Goal: Information Seeking & Learning: Learn about a topic

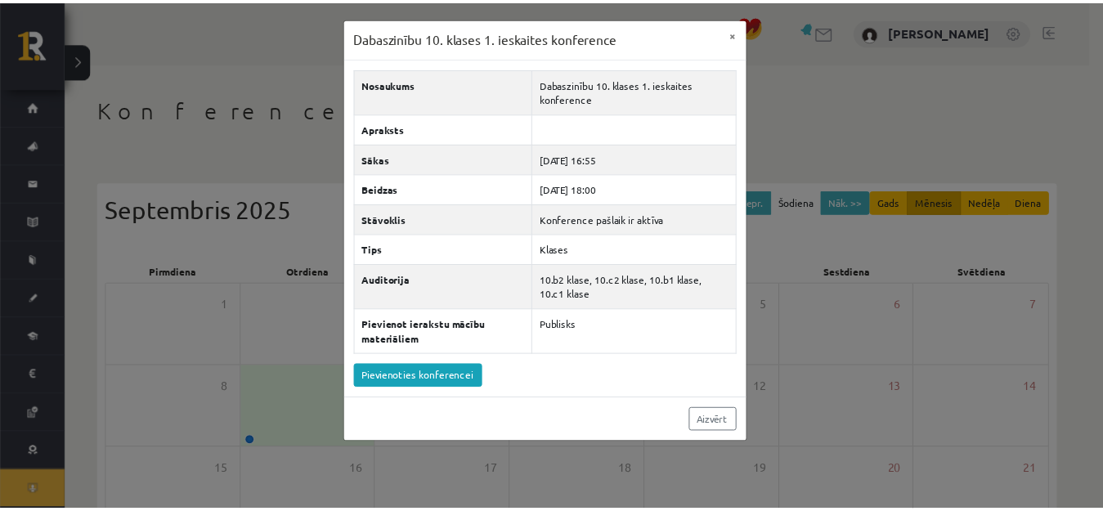
scroll to position [37, 0]
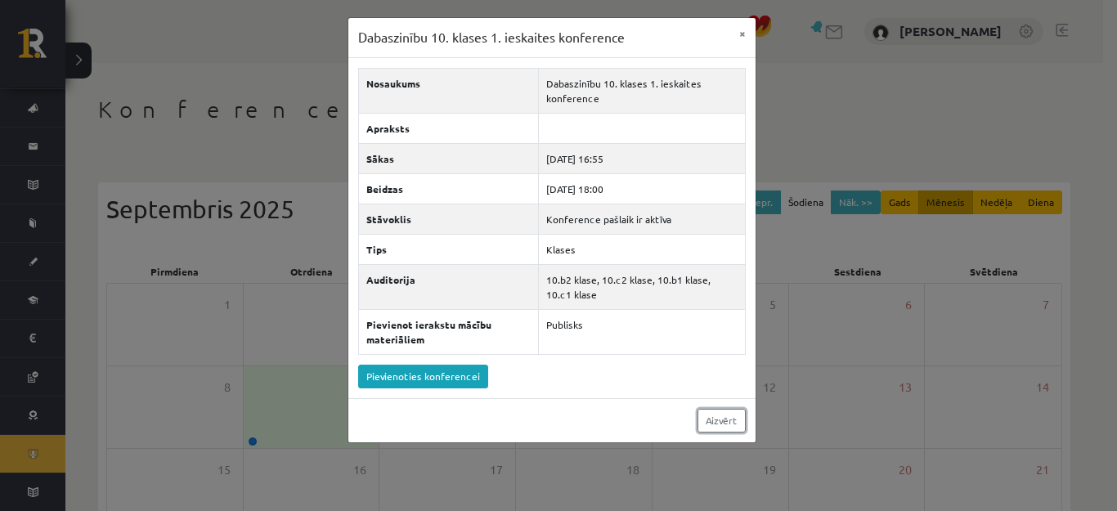
drag, startPoint x: 713, startPoint y: 422, endPoint x: 682, endPoint y: 420, distance: 31.2
click at [712, 422] on link "Aizvērt" at bounding box center [722, 421] width 48 height 24
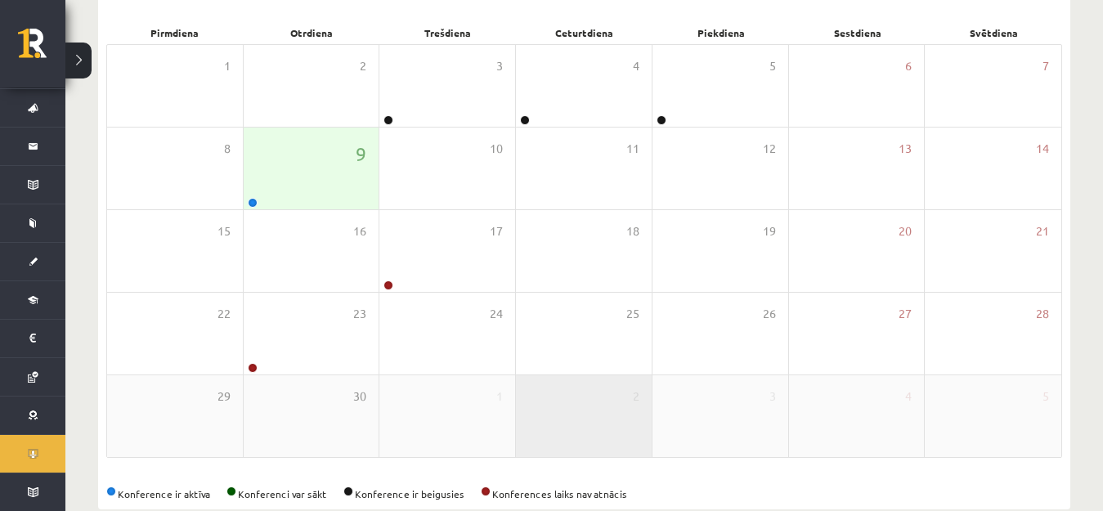
scroll to position [245, 0]
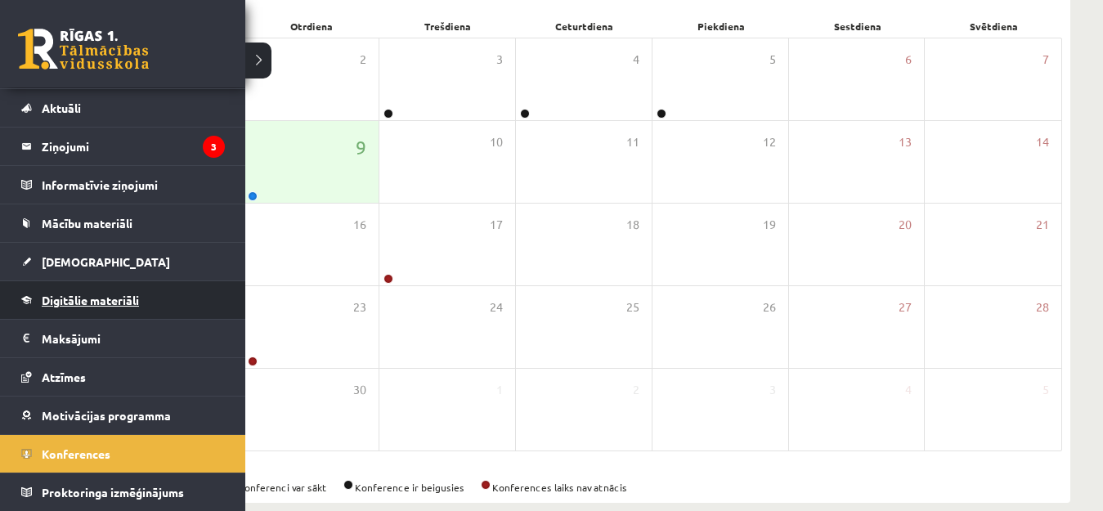
click at [61, 295] on span "Digitālie materiāli" at bounding box center [90, 300] width 97 height 15
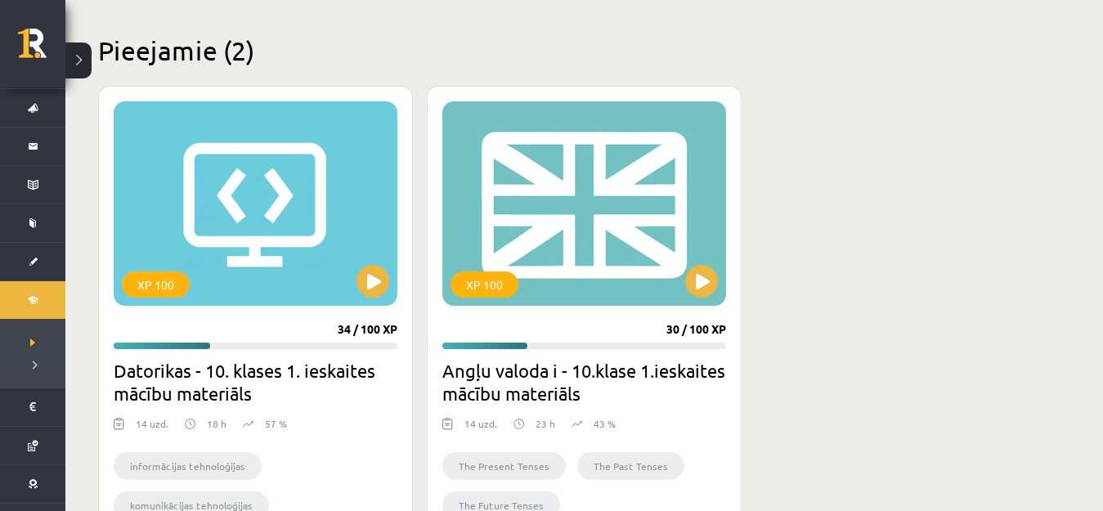
scroll to position [409, 0]
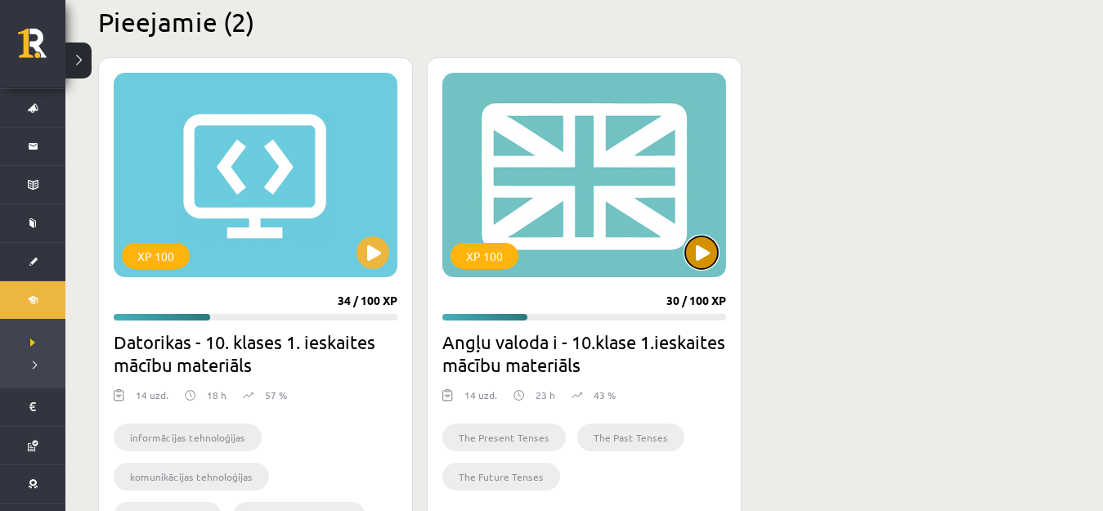
click at [698, 248] on button at bounding box center [701, 252] width 33 height 33
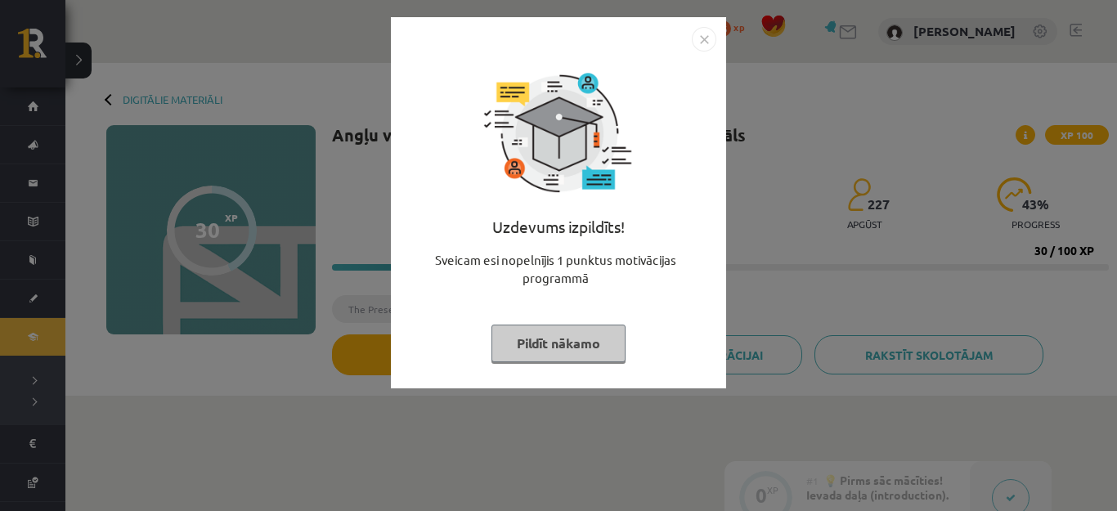
click at [707, 40] on img "Close" at bounding box center [704, 39] width 25 height 25
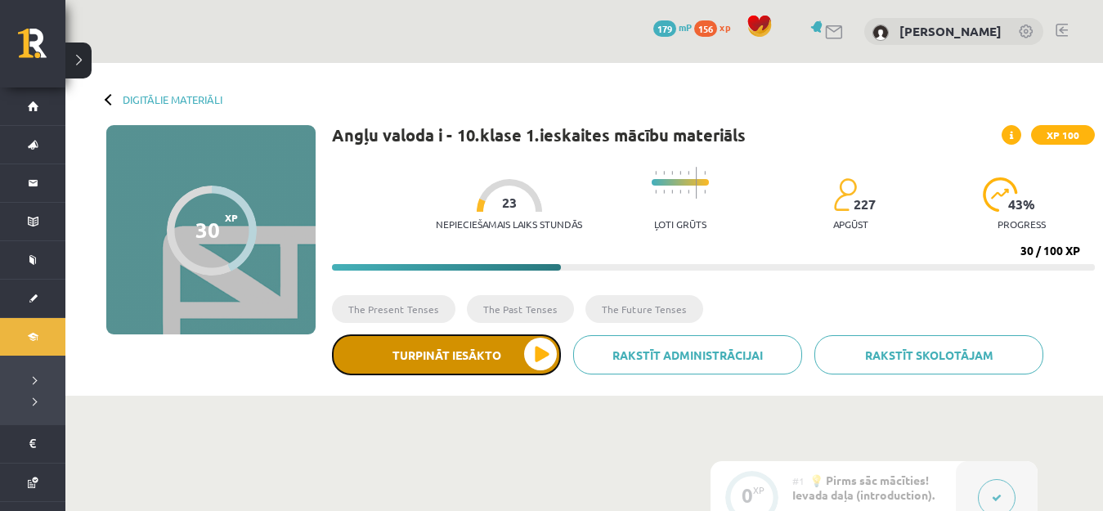
click at [478, 350] on button "Turpināt iesākto" at bounding box center [446, 355] width 229 height 41
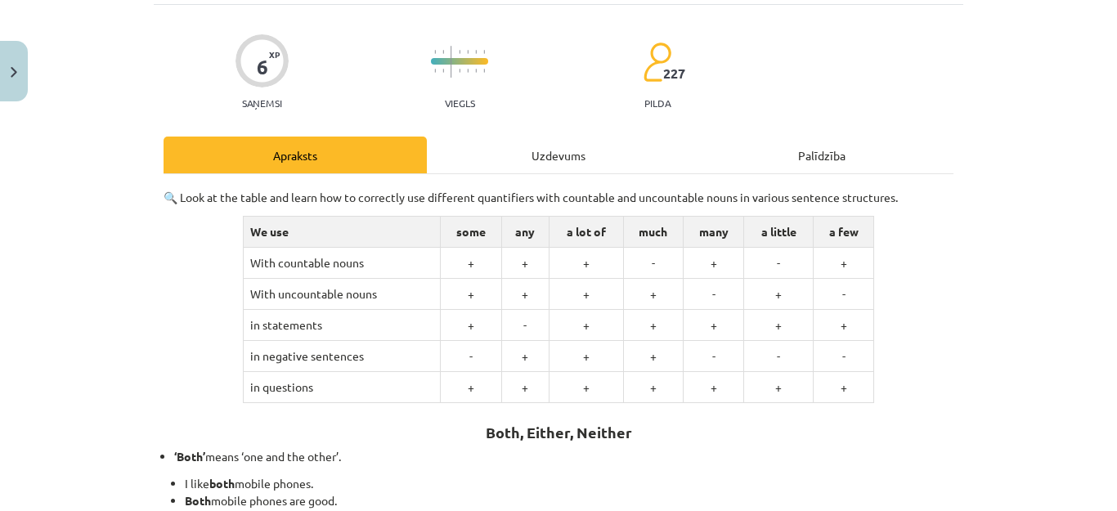
scroll to position [89, 0]
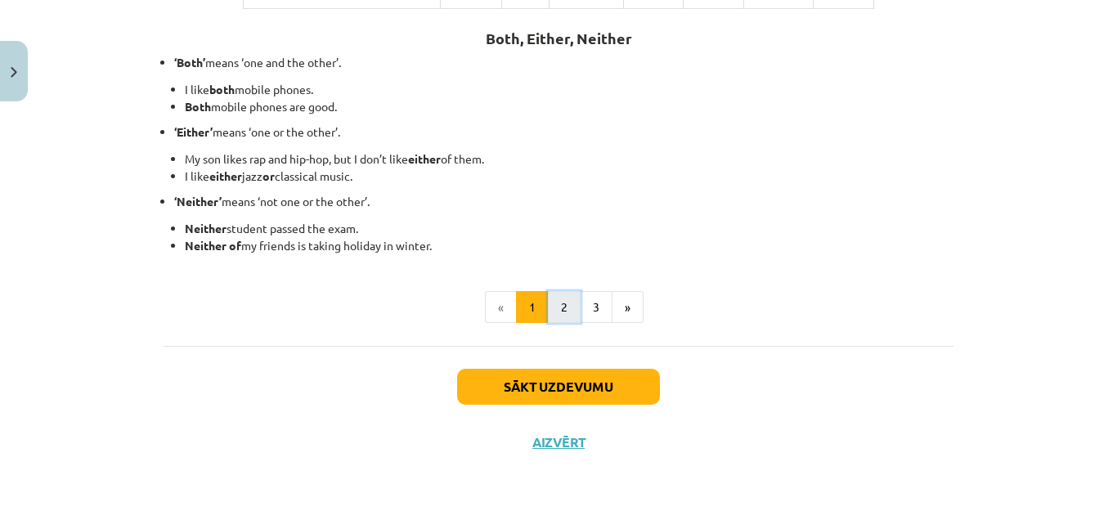
click at [558, 311] on button "2" at bounding box center [564, 307] width 33 height 33
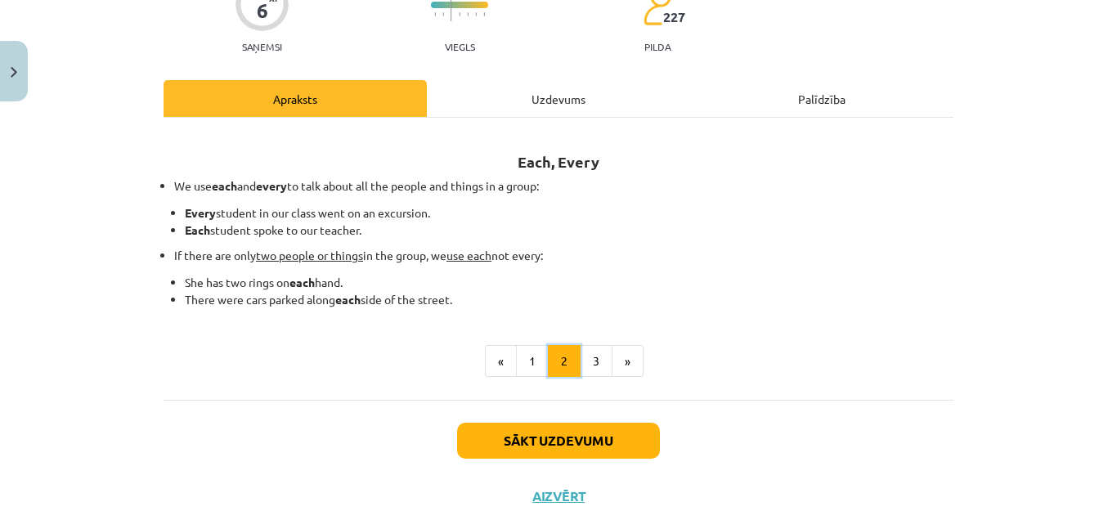
scroll to position [133, 0]
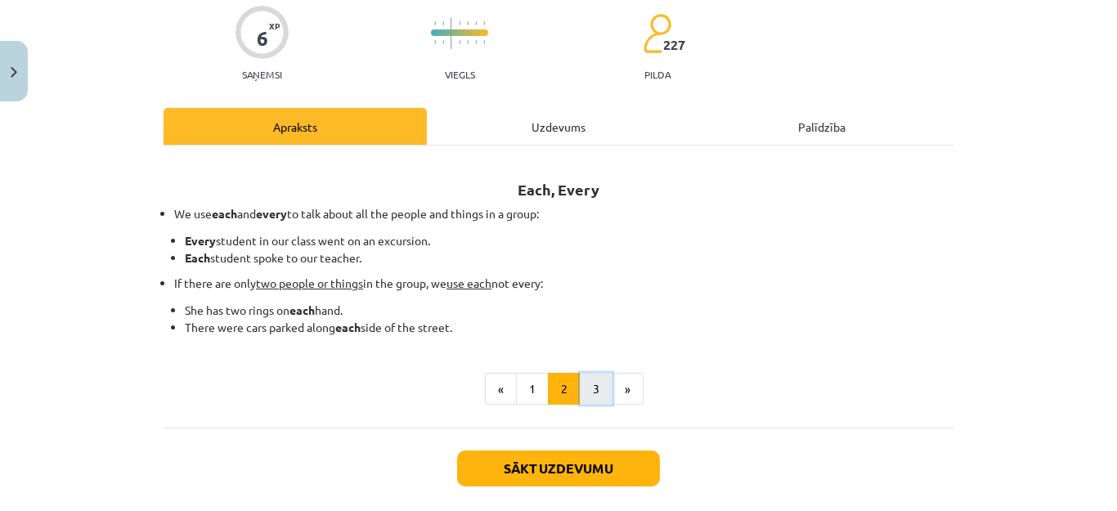
click at [585, 388] on button "3" at bounding box center [596, 389] width 33 height 33
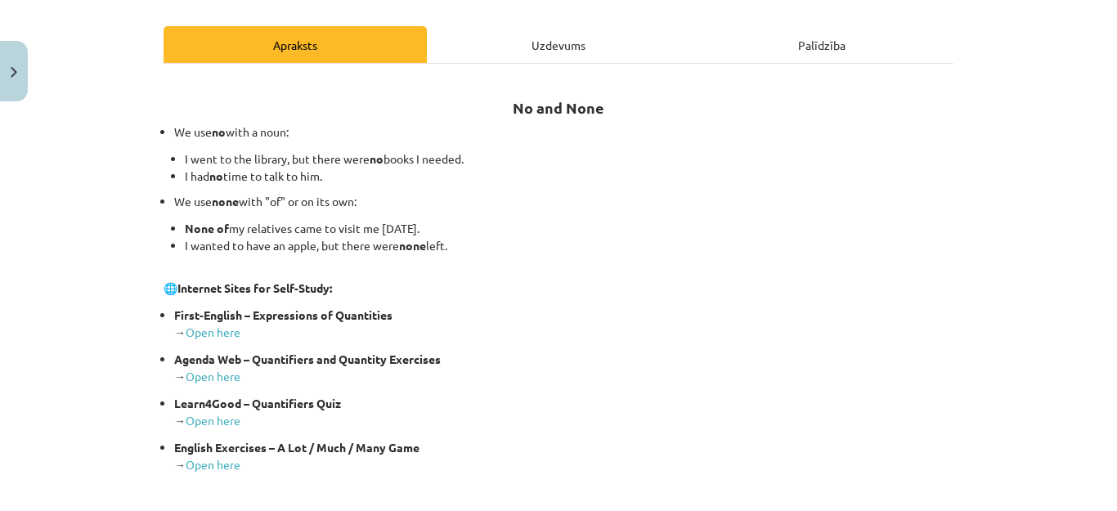
scroll to position [378, 0]
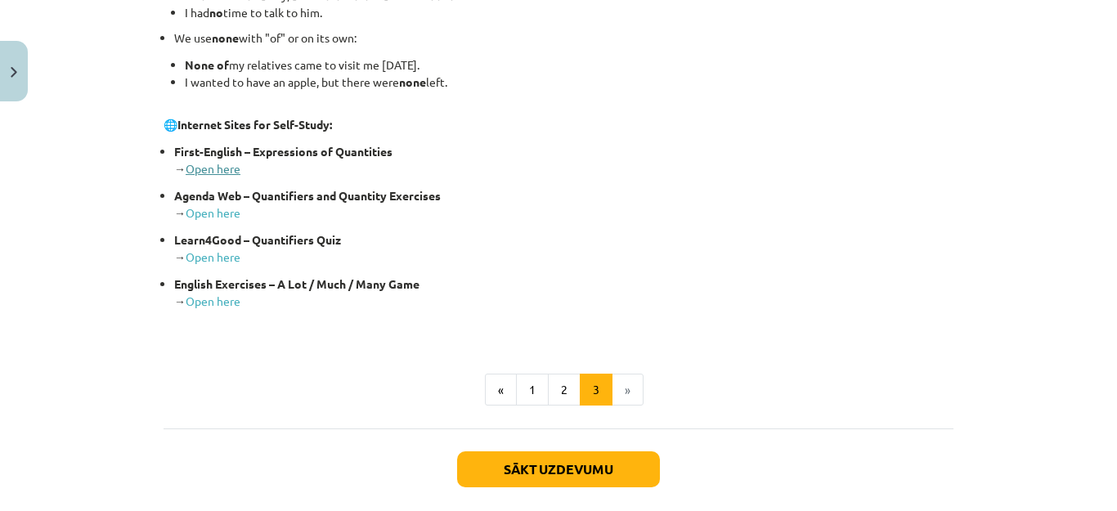
click at [205, 173] on link "Open here" at bounding box center [213, 168] width 55 height 15
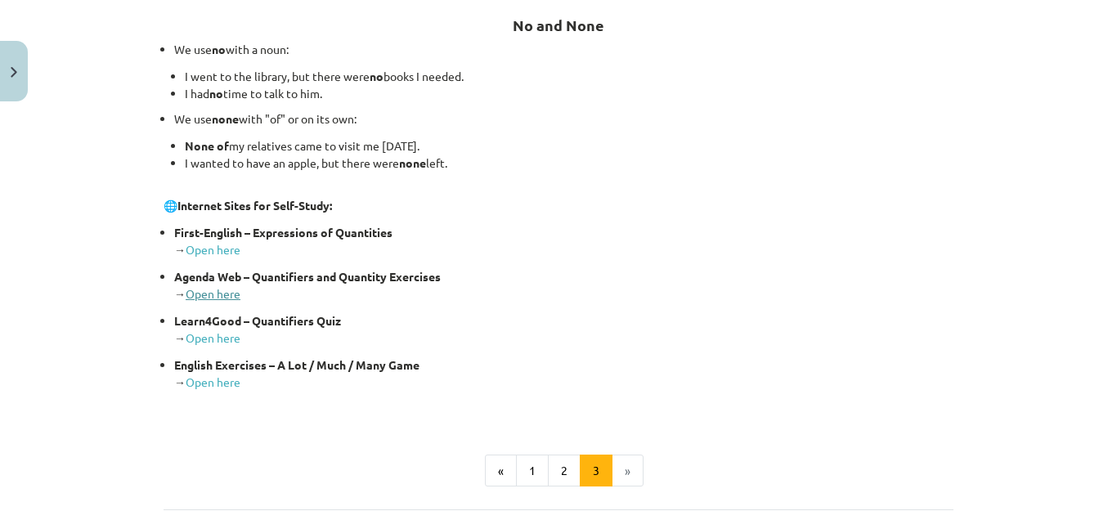
click at [220, 290] on link "Open here" at bounding box center [213, 293] width 55 height 15
click at [215, 335] on link "Open here" at bounding box center [213, 337] width 55 height 15
click at [212, 373] on p "English Exercises – A Lot / Much / Many Game → Open here" at bounding box center [564, 374] width 780 height 34
click at [214, 384] on link "Open here" at bounding box center [213, 382] width 55 height 15
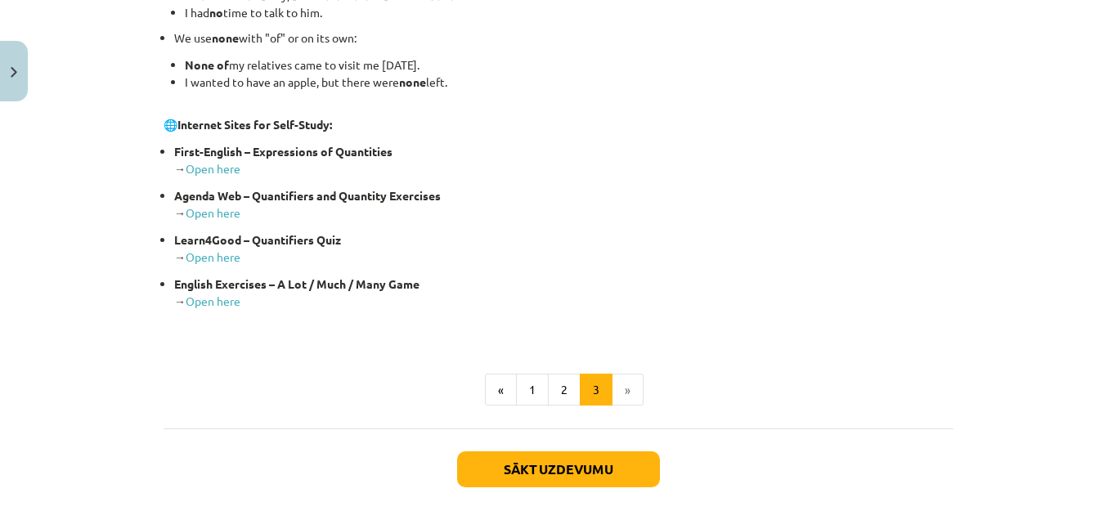
scroll to position [379, 0]
click at [164, 124] on p "🌐 Internet Sites for Self-Study:" at bounding box center [559, 123] width 790 height 17
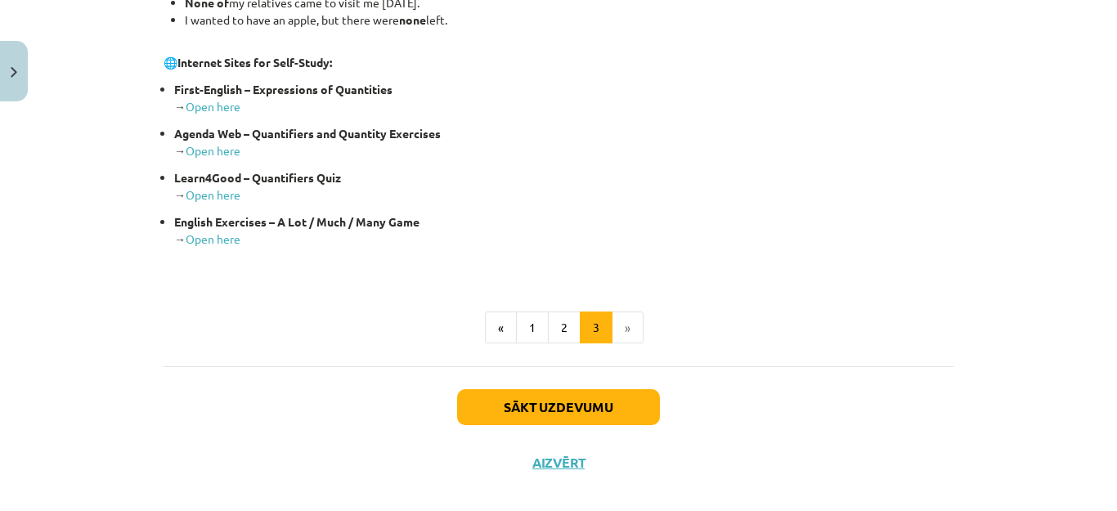
scroll to position [461, 0]
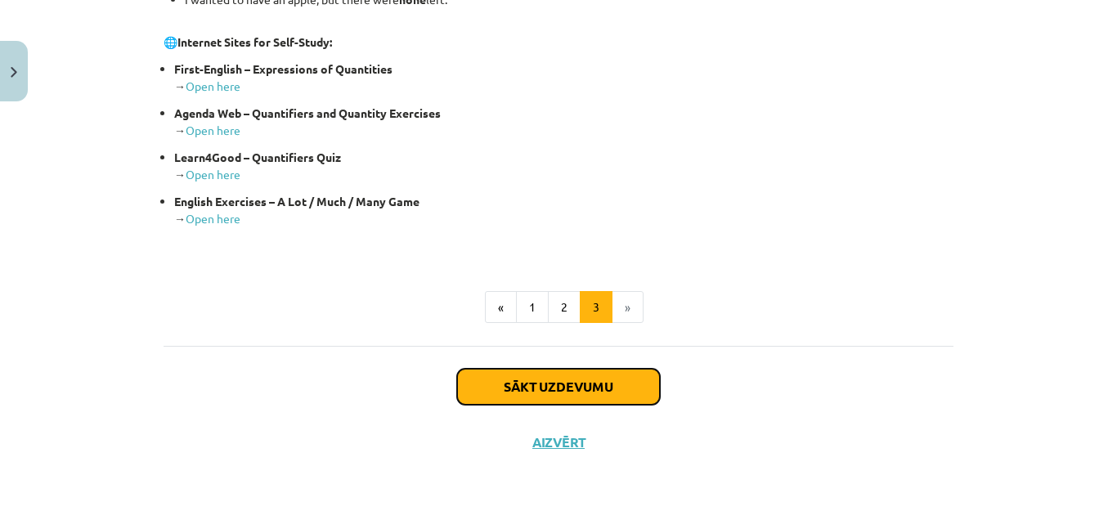
click at [590, 381] on button "Sākt uzdevumu" at bounding box center [558, 387] width 203 height 36
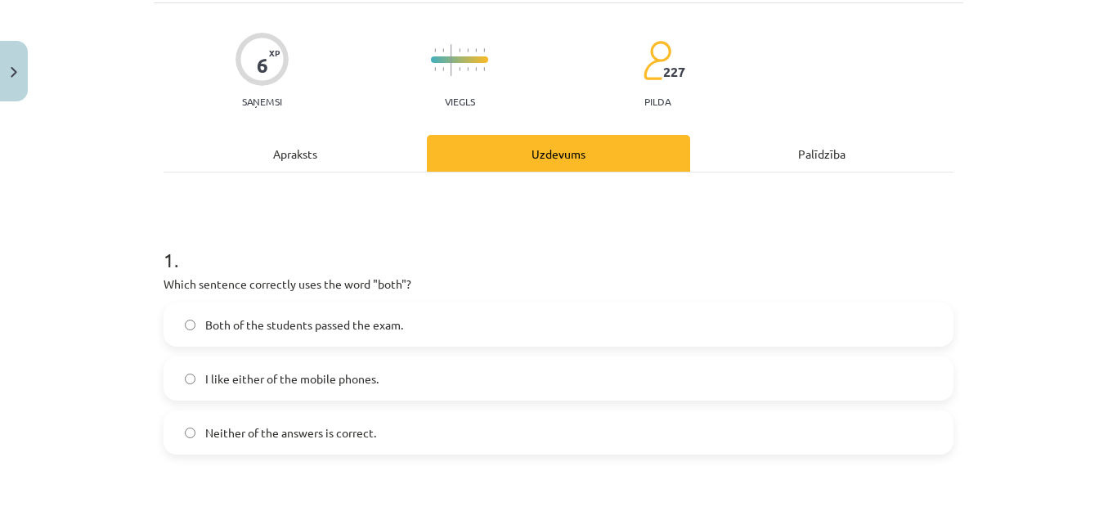
scroll to position [205, 0]
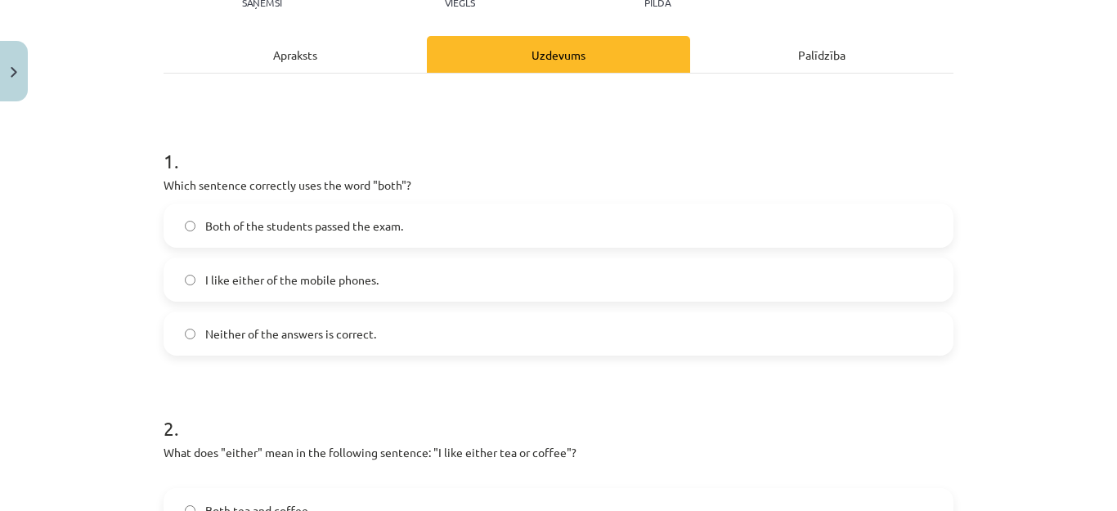
click at [262, 222] on span "Both of the students passed the exam." at bounding box center [304, 226] width 198 height 17
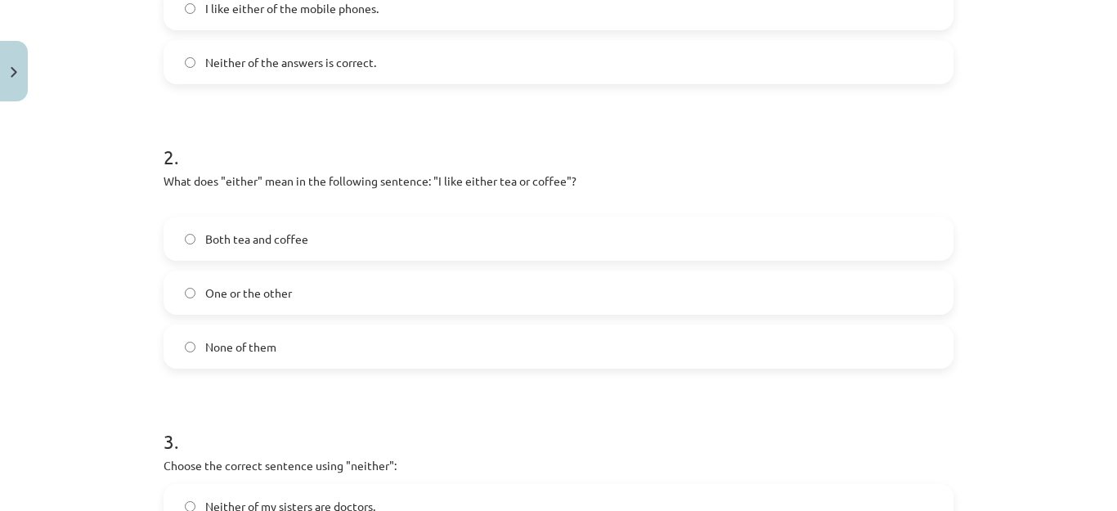
scroll to position [450, 0]
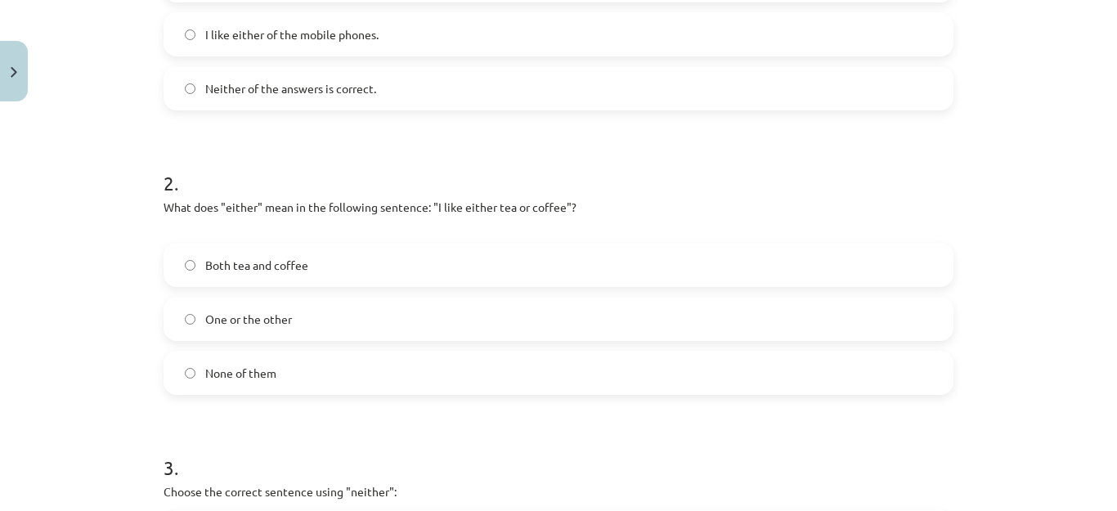
click at [305, 322] on label "One or the other" at bounding box center [558, 319] width 787 height 41
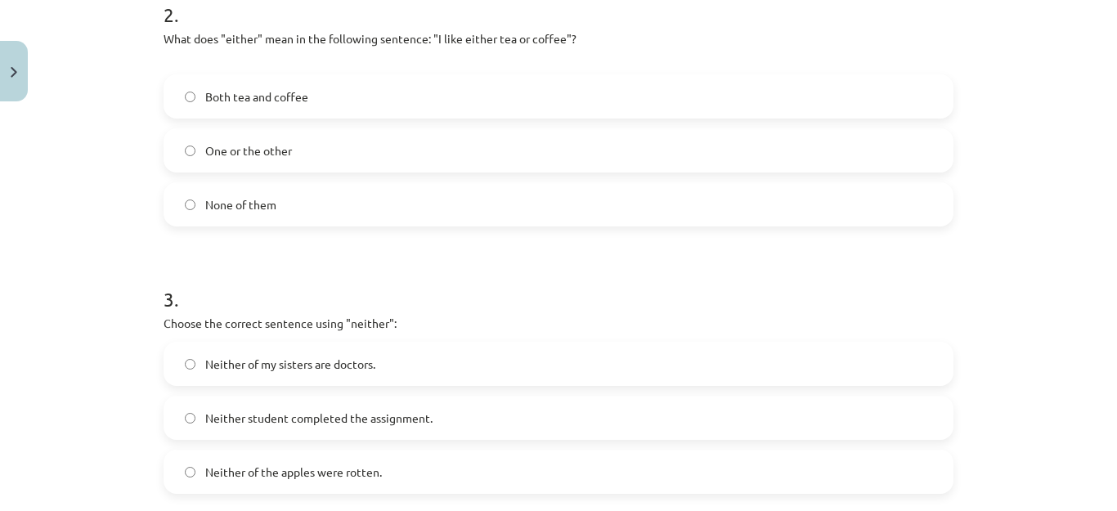
scroll to position [532, 0]
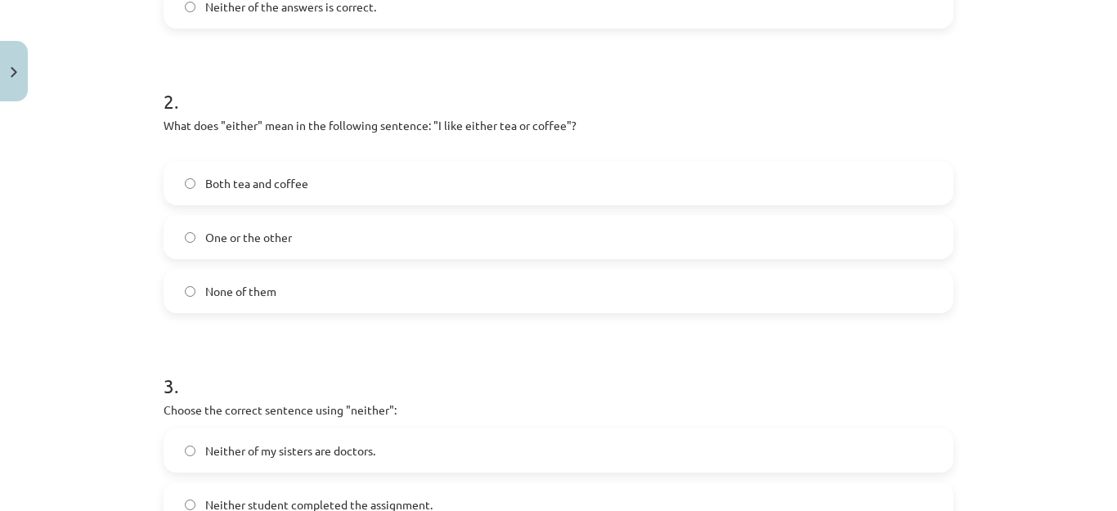
click at [249, 186] on span "Both tea and coffee" at bounding box center [256, 183] width 103 height 17
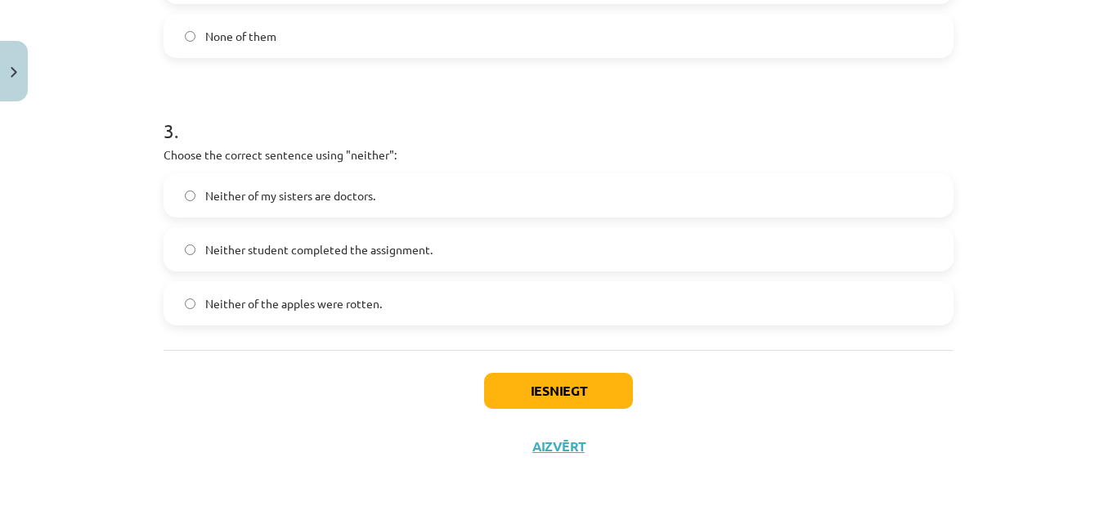
scroll to position [791, 0]
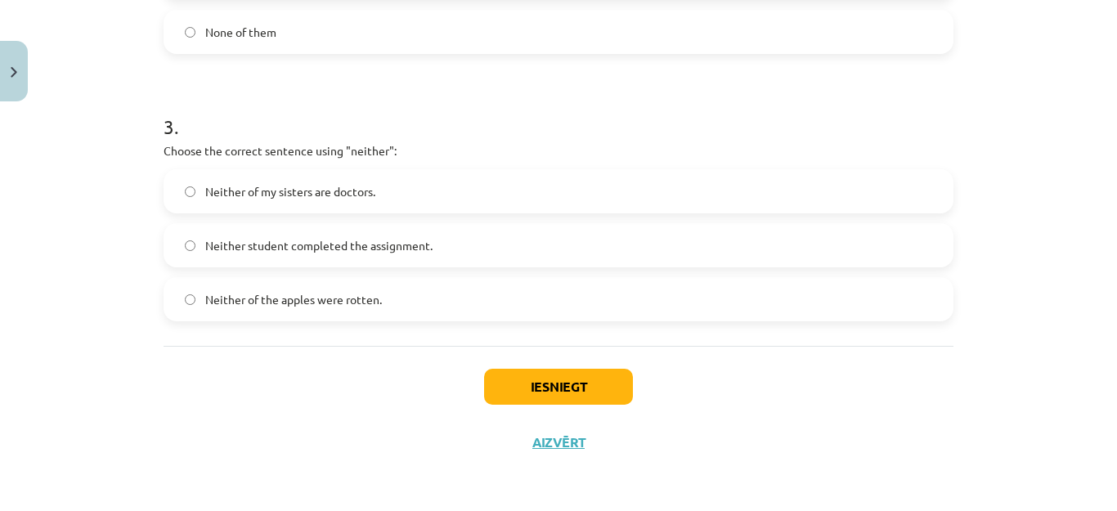
click at [302, 243] on span "Neither student completed the assignment." at bounding box center [318, 245] width 227 height 17
click at [567, 406] on div "Iesniegt Aizvērt" at bounding box center [559, 403] width 790 height 115
click at [566, 384] on button "Iesniegt" at bounding box center [558, 387] width 149 height 36
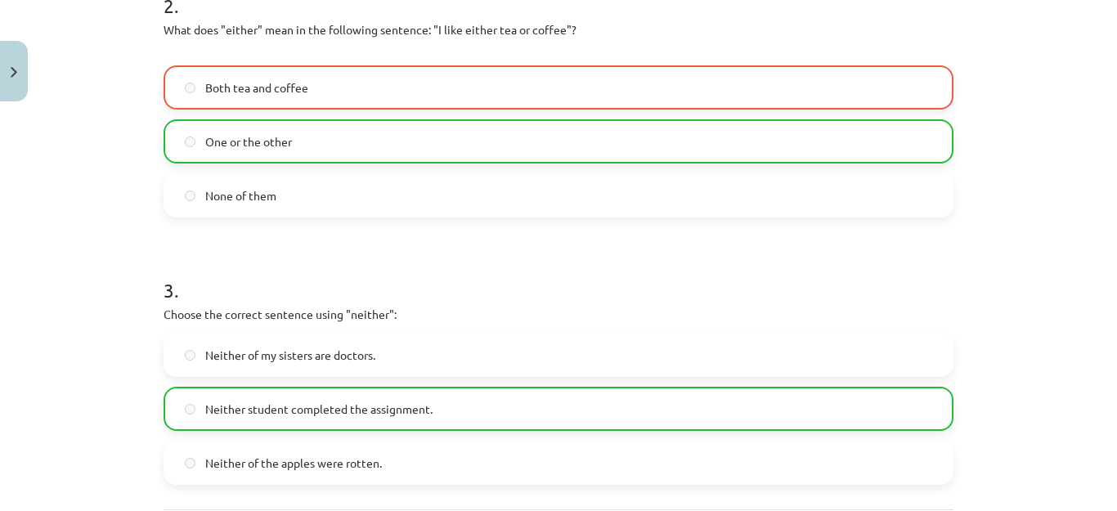
scroll to position [843, 0]
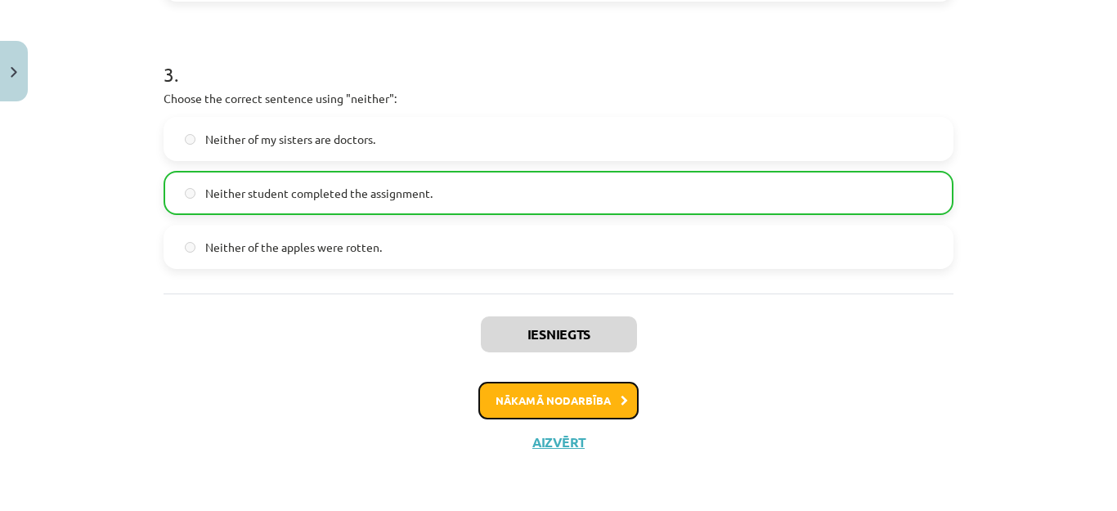
click at [596, 400] on button "Nākamā nodarbība" at bounding box center [559, 401] width 160 height 38
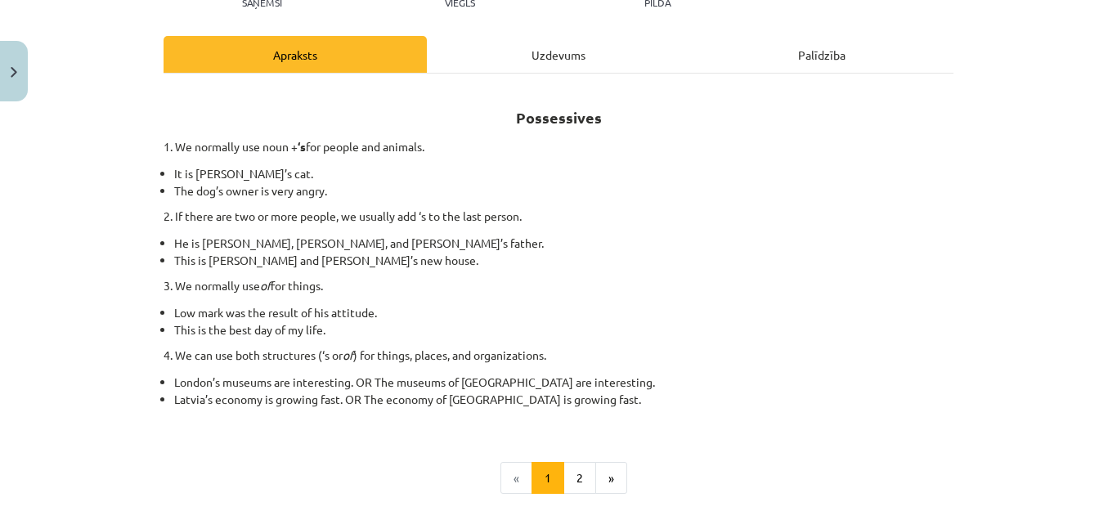
scroll to position [286, 0]
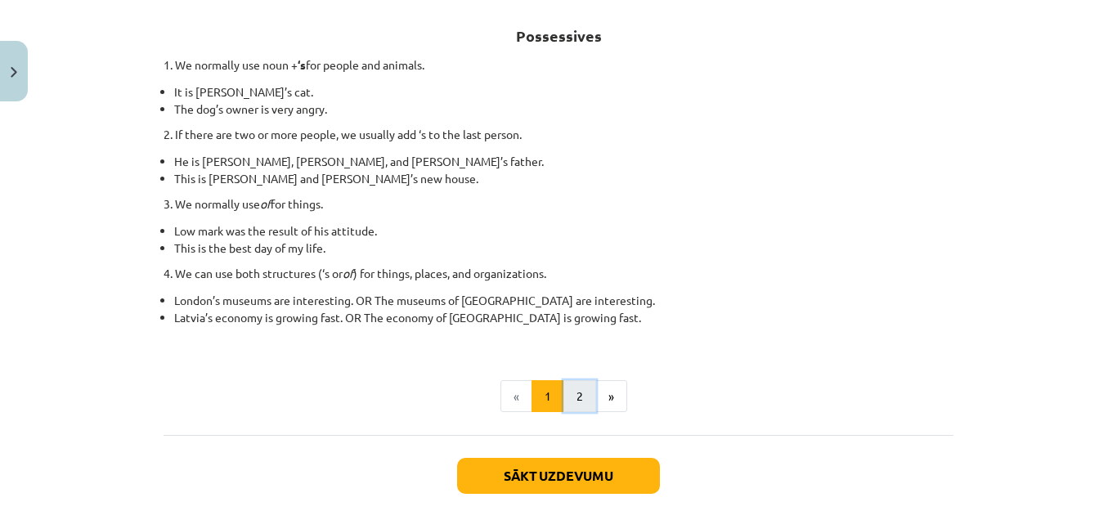
click at [573, 397] on button "2" at bounding box center [580, 396] width 33 height 33
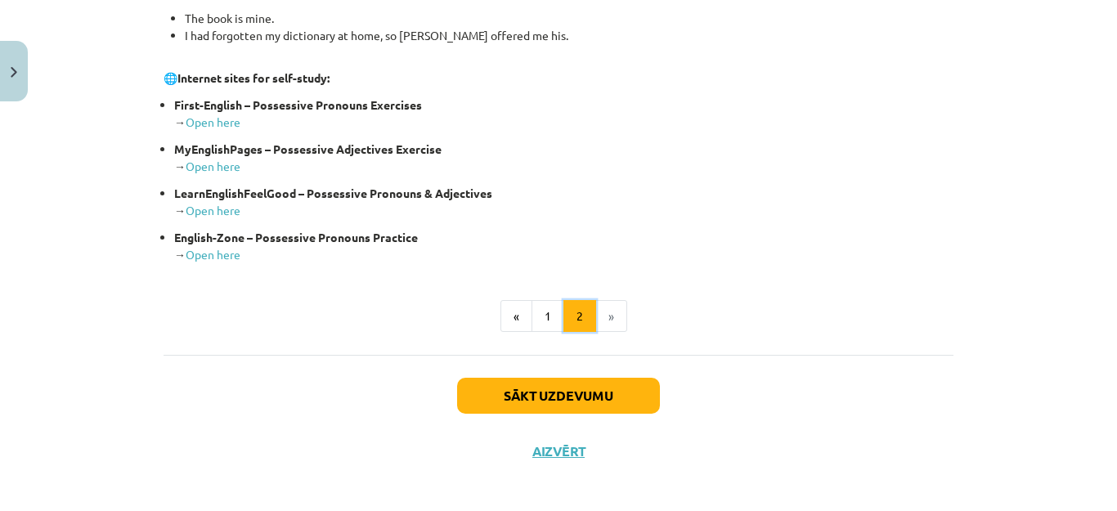
scroll to position [741, 0]
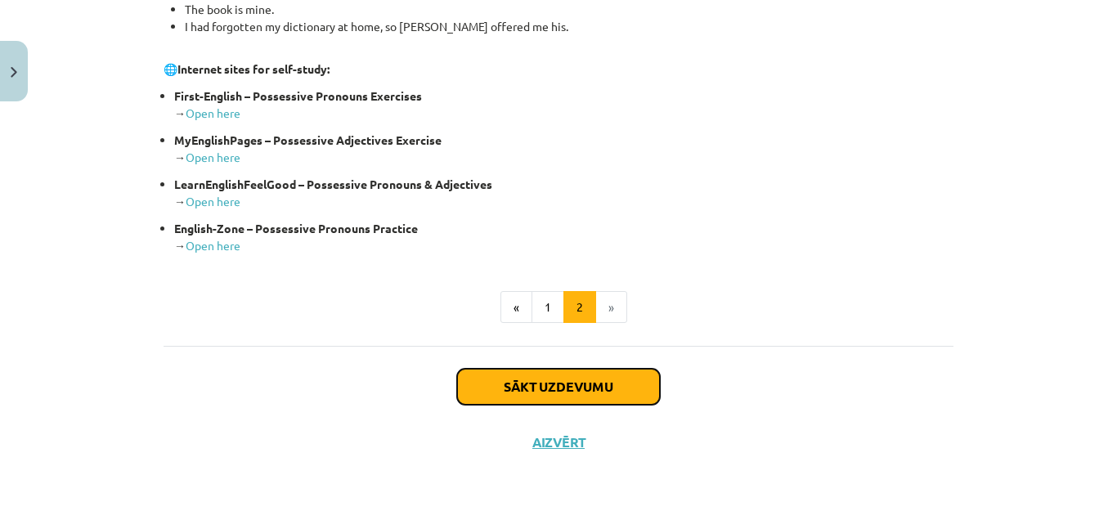
click at [523, 382] on button "Sākt uzdevumu" at bounding box center [558, 387] width 203 height 36
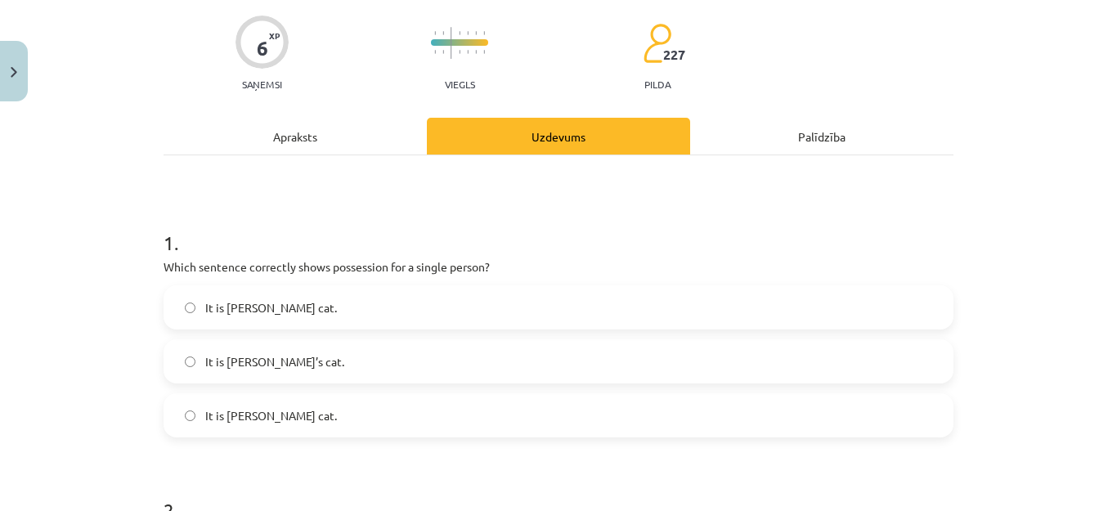
scroll to position [205, 0]
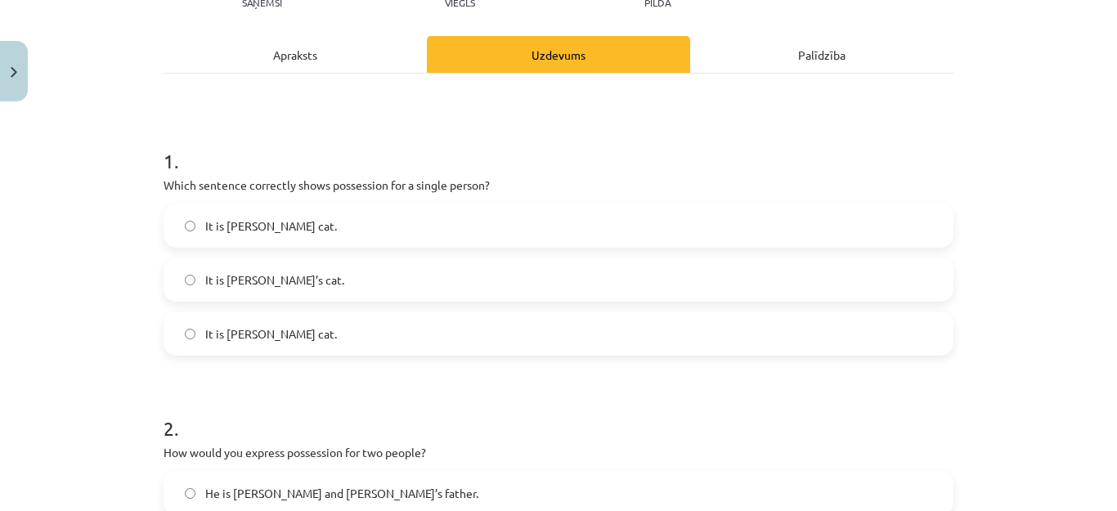
click at [276, 291] on label "It is [PERSON_NAME]’s cat." at bounding box center [558, 279] width 787 height 41
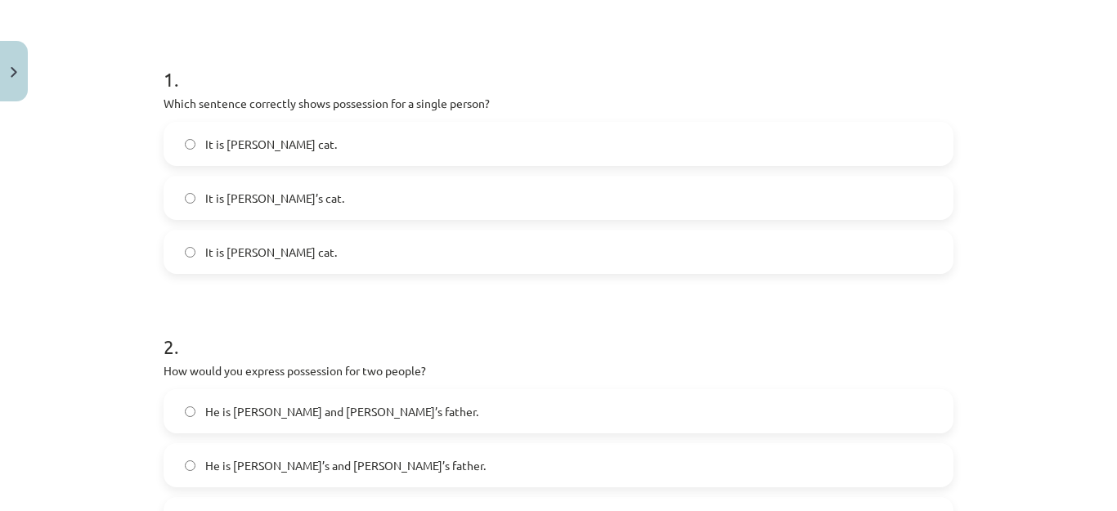
scroll to position [368, 0]
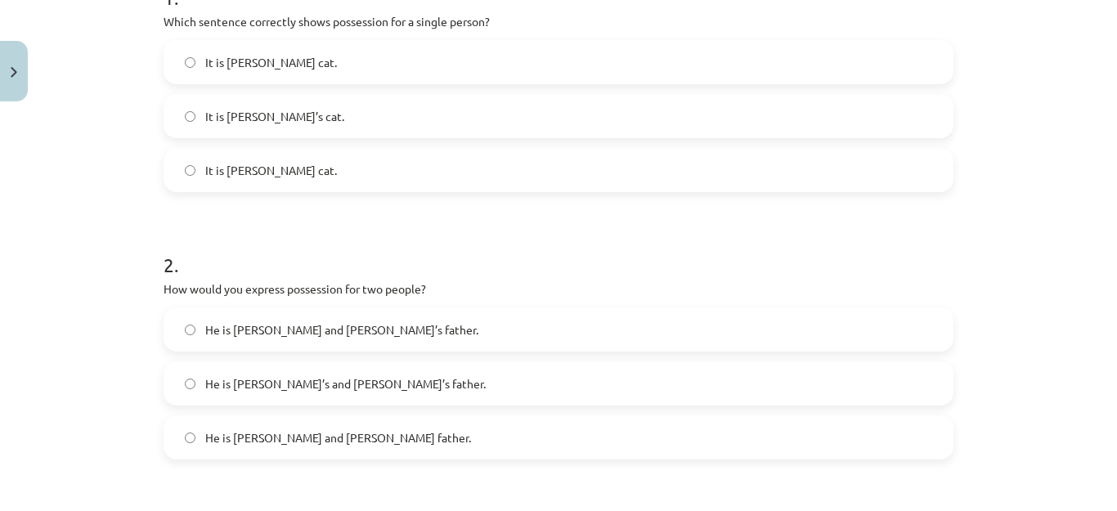
click at [286, 375] on span "He is [PERSON_NAME]’s and [PERSON_NAME]’s father." at bounding box center [345, 383] width 281 height 17
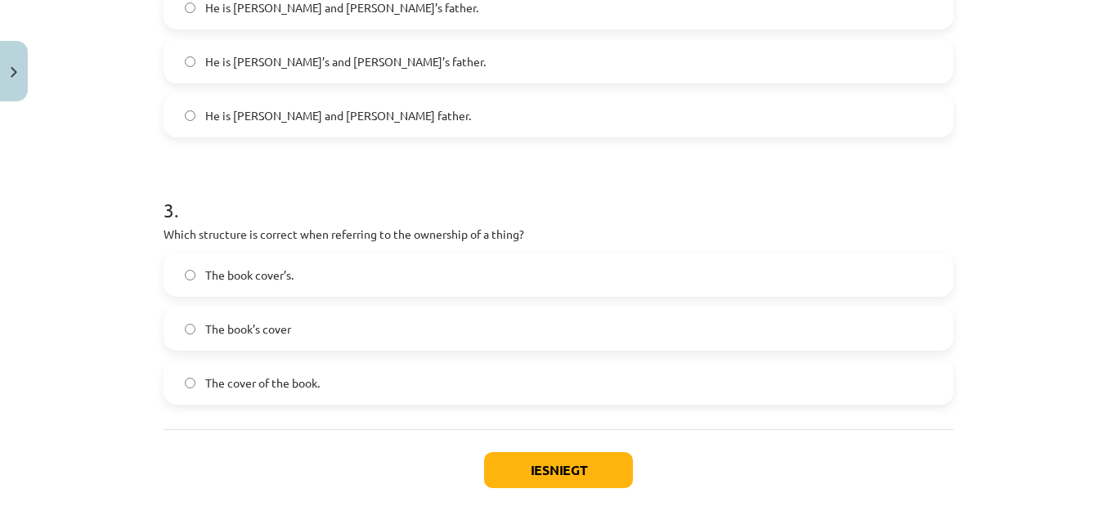
scroll to position [695, 0]
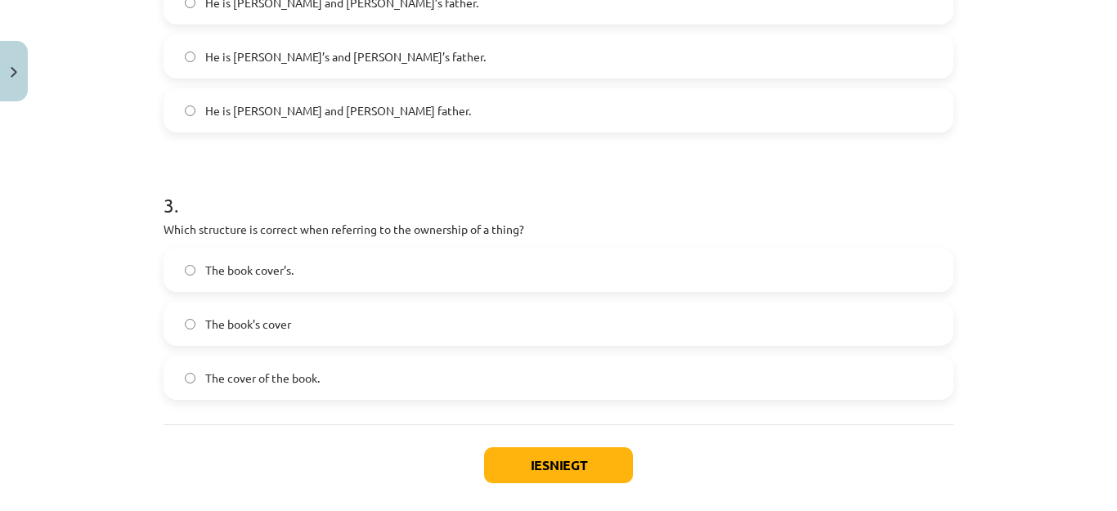
drag, startPoint x: 299, startPoint y: 368, endPoint x: 341, endPoint y: 389, distance: 47.6
click at [299, 368] on label "The cover of the book." at bounding box center [558, 377] width 787 height 41
click at [497, 469] on button "Iesniegt" at bounding box center [558, 465] width 149 height 36
click at [267, 334] on label "The book’s cover" at bounding box center [558, 323] width 787 height 41
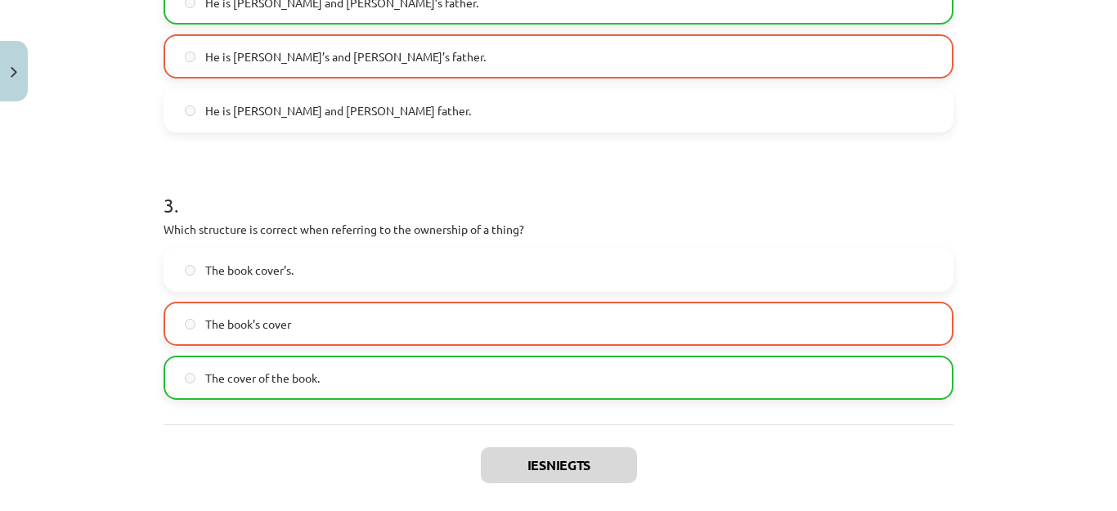
click at [226, 443] on div "Iesniegts Nākamā nodarbība Aizvērt" at bounding box center [559, 508] width 790 height 167
click at [228, 376] on span "The cover of the book." at bounding box center [262, 378] width 115 height 17
click at [228, 380] on span "The cover of the book." at bounding box center [262, 378] width 115 height 17
click at [230, 378] on span "The cover of the book." at bounding box center [262, 378] width 115 height 17
click at [231, 377] on span "The cover of the book." at bounding box center [262, 378] width 115 height 17
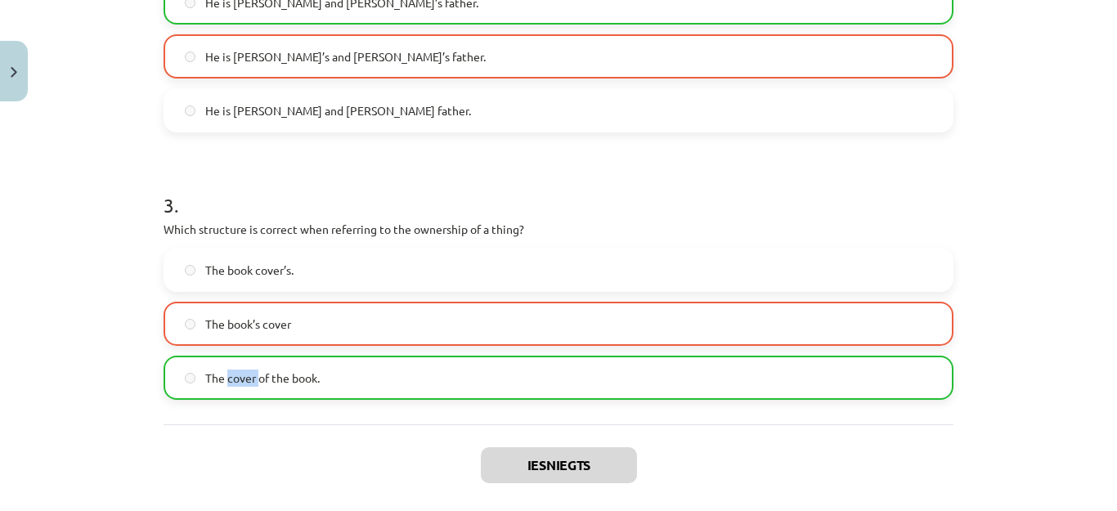
click at [231, 377] on span "The cover of the book." at bounding box center [262, 378] width 115 height 17
click at [207, 386] on span "The cover of the book." at bounding box center [262, 378] width 115 height 17
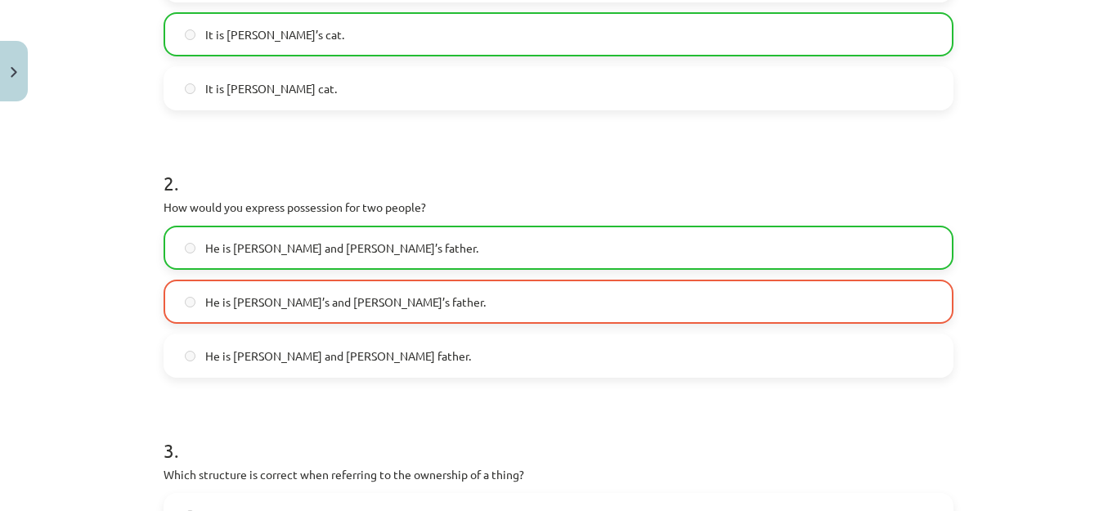
scroll to position [777, 0]
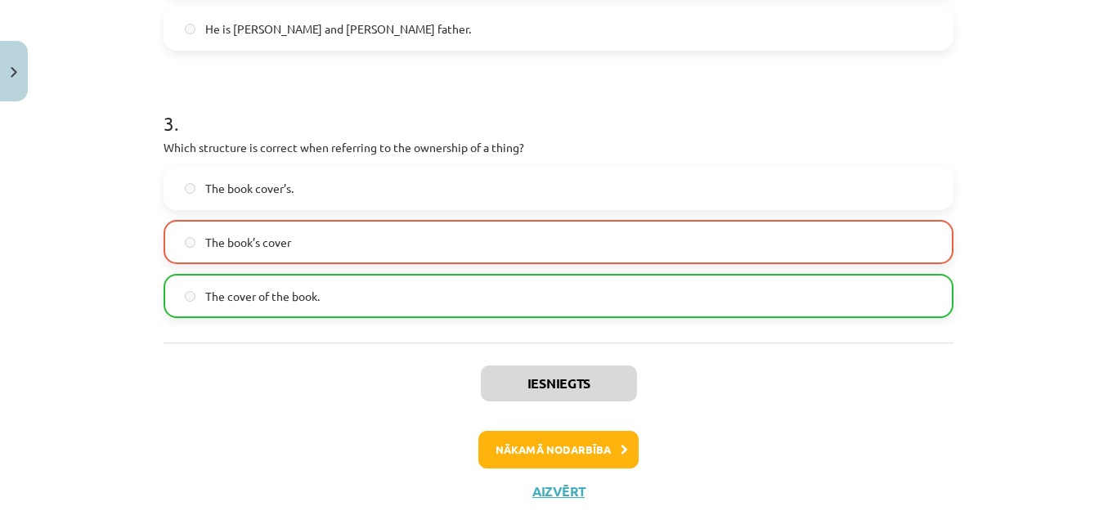
click at [227, 303] on span "The cover of the book." at bounding box center [262, 296] width 115 height 17
click at [222, 307] on label "The cover of the book." at bounding box center [558, 296] width 787 height 41
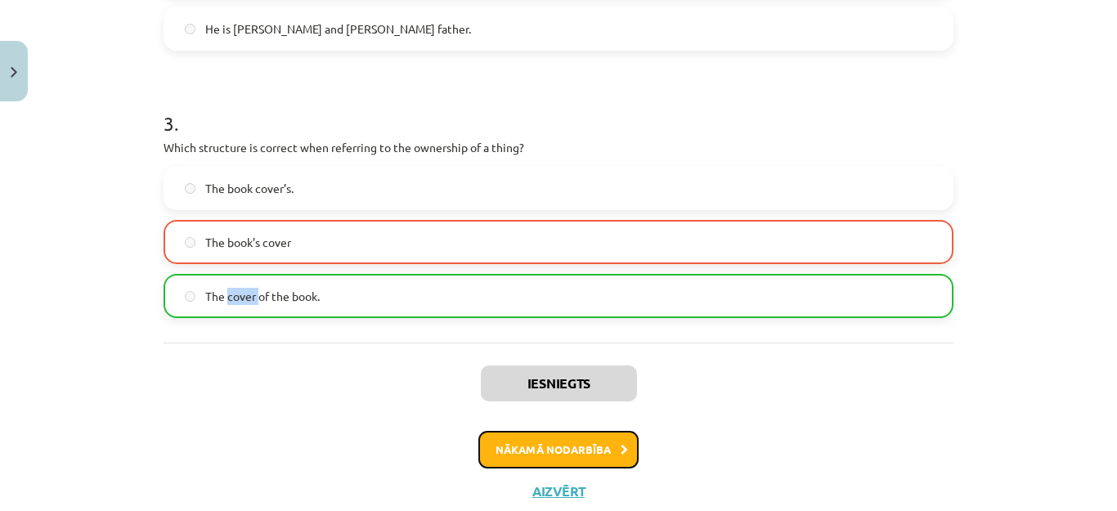
click at [563, 443] on button "Nākamā nodarbība" at bounding box center [559, 450] width 160 height 38
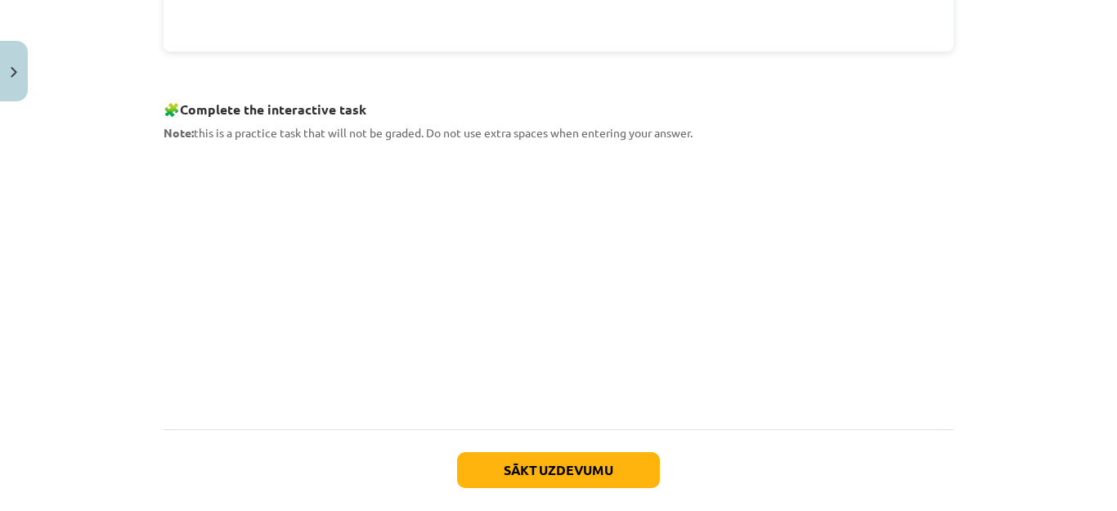
scroll to position [872, 0]
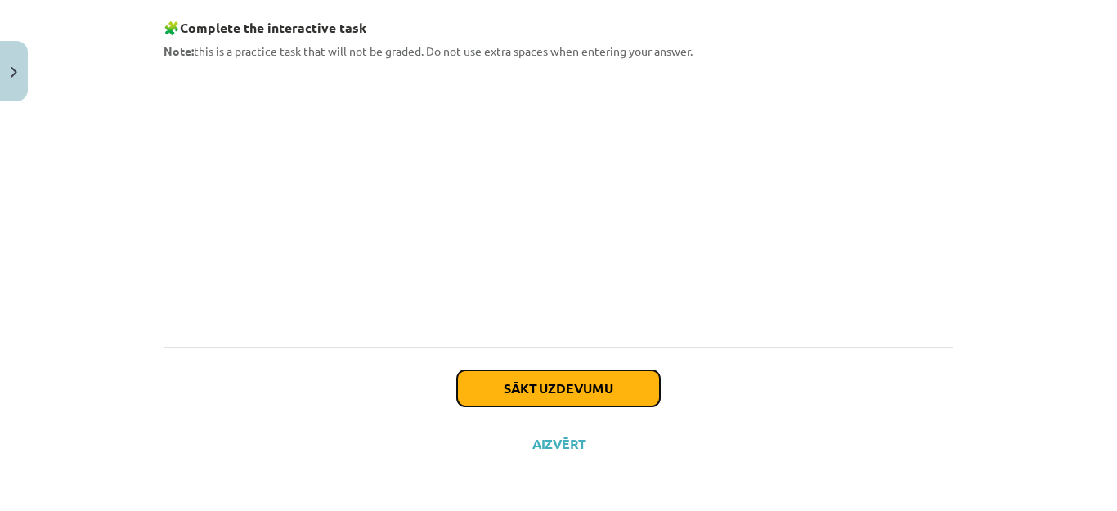
drag, startPoint x: 157, startPoint y: 181, endPoint x: 521, endPoint y: 389, distance: 419.1
click at [521, 389] on button "Sākt uzdevumu" at bounding box center [558, 389] width 203 height 36
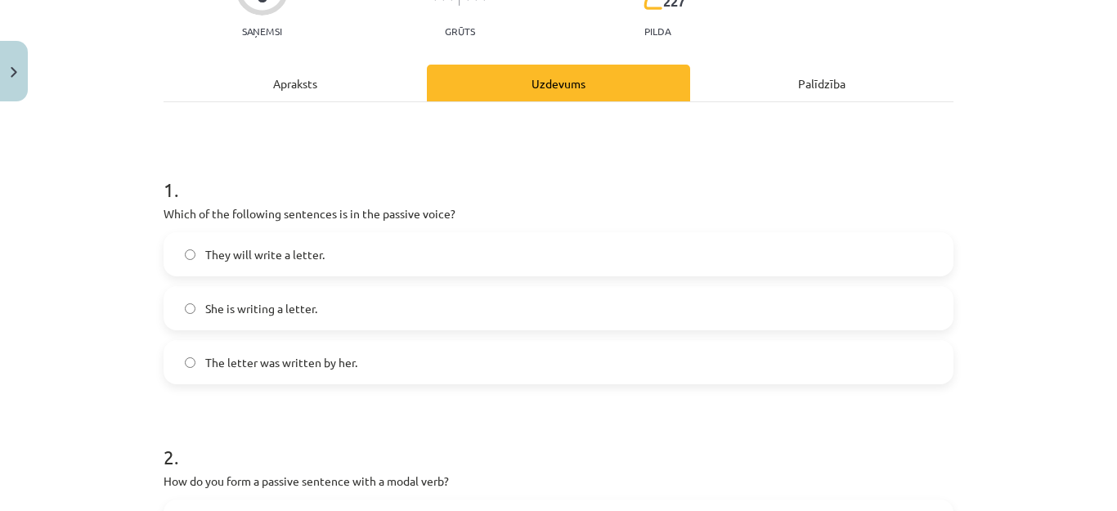
scroll to position [205, 0]
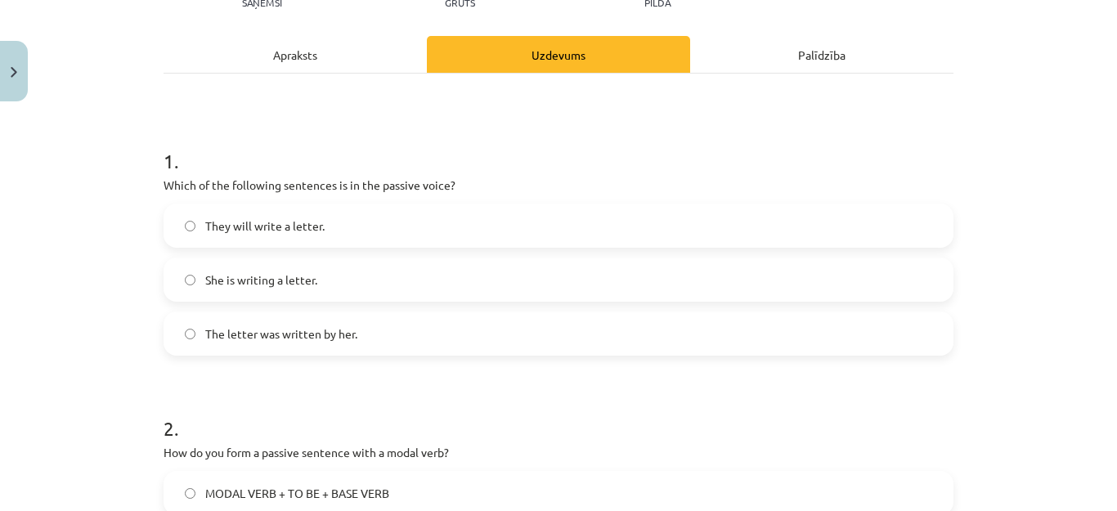
click at [339, 321] on label "The letter was written by her." at bounding box center [558, 333] width 787 height 41
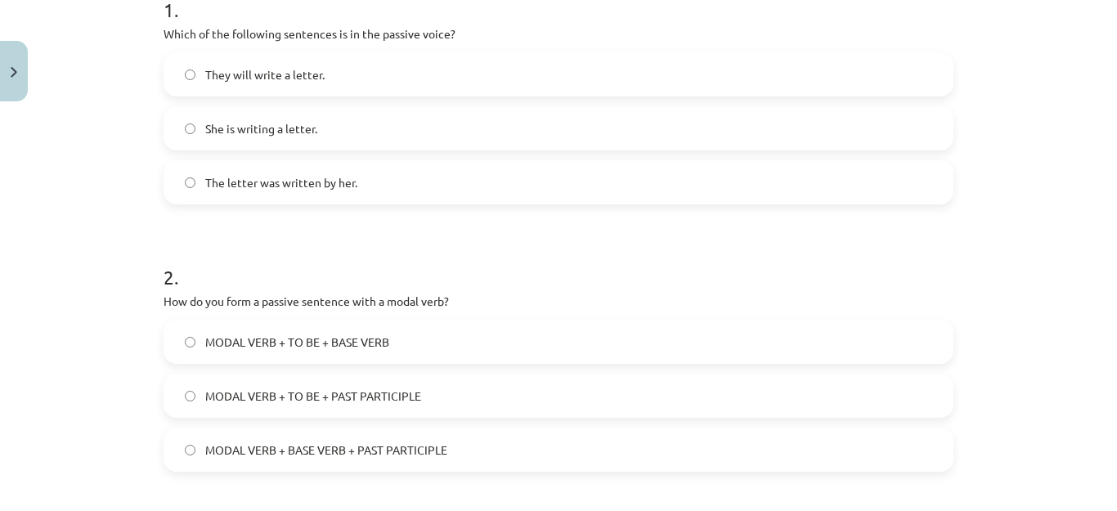
scroll to position [450, 0]
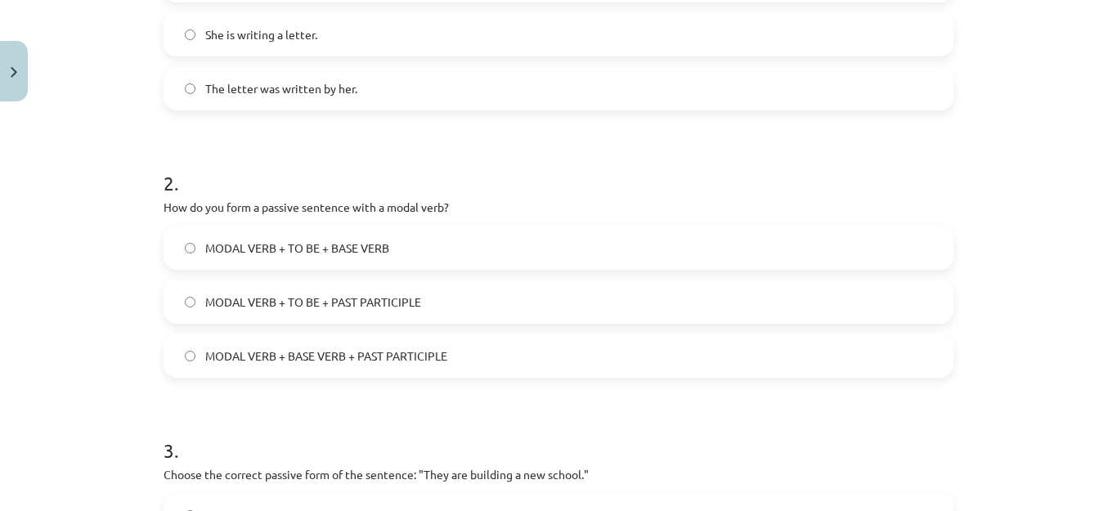
click at [383, 307] on span "MODAL VERB + TO BE + PAST PARTICIPLE" at bounding box center [313, 302] width 216 height 17
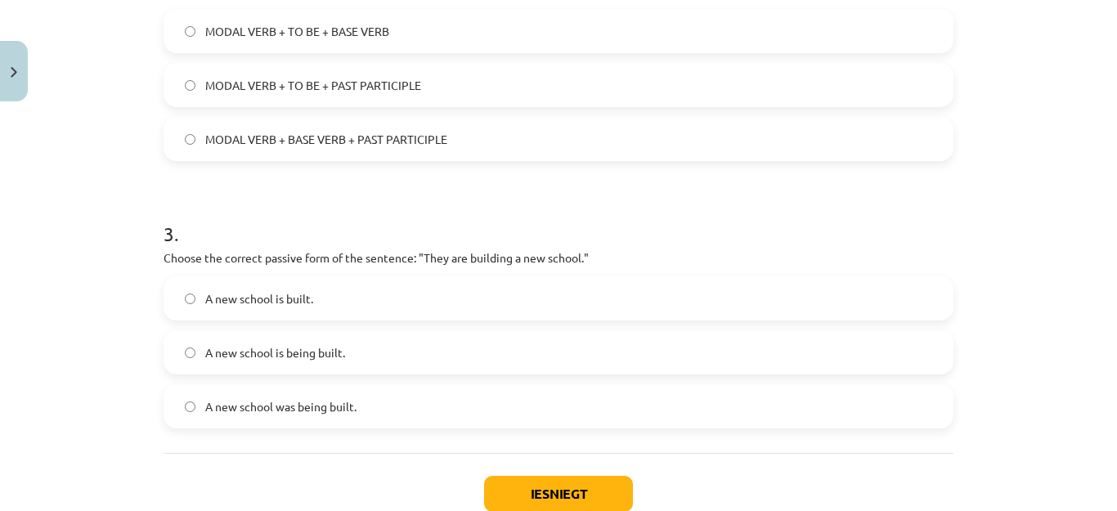
scroll to position [695, 0]
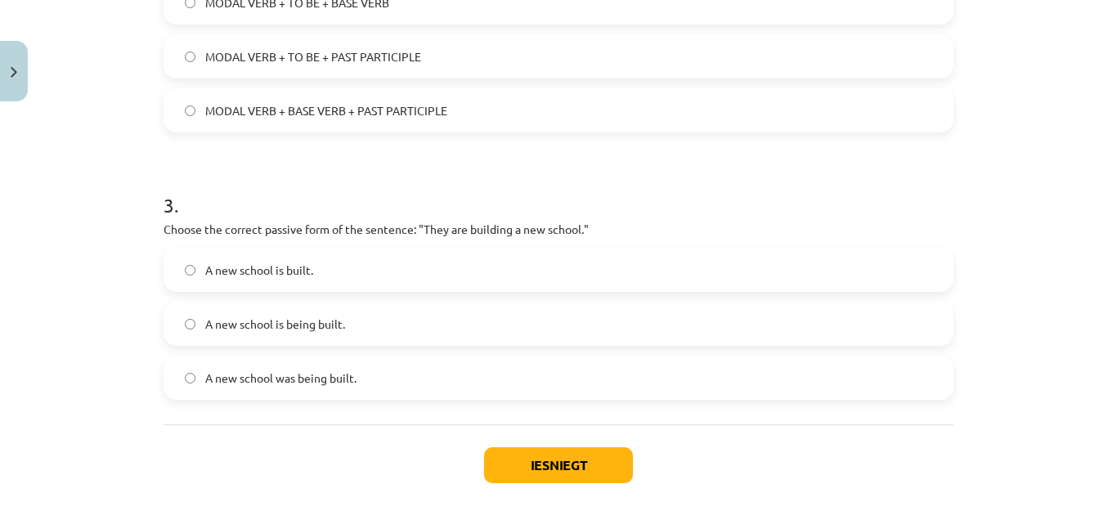
click at [303, 325] on span "A new school is being built." at bounding box center [275, 324] width 140 height 17
click at [529, 473] on button "Iesniegt" at bounding box center [558, 465] width 149 height 36
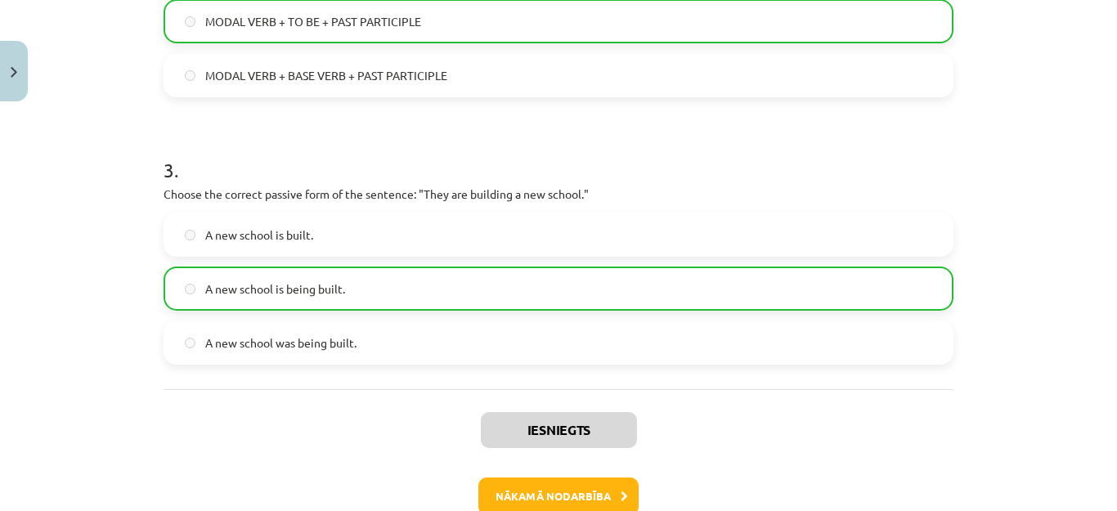
scroll to position [826, 0]
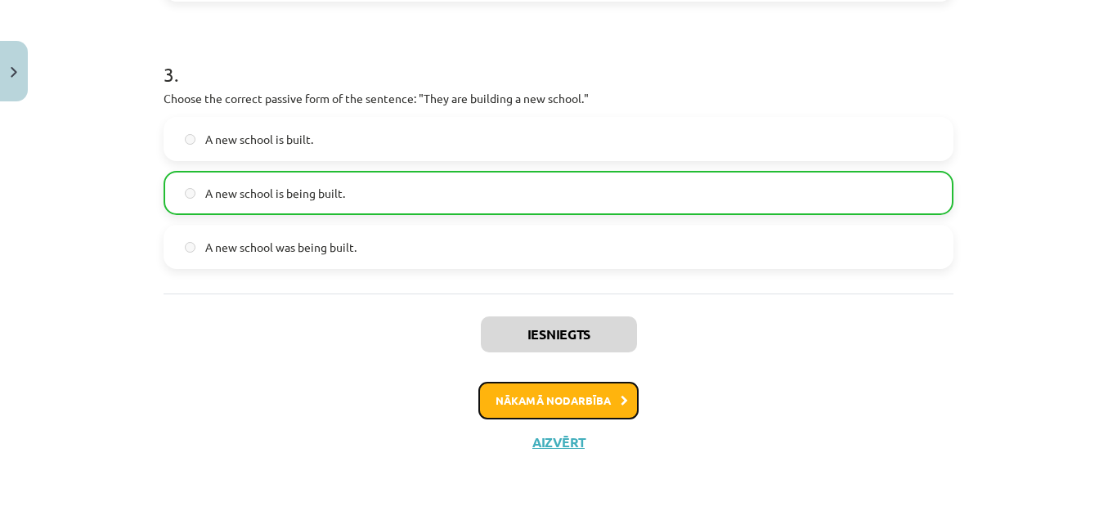
click at [598, 400] on button "Nākamā nodarbība" at bounding box center [559, 401] width 160 height 38
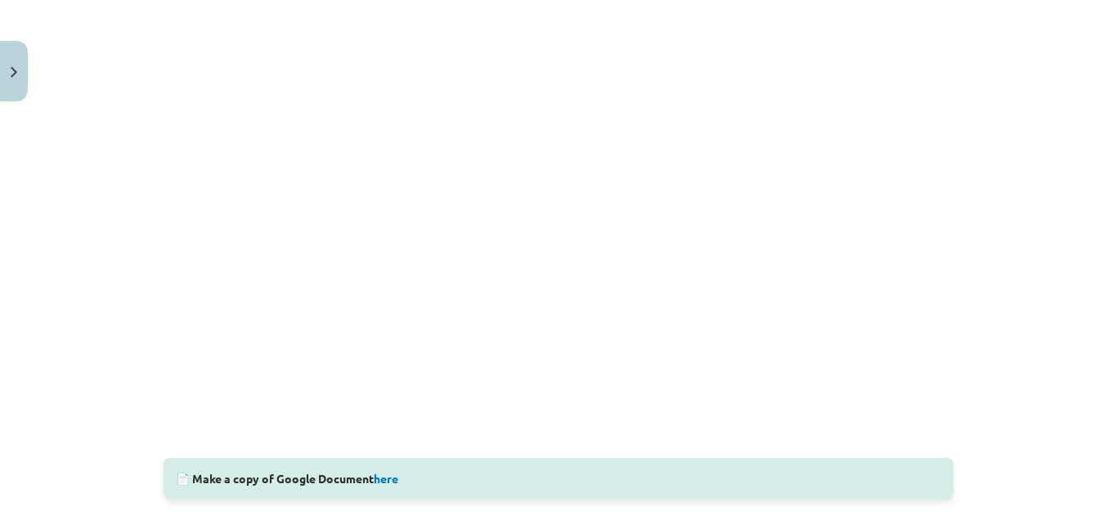
scroll to position [546, 0]
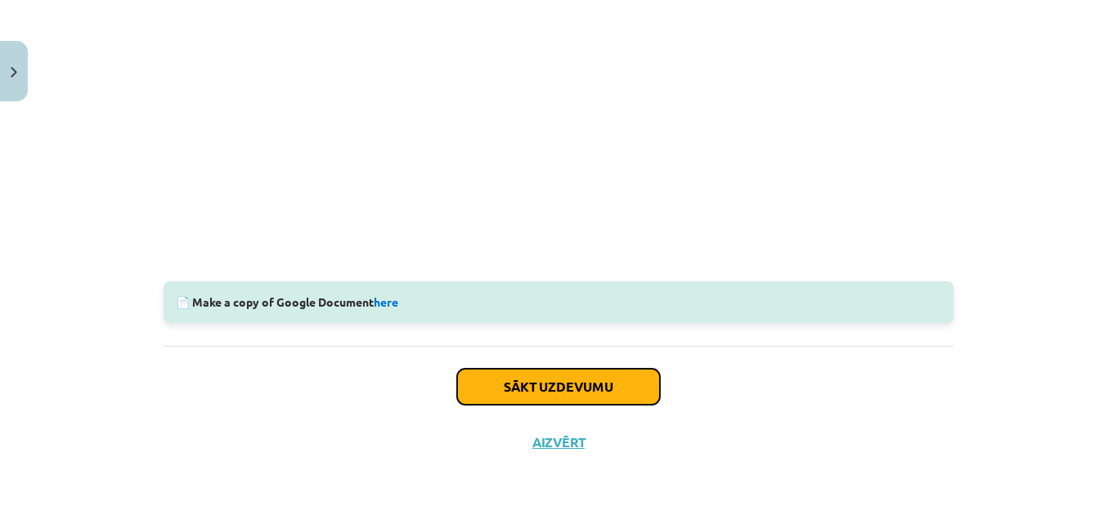
click at [582, 382] on button "Sākt uzdevumu" at bounding box center [558, 387] width 203 height 36
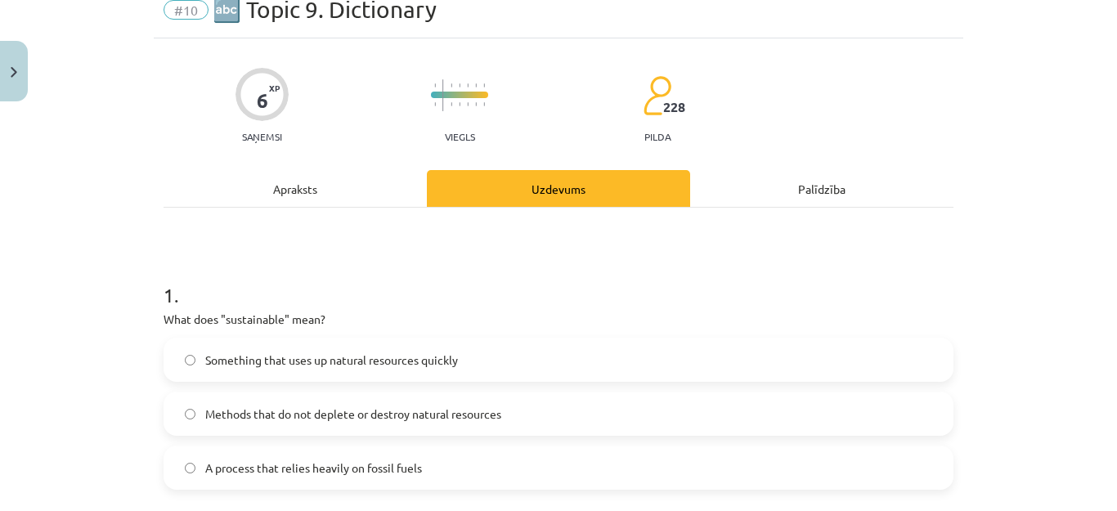
scroll to position [123, 0]
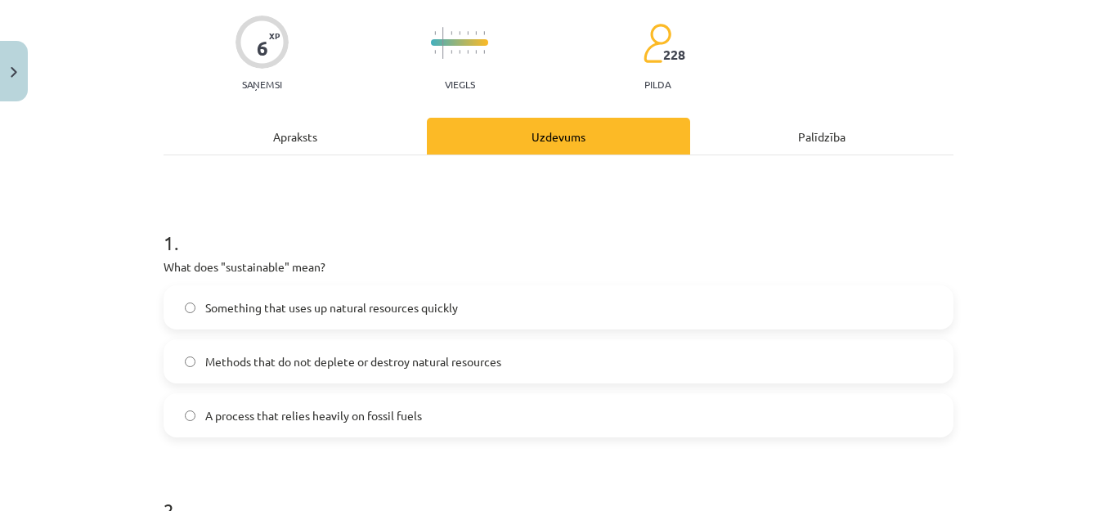
click at [558, 362] on label "Methods that do not deplete or destroy natural resources" at bounding box center [558, 361] width 787 height 41
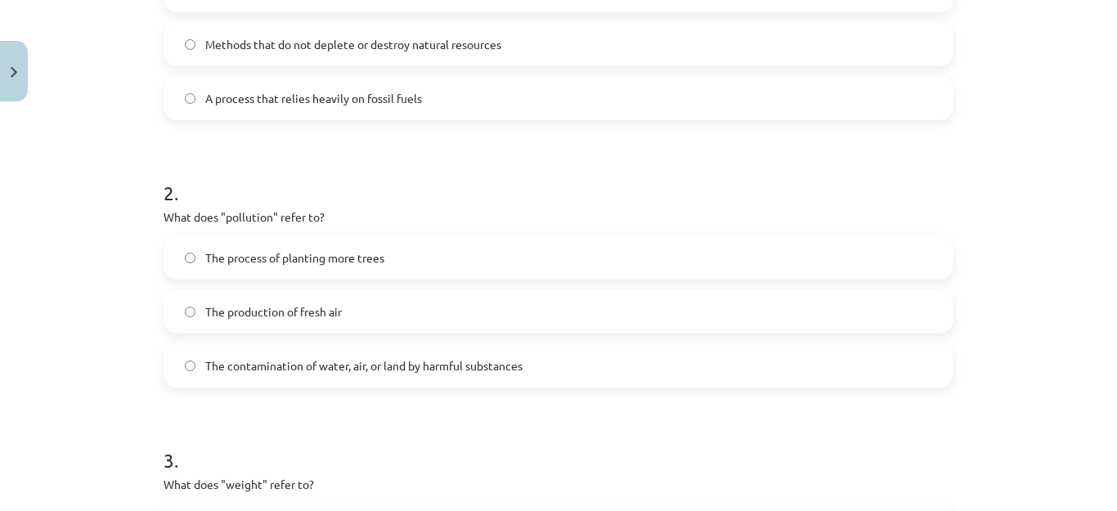
scroll to position [450, 0]
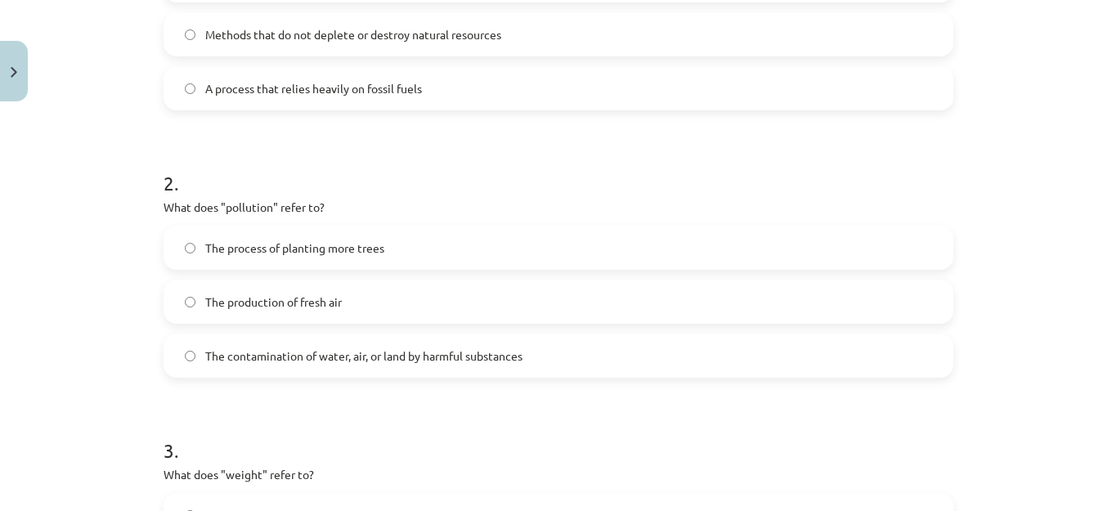
click at [564, 357] on label "The contamination of water, air, or land by harmful substances" at bounding box center [558, 355] width 787 height 41
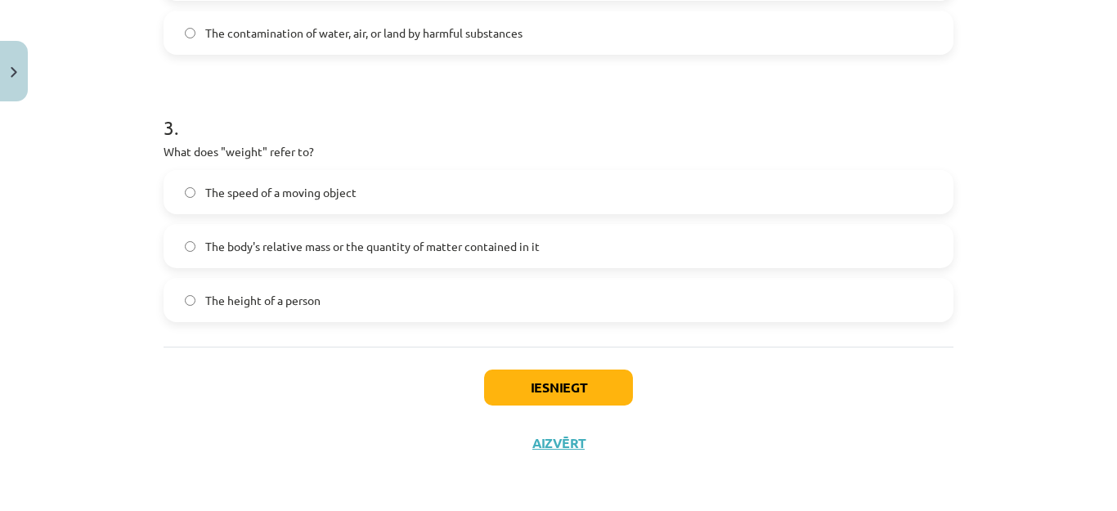
scroll to position [774, 0]
click at [541, 237] on label "The body's relative mass or the quantity of matter contained in it" at bounding box center [558, 245] width 787 height 41
click at [593, 384] on button "Iesniegt" at bounding box center [558, 387] width 149 height 36
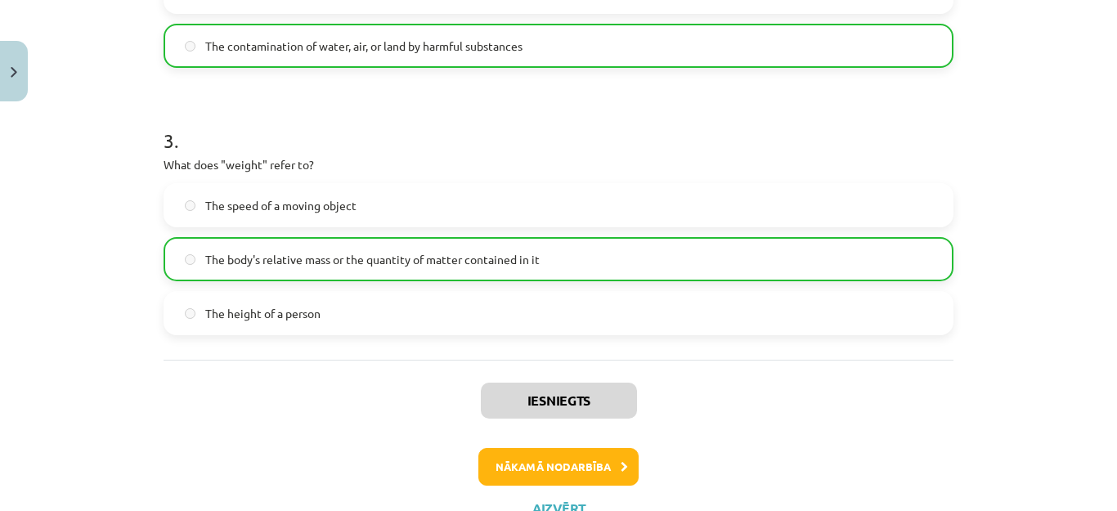
scroll to position [826, 0]
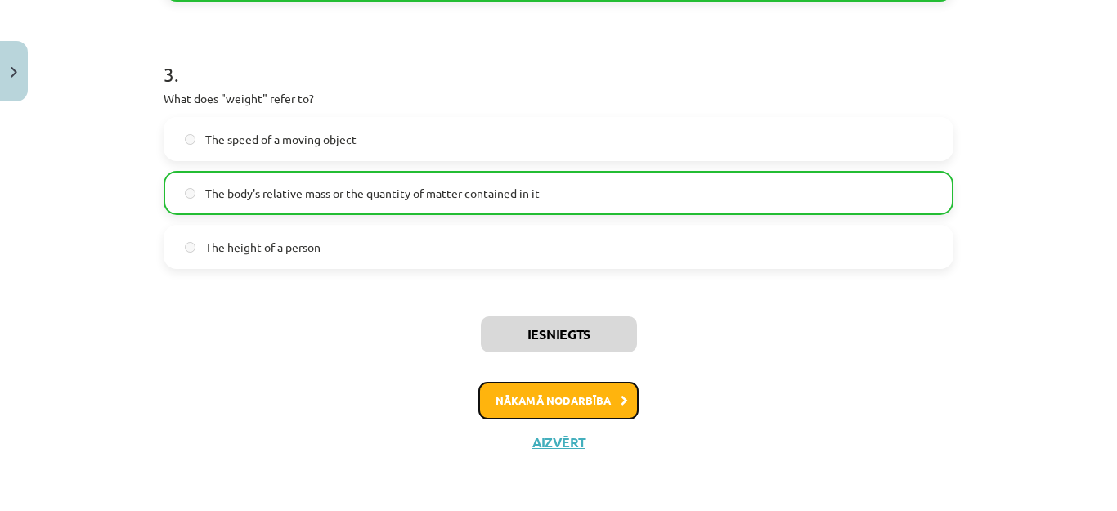
click at [621, 402] on icon at bounding box center [624, 401] width 7 height 11
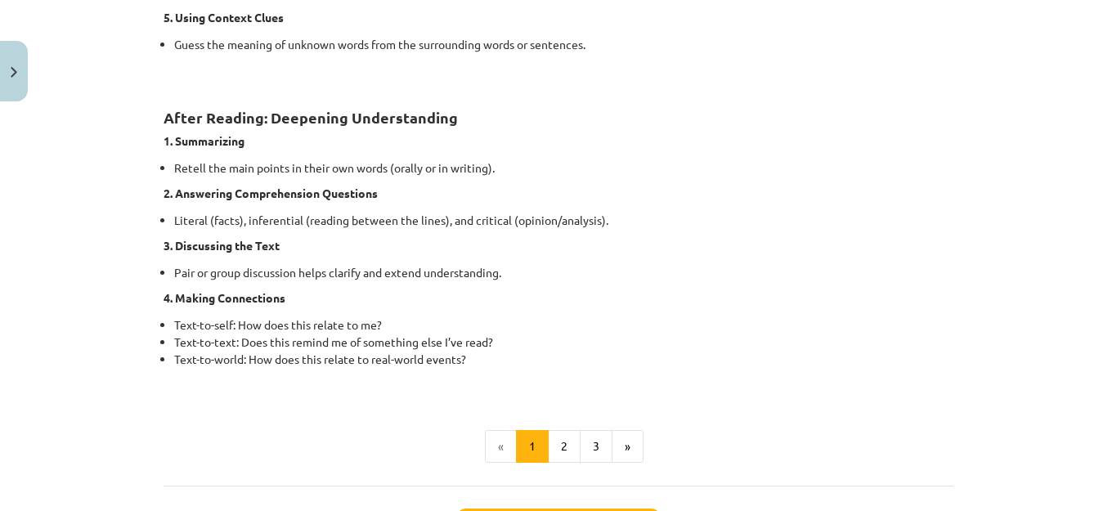
scroll to position [1268, 0]
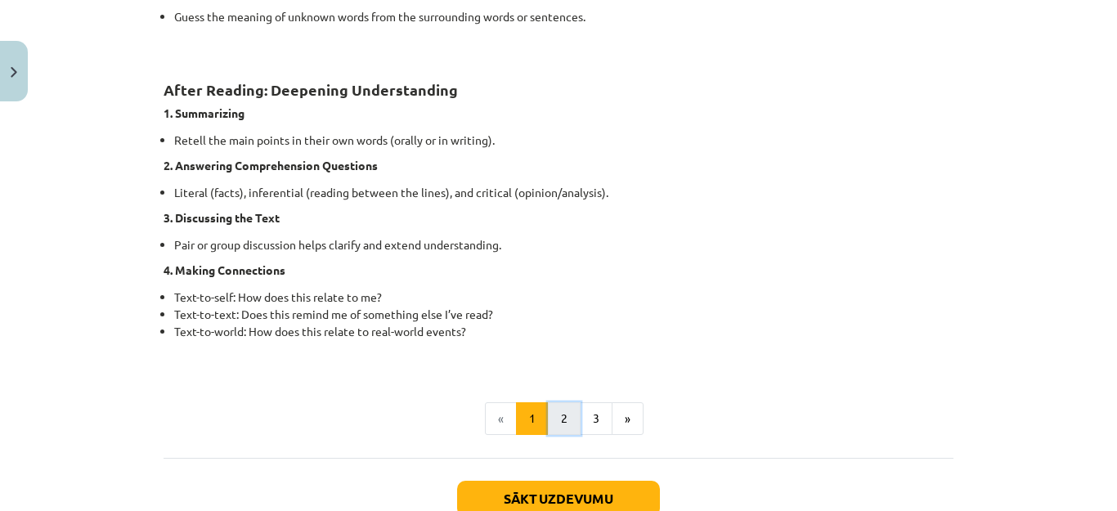
click at [558, 417] on button "2" at bounding box center [564, 418] width 33 height 33
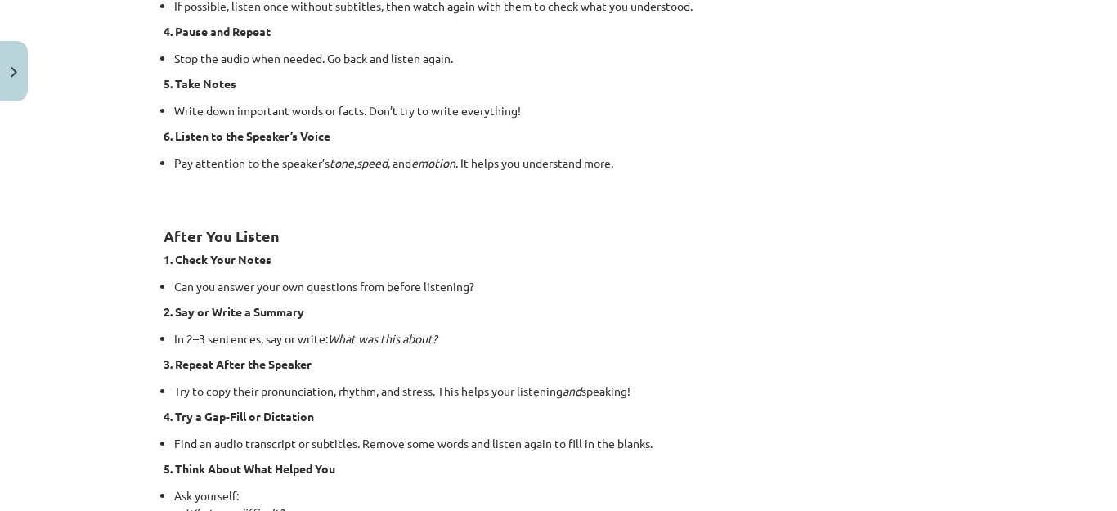
scroll to position [1250, 0]
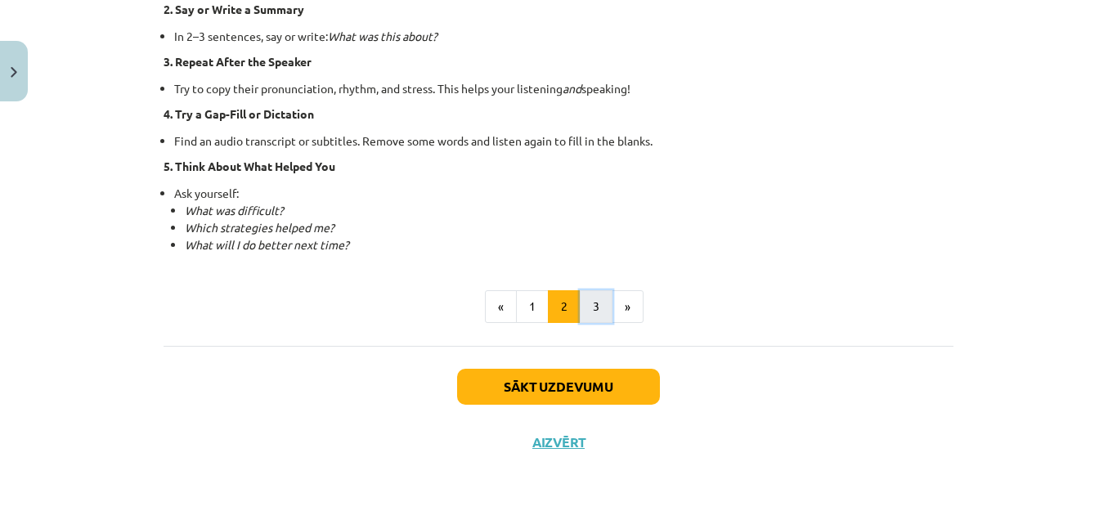
click at [594, 309] on button "3" at bounding box center [596, 306] width 33 height 33
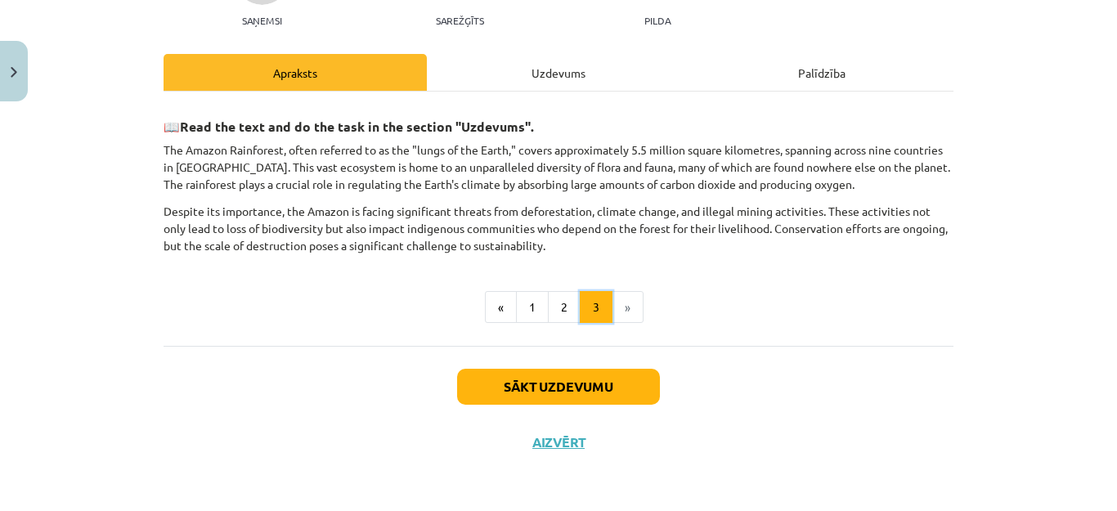
scroll to position [186, 0]
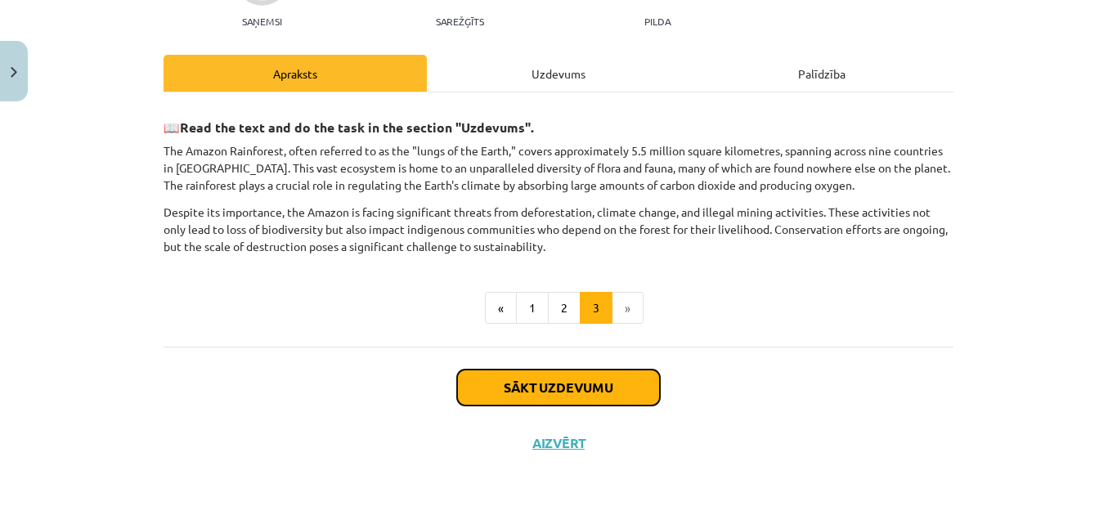
click at [556, 389] on button "Sākt uzdevumu" at bounding box center [558, 388] width 203 height 36
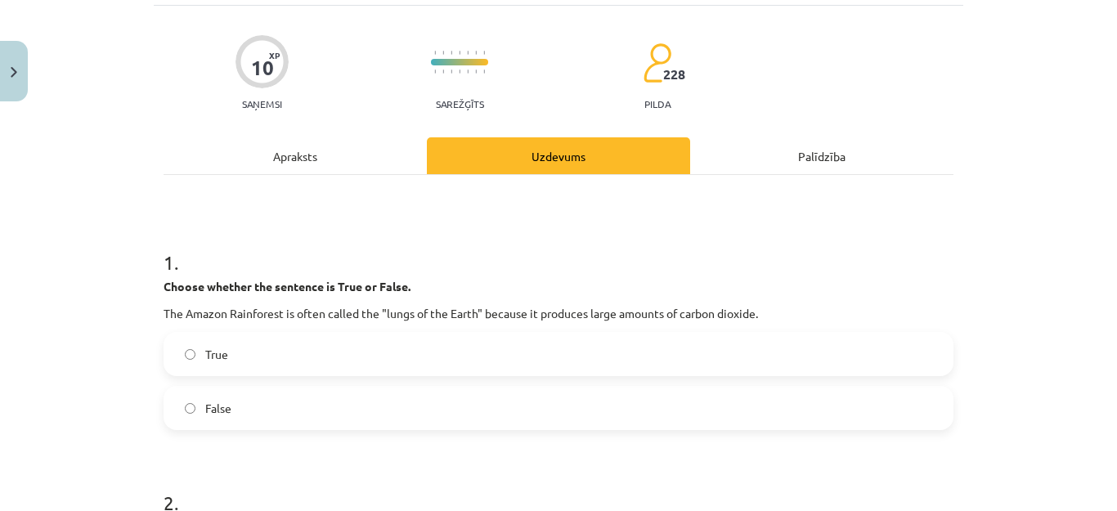
scroll to position [205, 0]
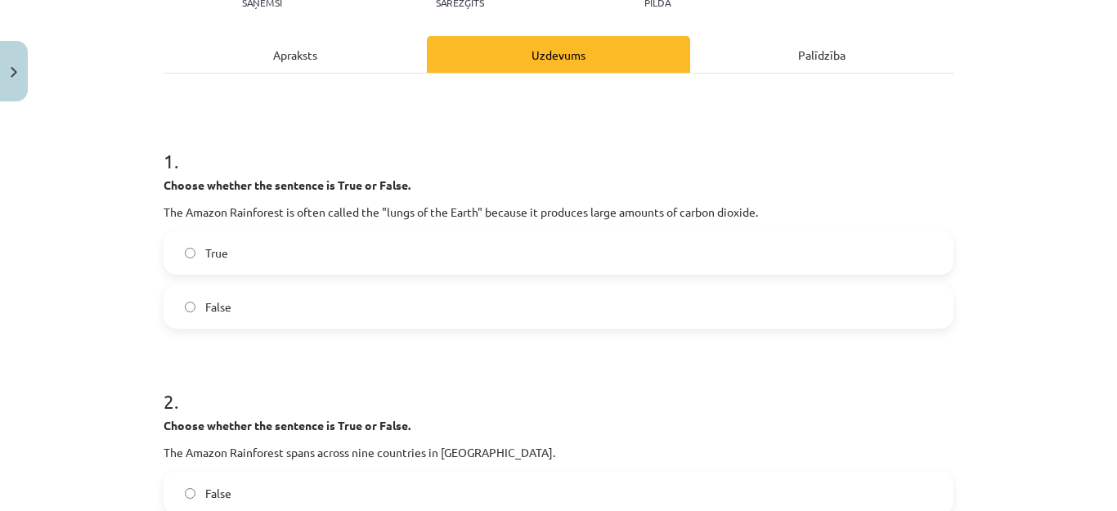
click at [298, 64] on div "Apraksts" at bounding box center [295, 54] width 263 height 37
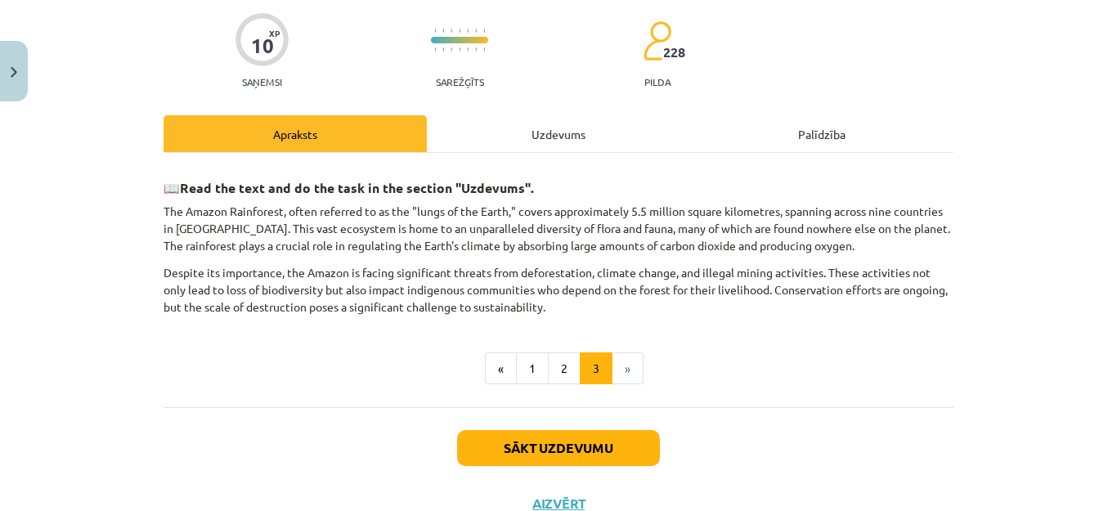
scroll to position [41, 0]
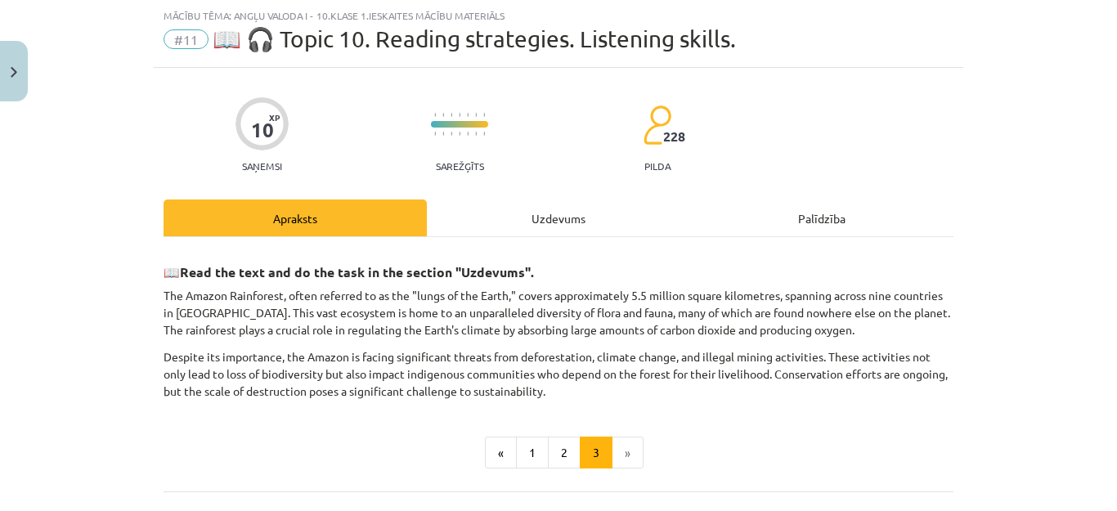
click at [557, 206] on div "Uzdevums" at bounding box center [558, 218] width 263 height 37
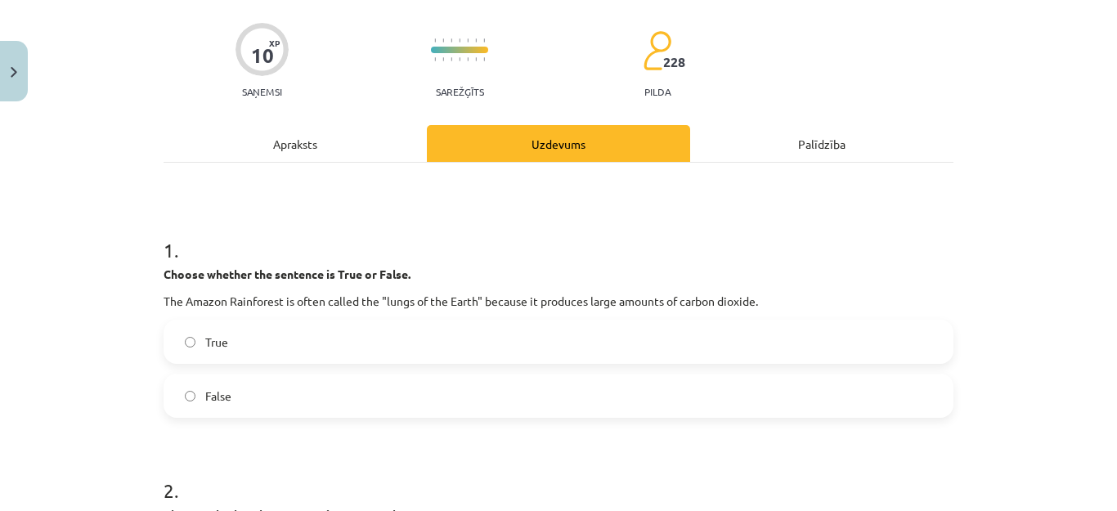
scroll to position [205, 0]
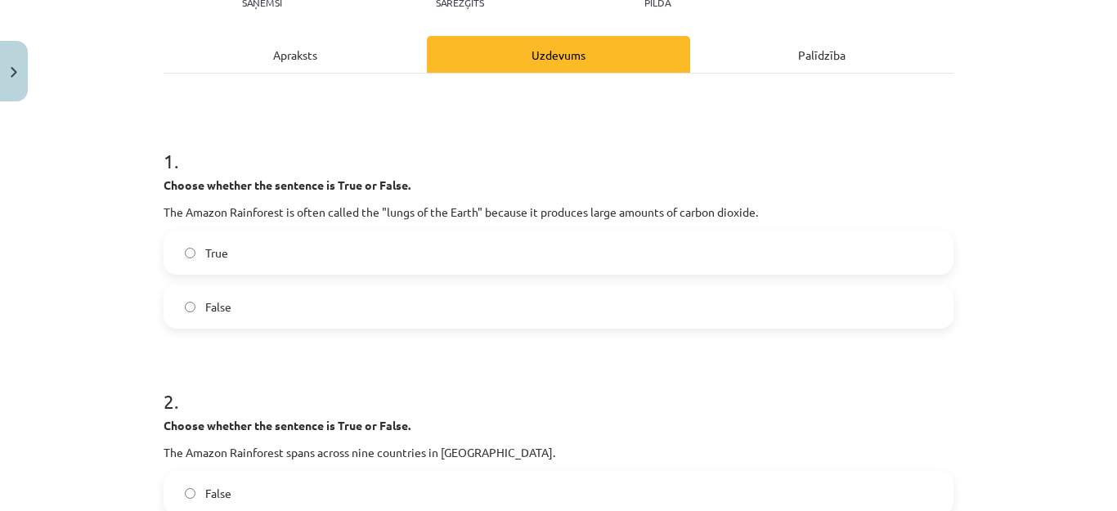
click at [186, 323] on label "False" at bounding box center [558, 306] width 787 height 41
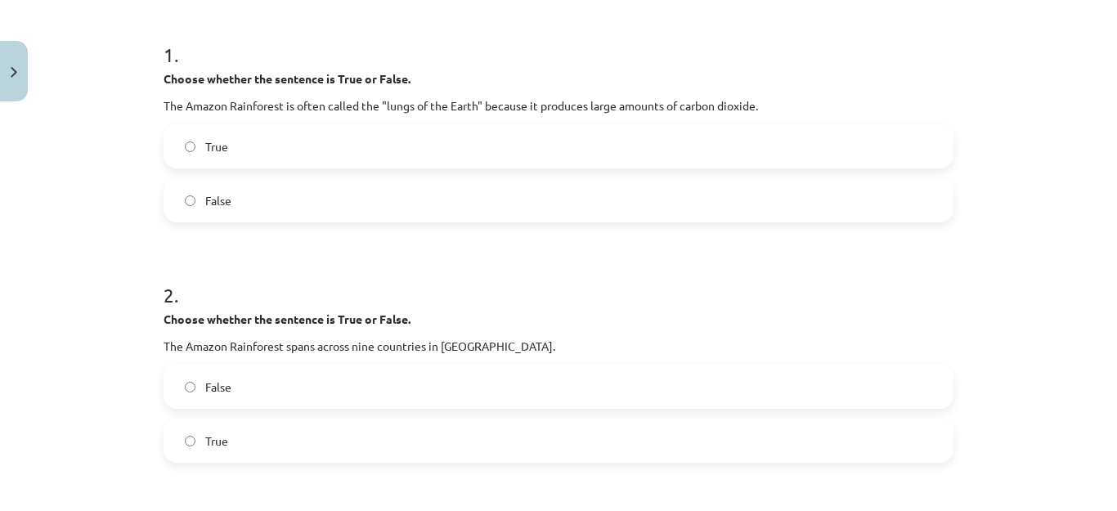
scroll to position [450, 0]
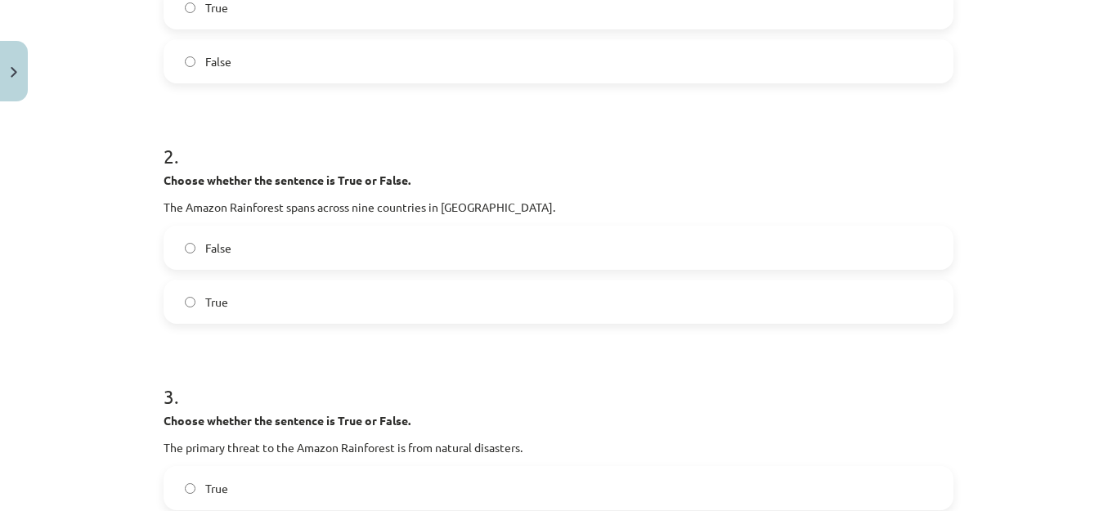
click at [248, 249] on label "False" at bounding box center [558, 247] width 787 height 41
click at [247, 284] on label "True" at bounding box center [558, 301] width 787 height 41
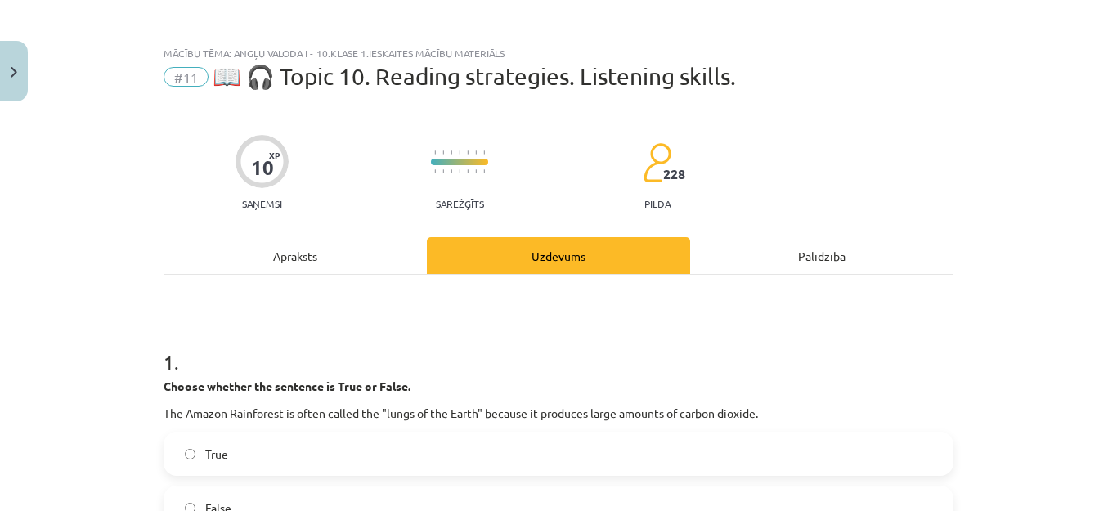
scroll to position [0, 0]
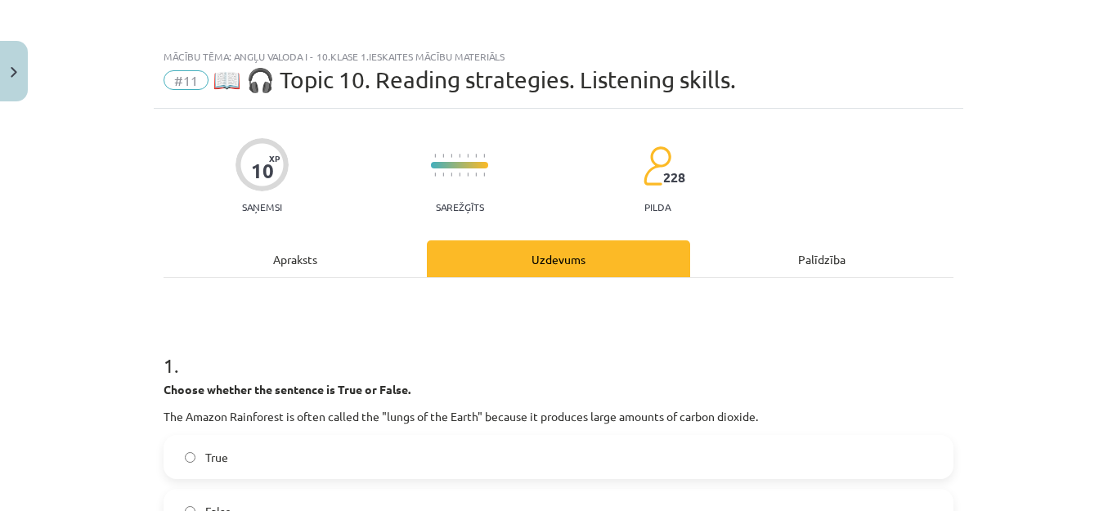
click at [292, 252] on div "Apraksts" at bounding box center [295, 258] width 263 height 37
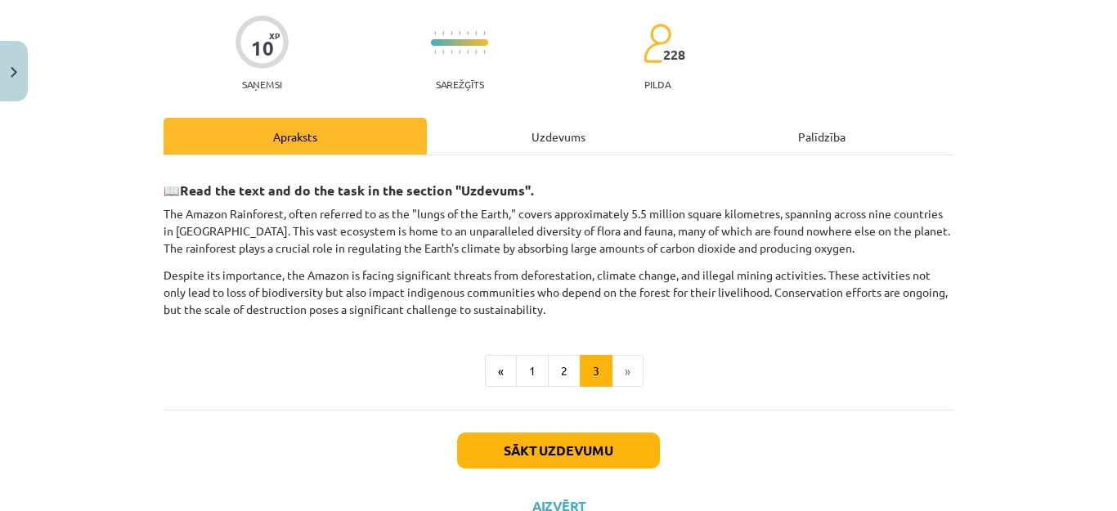
scroll to position [186, 0]
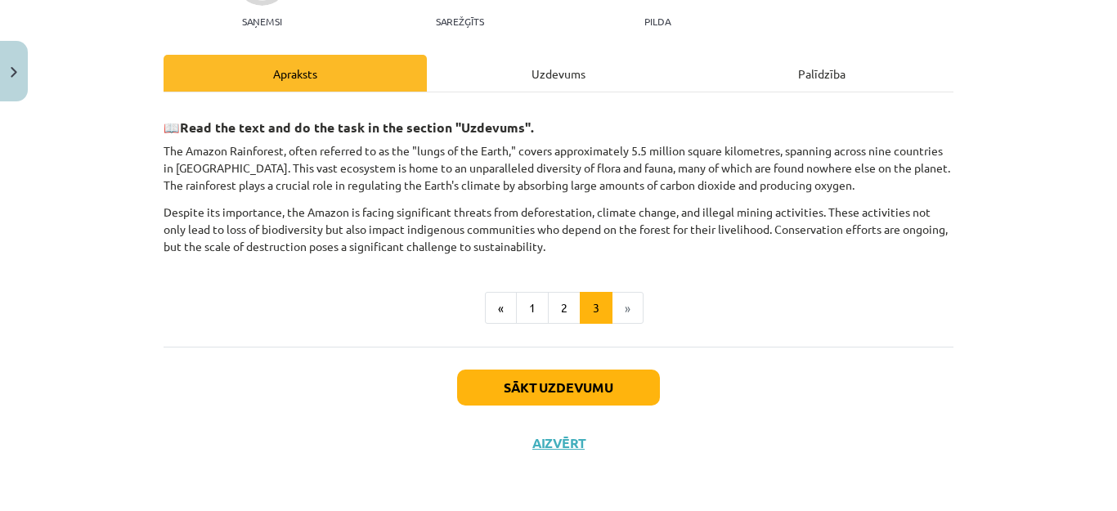
click at [536, 70] on div "Uzdevums" at bounding box center [558, 73] width 263 height 37
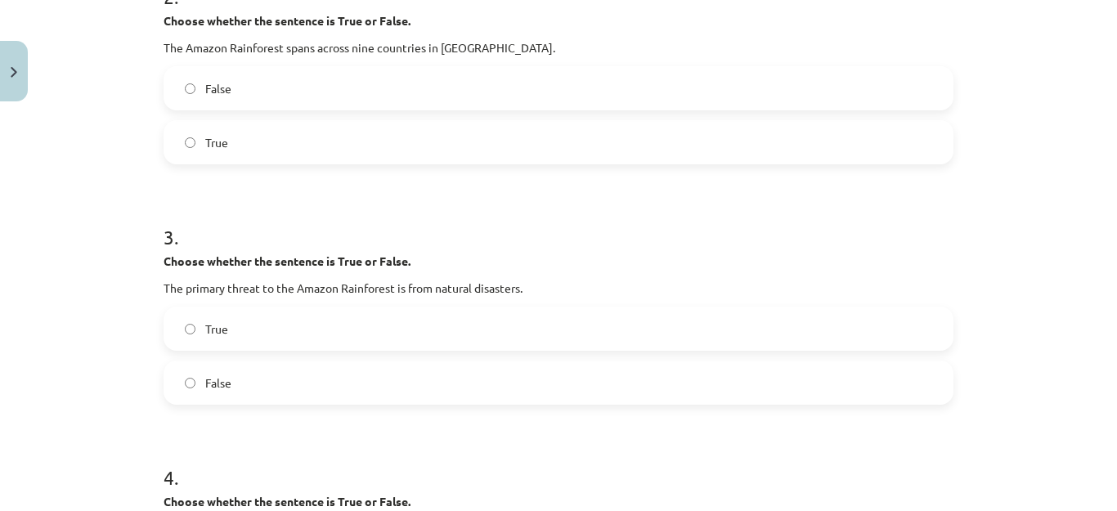
scroll to position [695, 0]
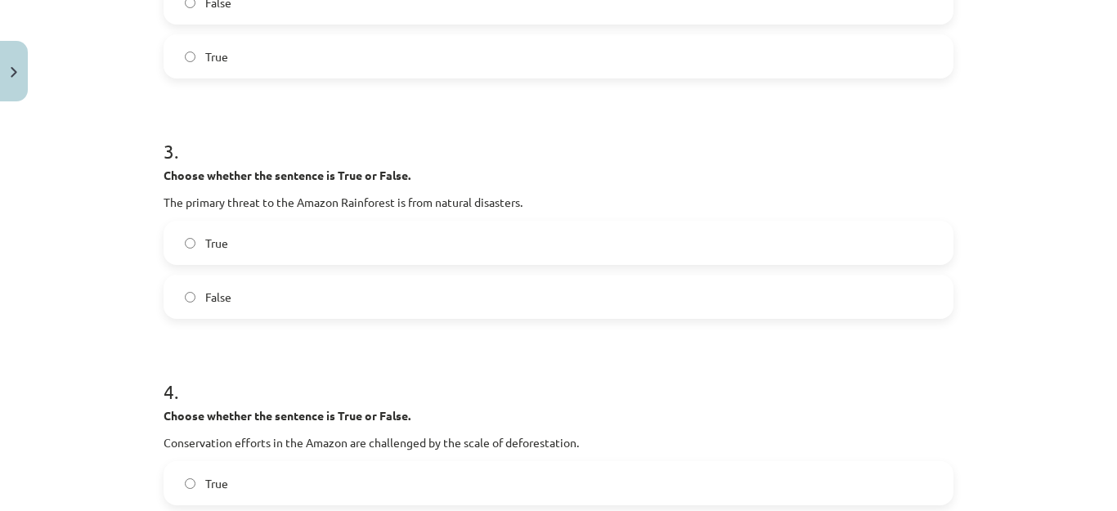
click at [335, 299] on label "False" at bounding box center [558, 296] width 787 height 41
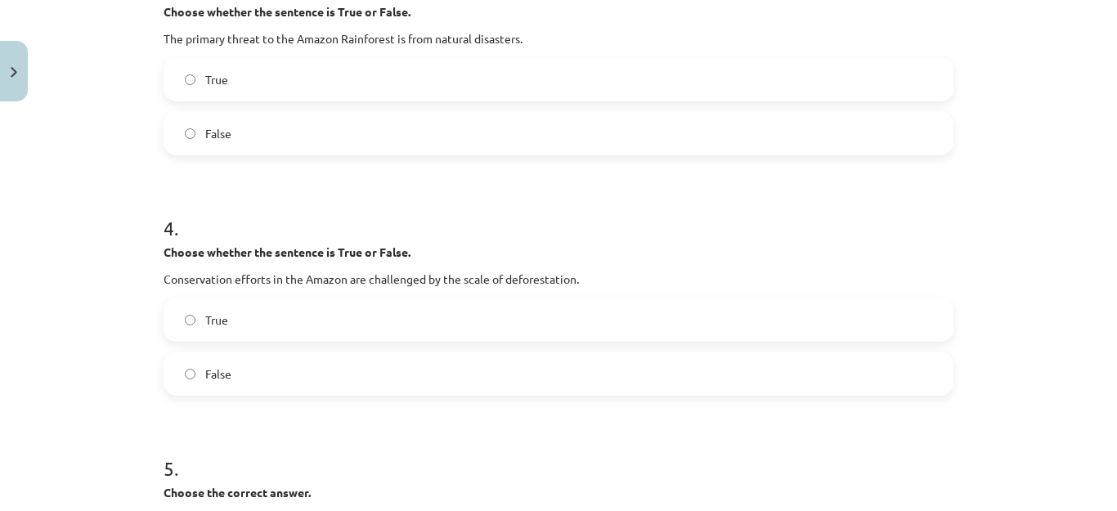
click at [308, 312] on label "True" at bounding box center [558, 319] width 787 height 41
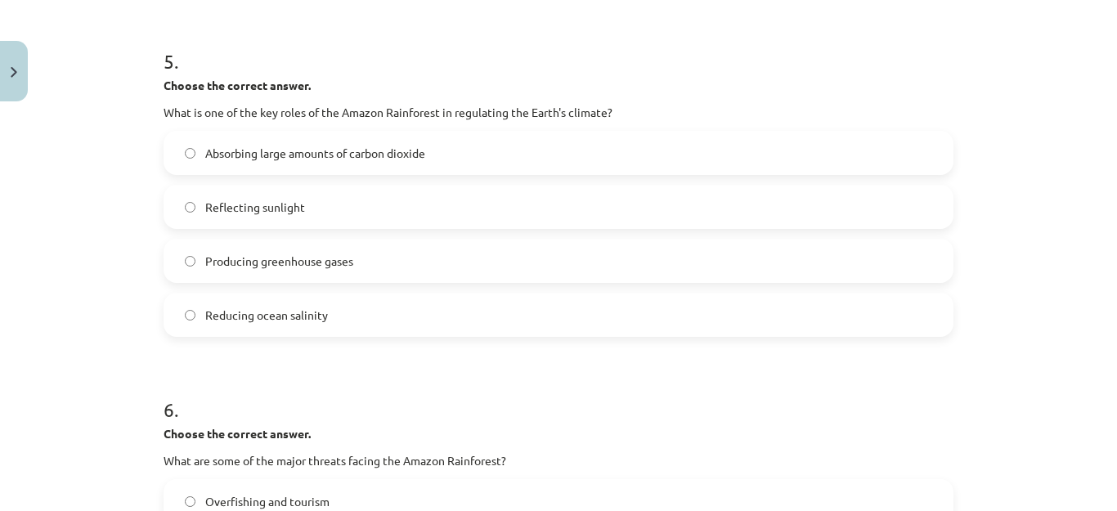
scroll to position [1268, 0]
click at [335, 160] on label "Absorbing large amounts of carbon dioxide" at bounding box center [558, 151] width 787 height 41
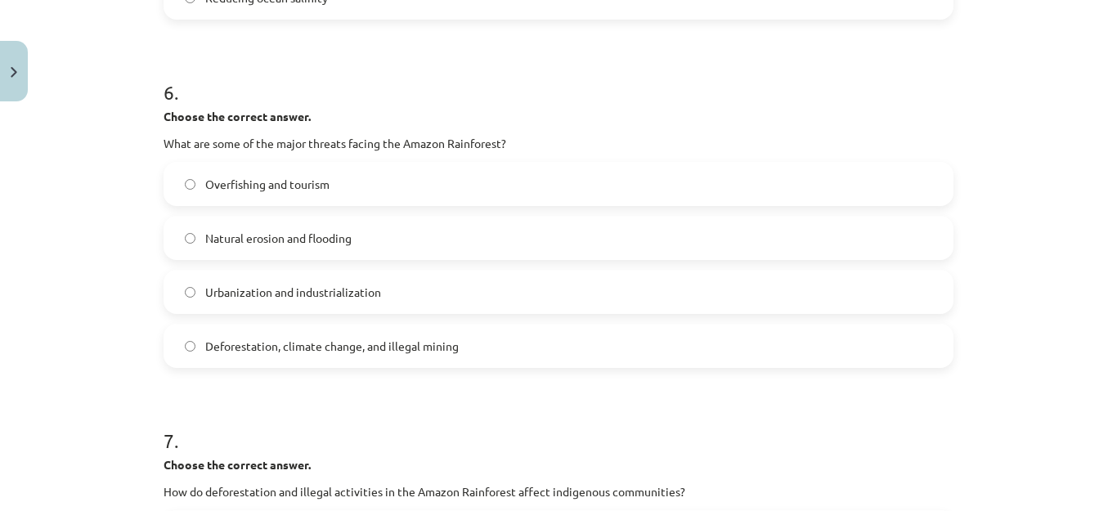
scroll to position [1595, 0]
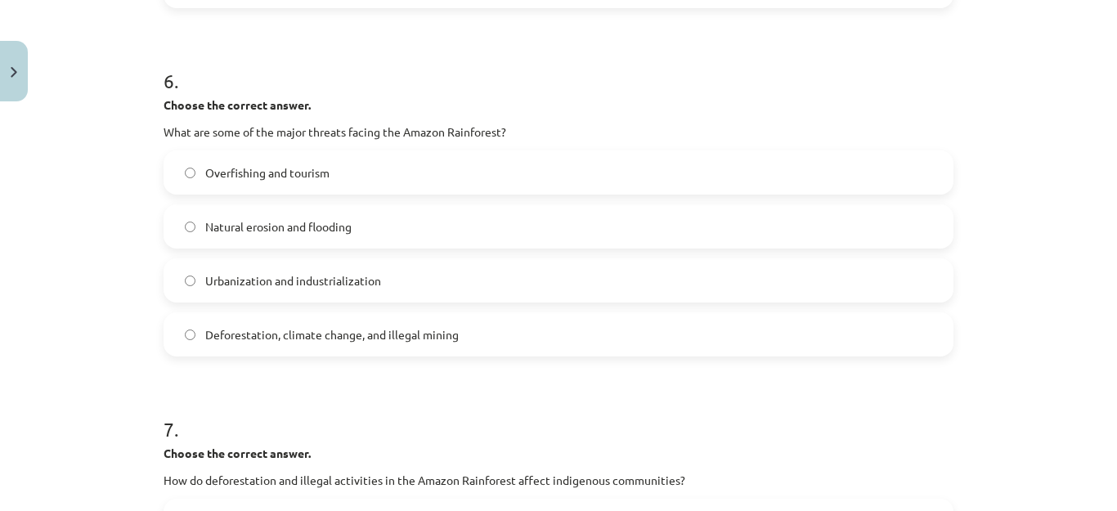
click at [353, 348] on label "Deforestation, climate change, and illegal mining" at bounding box center [558, 334] width 787 height 41
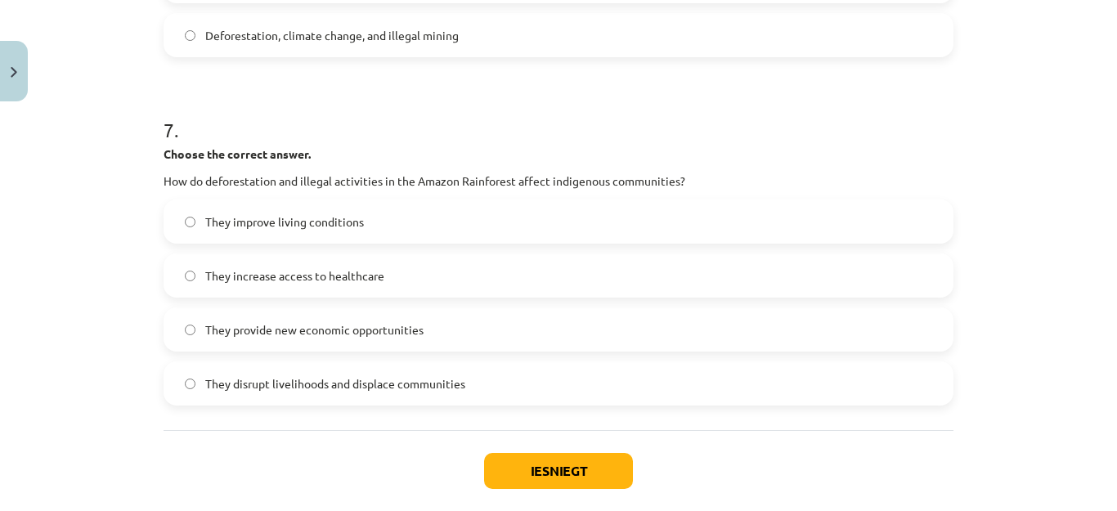
scroll to position [1922, 0]
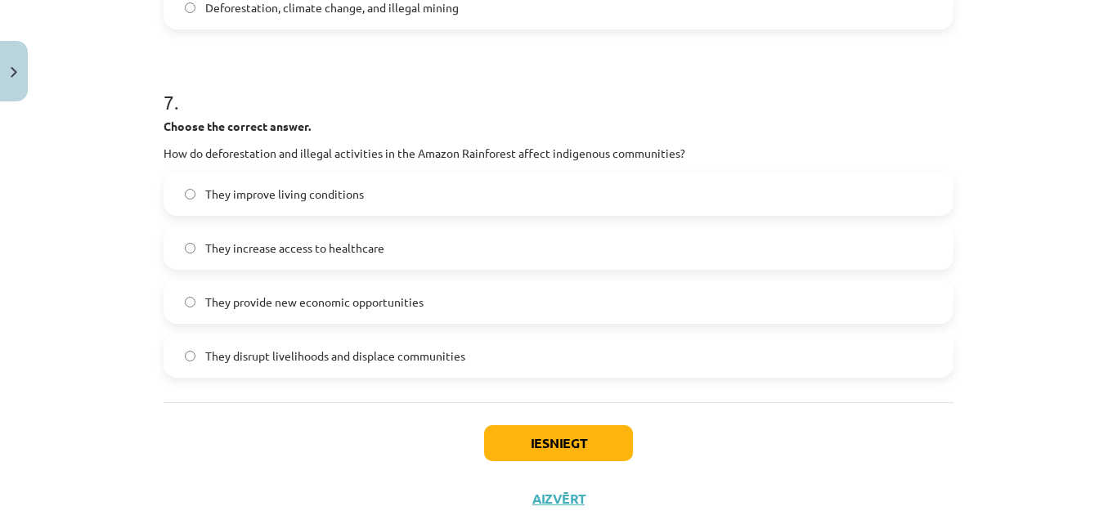
click at [445, 352] on span "They disrupt livelihoods and displace communities" at bounding box center [335, 356] width 260 height 17
click at [548, 443] on button "Iesniegt" at bounding box center [558, 443] width 149 height 36
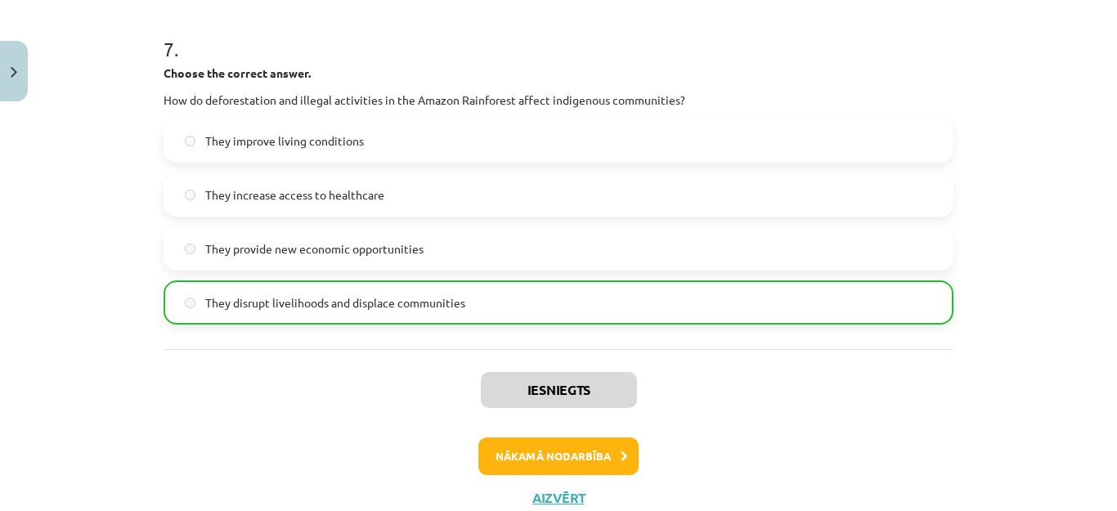
scroll to position [2031, 0]
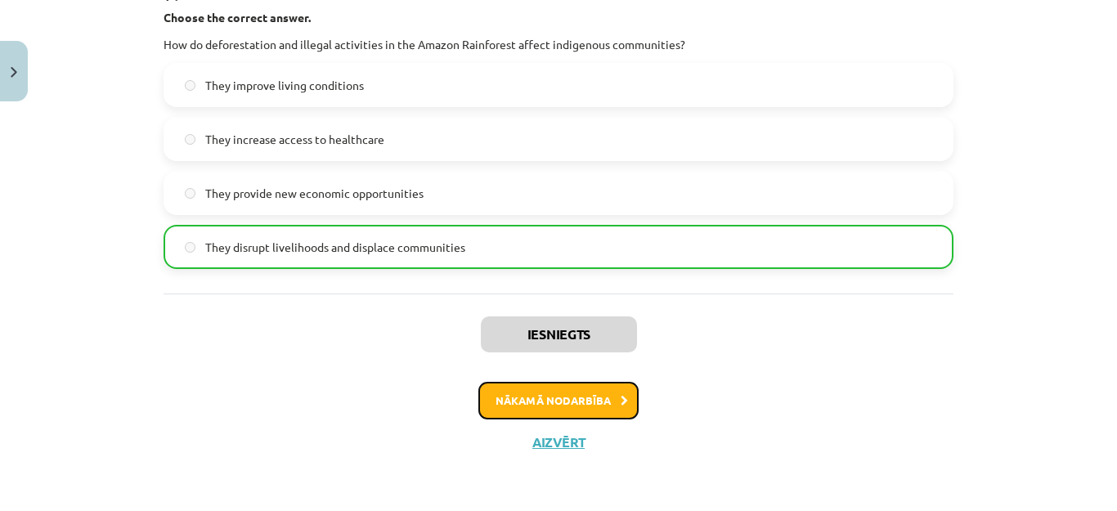
click at [523, 394] on button "Nākamā nodarbība" at bounding box center [559, 401] width 160 height 38
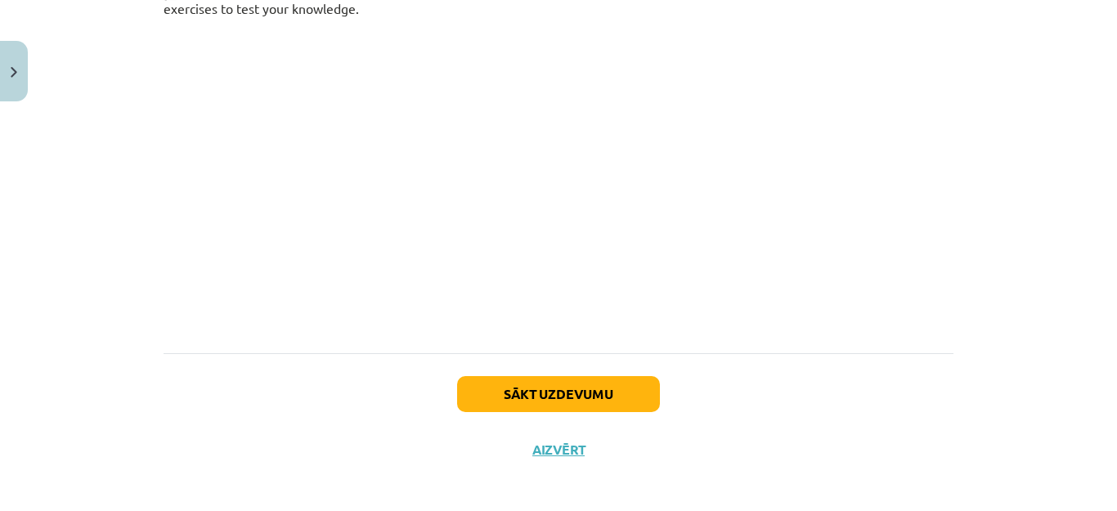
scroll to position [328, 0]
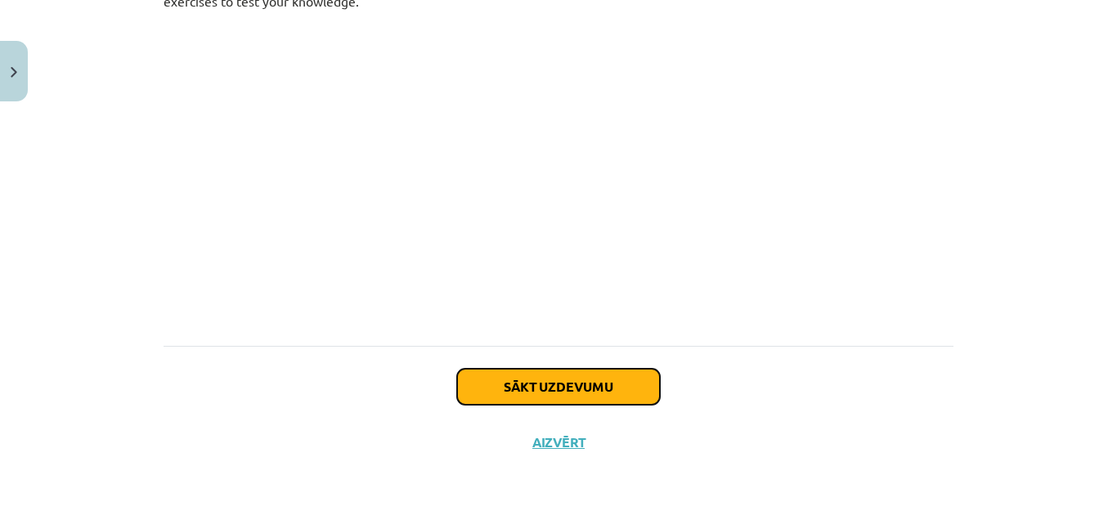
click at [622, 386] on button "Sākt uzdevumu" at bounding box center [558, 387] width 203 height 36
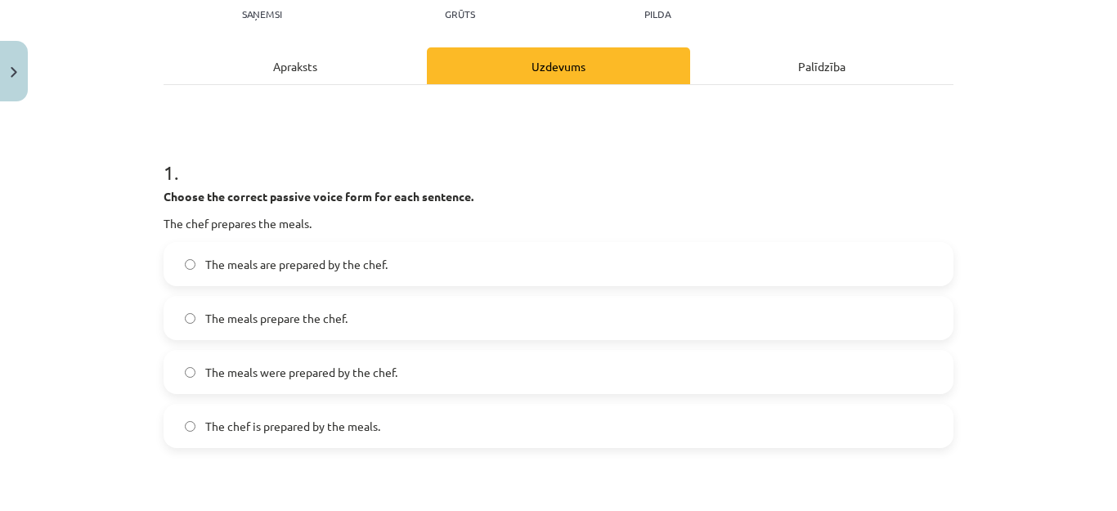
scroll to position [205, 0]
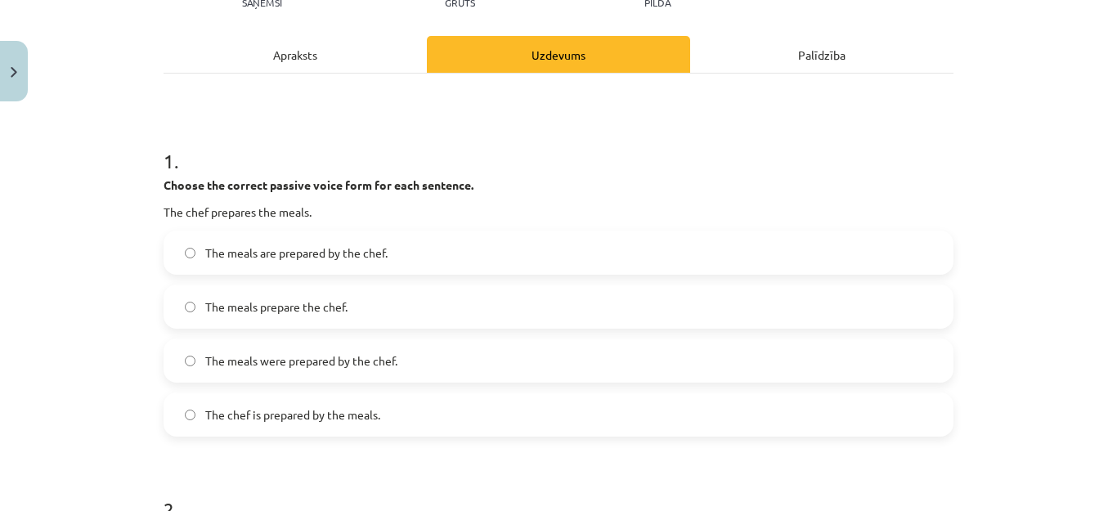
click at [263, 257] on span "The meals are prepared by the chef." at bounding box center [296, 253] width 182 height 17
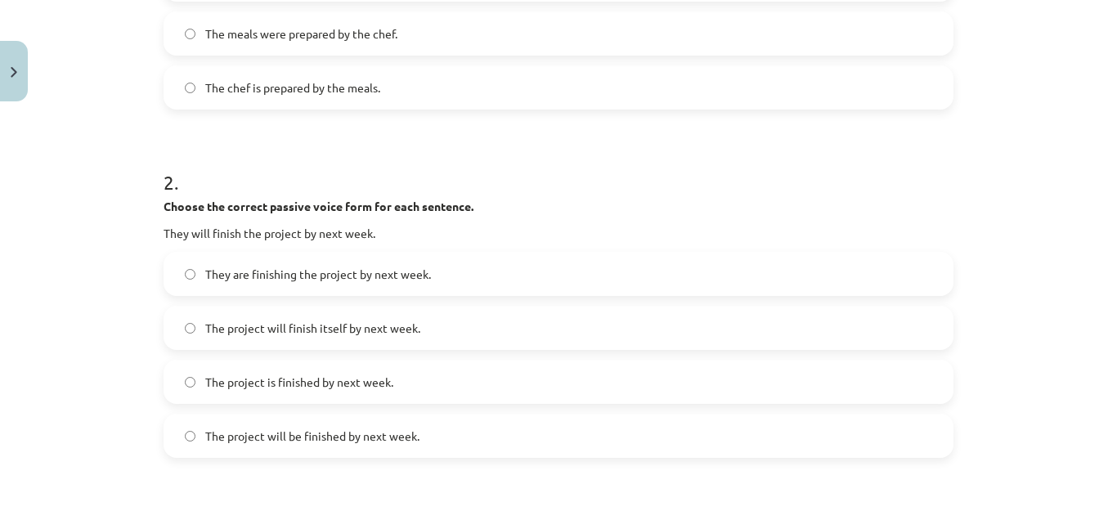
scroll to position [614, 0]
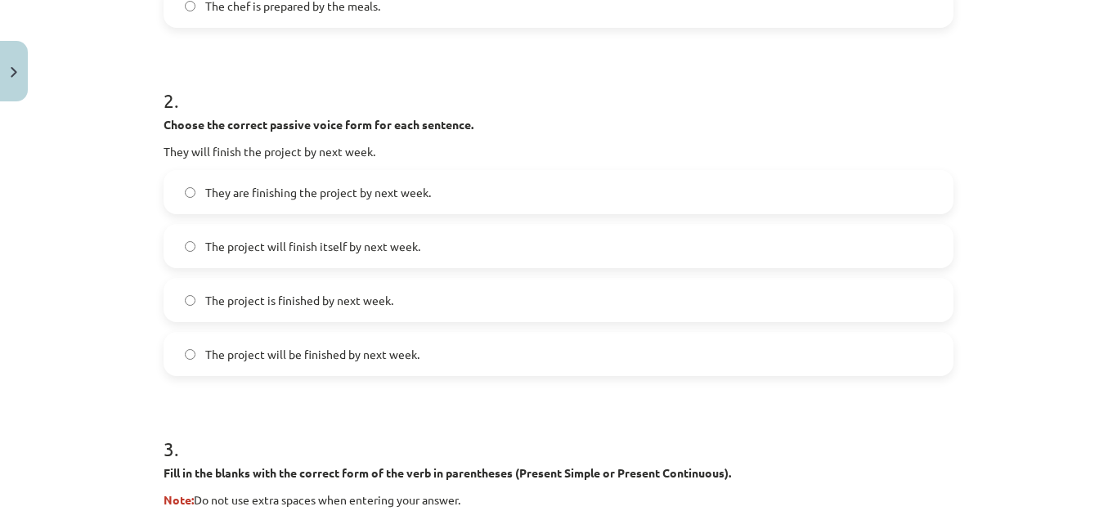
click at [312, 359] on span "The project will be finished by next week." at bounding box center [312, 354] width 214 height 17
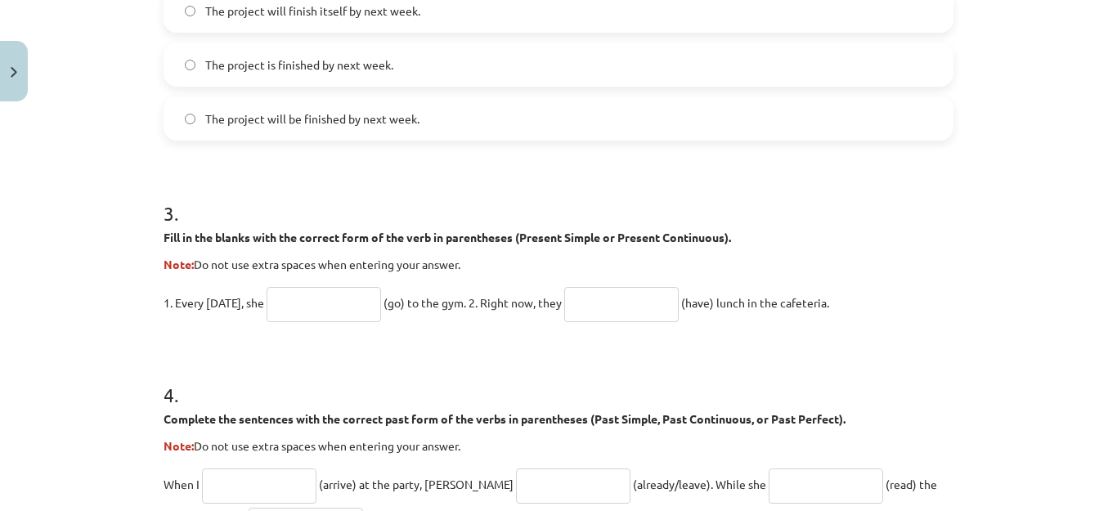
scroll to position [925, 0]
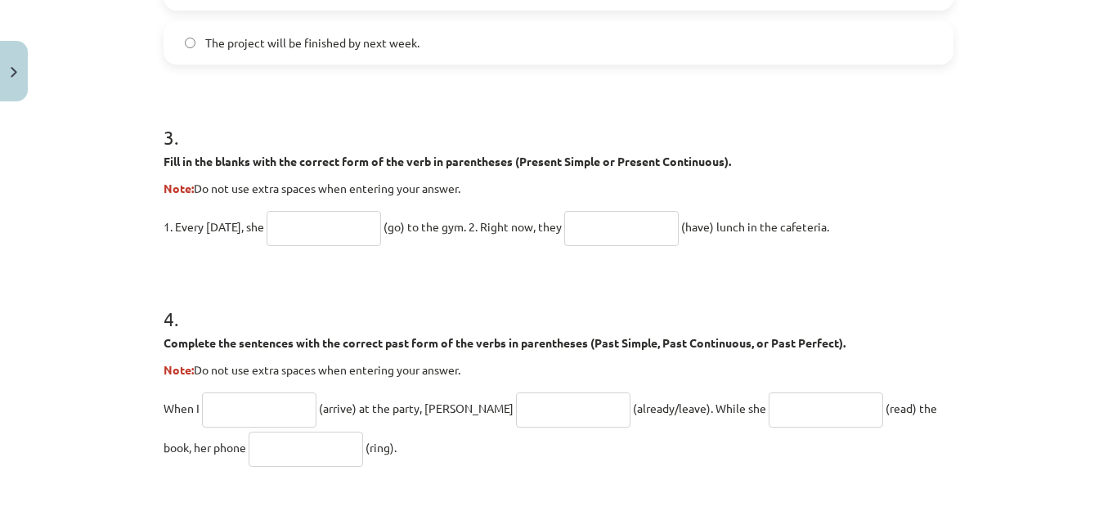
click at [325, 221] on input "text" at bounding box center [324, 228] width 115 height 35
type input "****"
click at [584, 224] on input "text" at bounding box center [621, 228] width 115 height 35
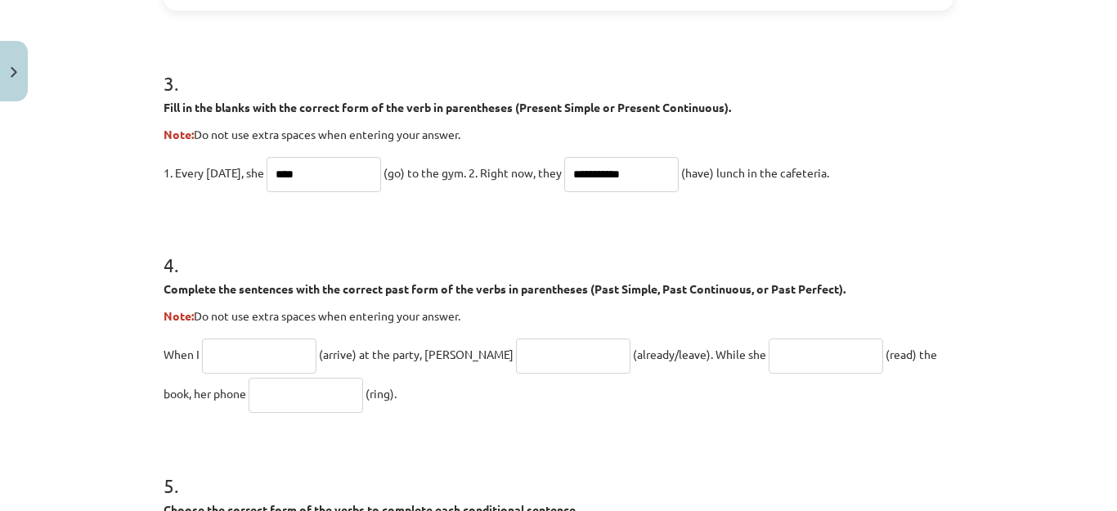
scroll to position [1007, 0]
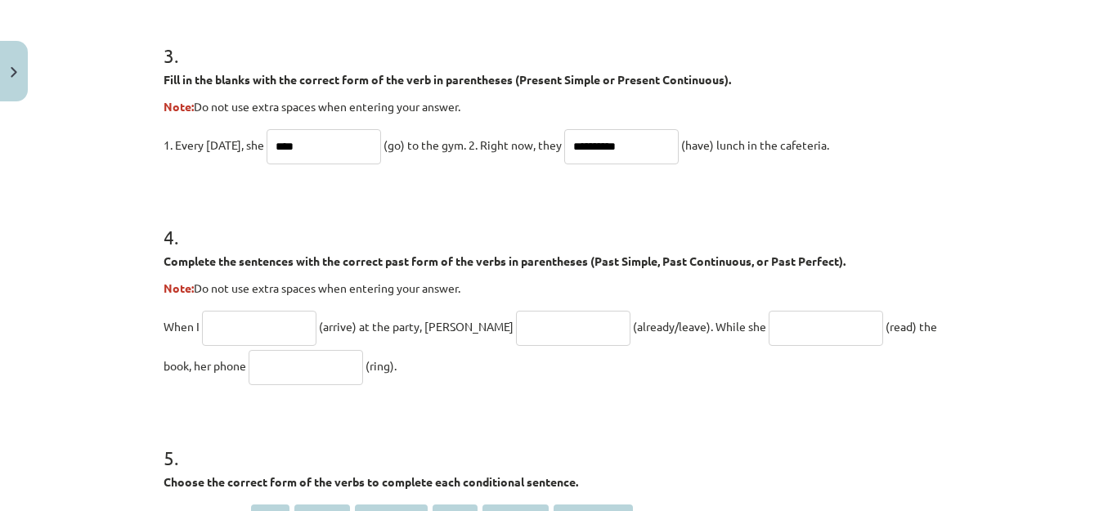
type input "**********"
click at [287, 317] on input "text" at bounding box center [259, 328] width 115 height 35
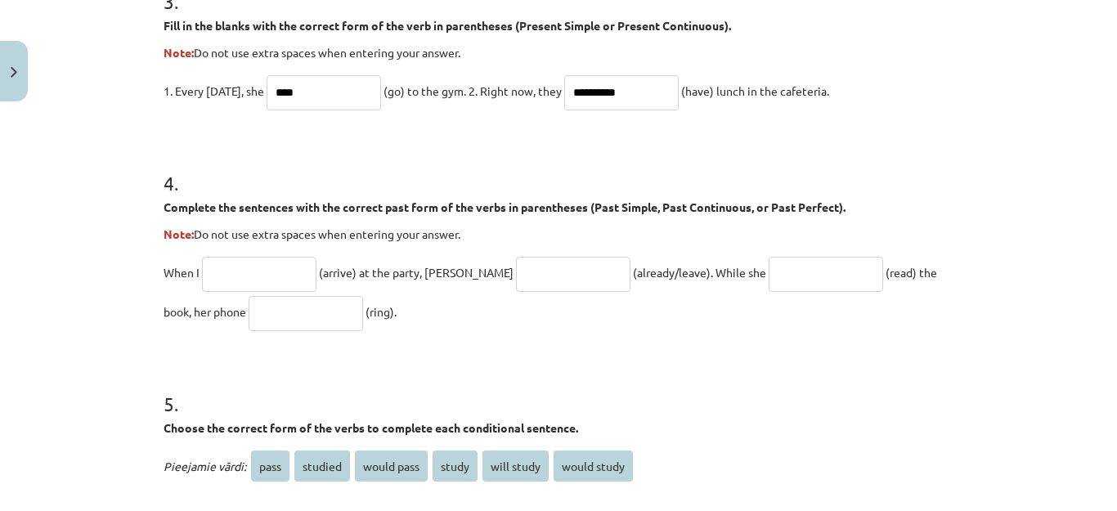
scroll to position [1089, 0]
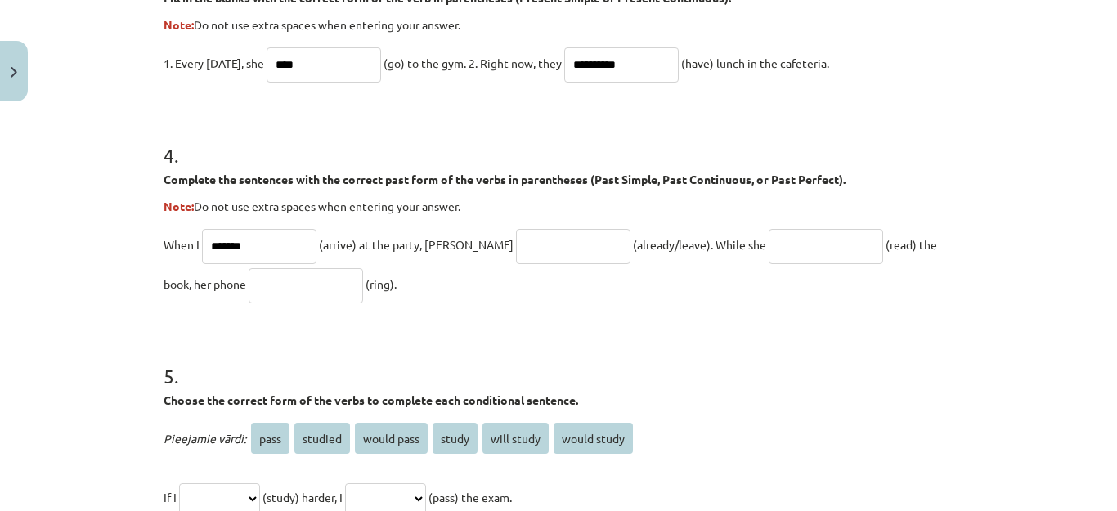
type input "*******"
click at [543, 249] on input "text" at bounding box center [573, 246] width 115 height 35
type input "**********"
click at [769, 242] on input "text" at bounding box center [826, 246] width 115 height 35
type input "**********"
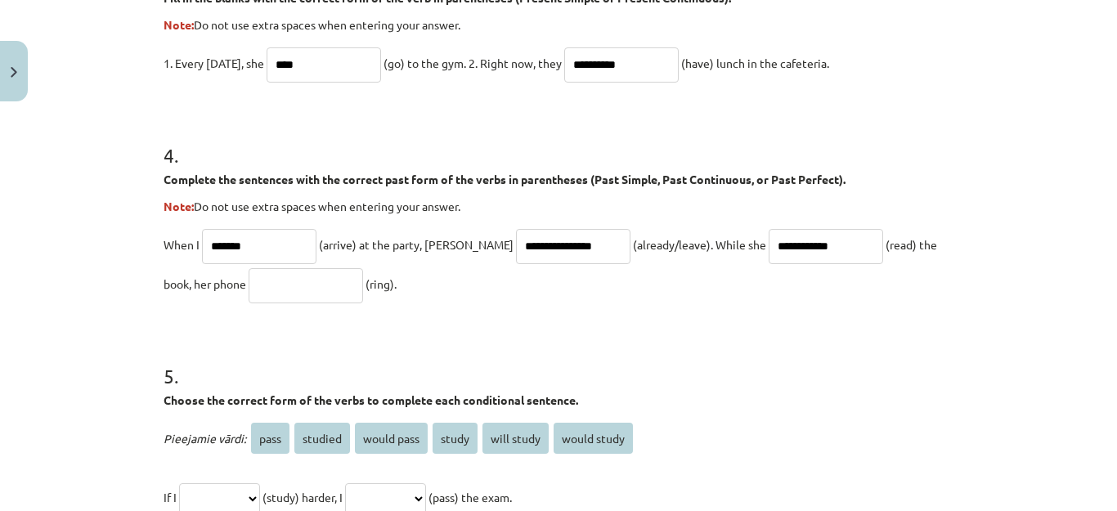
click at [262, 288] on input "text" at bounding box center [306, 285] width 115 height 35
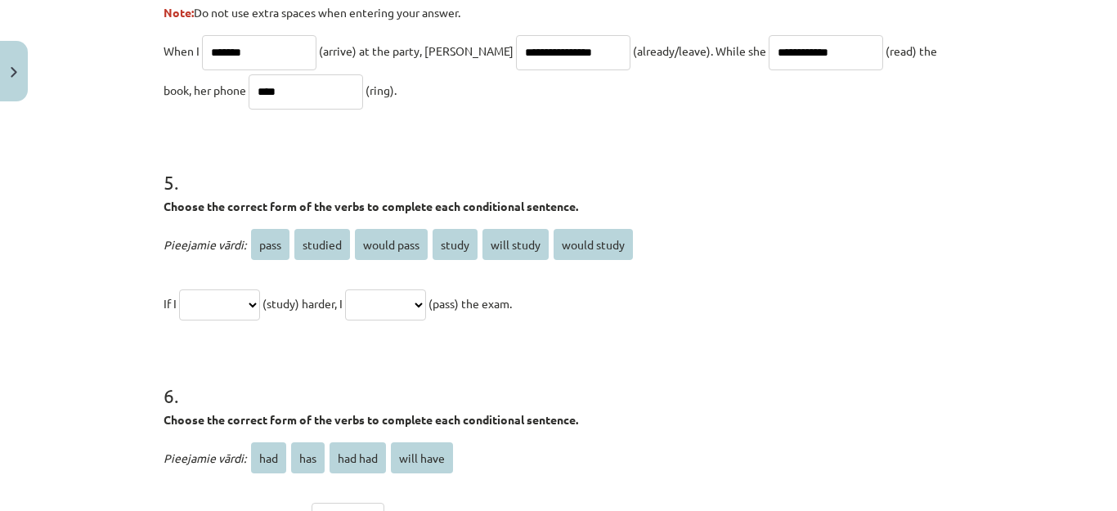
scroll to position [1334, 0]
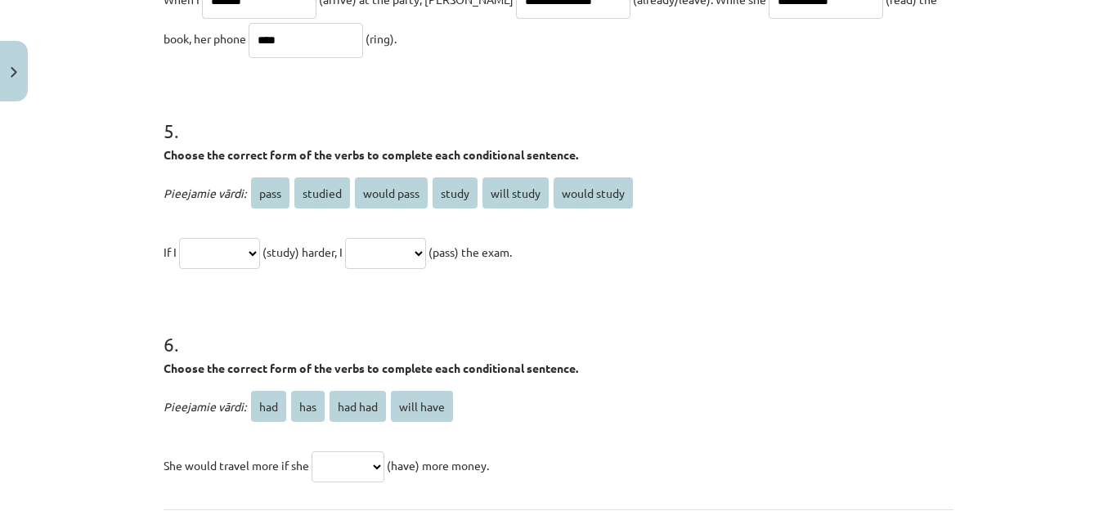
type input "****"
click at [260, 248] on select "**********" at bounding box center [219, 253] width 81 height 31
select select "*****"
click at [179, 238] on select "**********" at bounding box center [219, 253] width 81 height 31
click at [426, 248] on select "**********" at bounding box center [385, 253] width 81 height 31
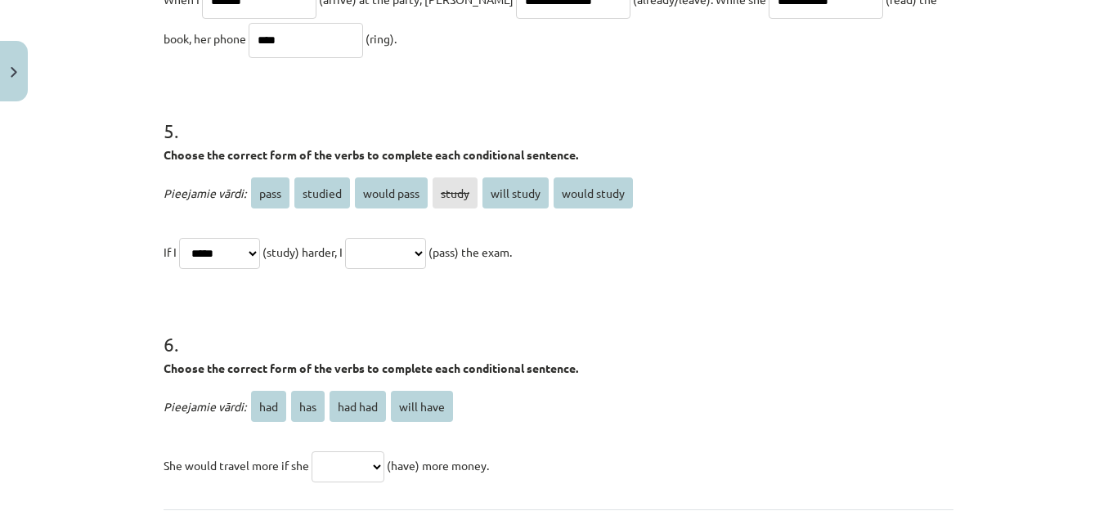
select select "**********"
click at [366, 238] on select "**********" at bounding box center [385, 253] width 81 height 31
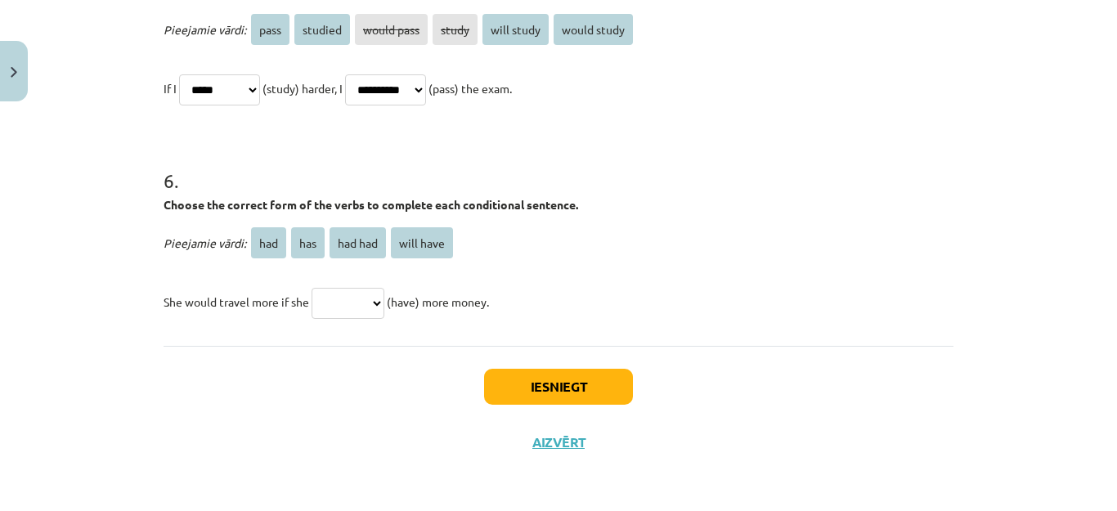
click at [380, 294] on select "*** *** ******* *********" at bounding box center [348, 303] width 73 height 31
select select "***"
click at [312, 288] on select "*** *** ******* *********" at bounding box center [348, 303] width 73 height 31
click at [534, 398] on button "Iesniegt" at bounding box center [558, 387] width 149 height 36
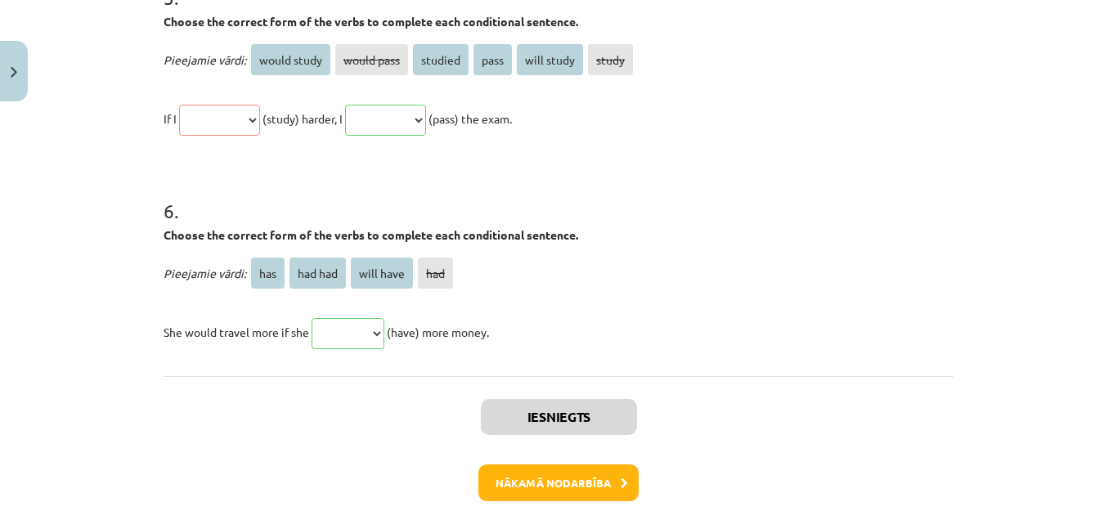
scroll to position [1656, 0]
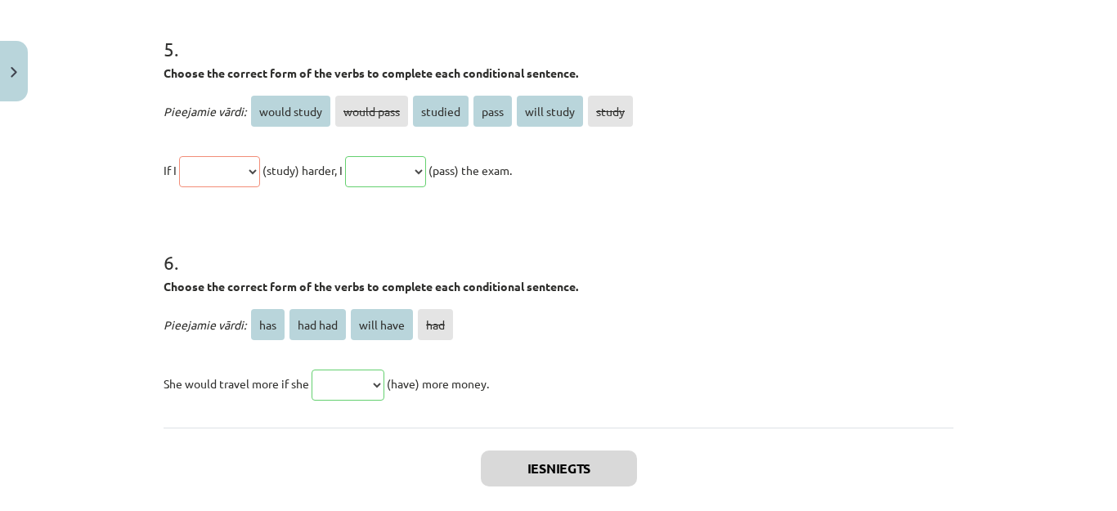
click at [270, 146] on div "**********" at bounding box center [559, 141] width 790 height 98
click at [293, 103] on span "would study" at bounding box center [290, 111] width 79 height 31
click at [444, 111] on span "studied" at bounding box center [441, 111] width 56 height 31
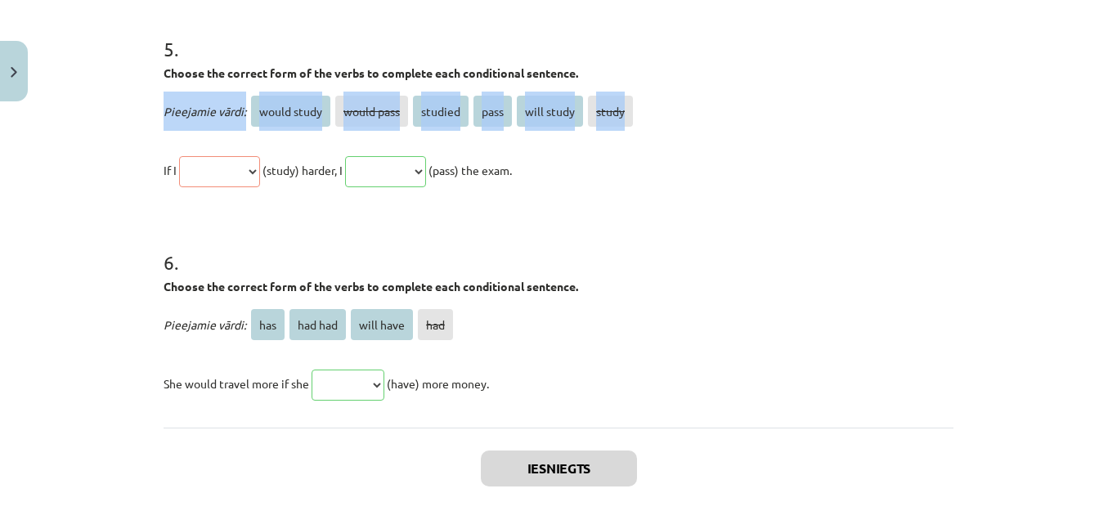
click at [443, 111] on span "studied" at bounding box center [441, 111] width 56 height 31
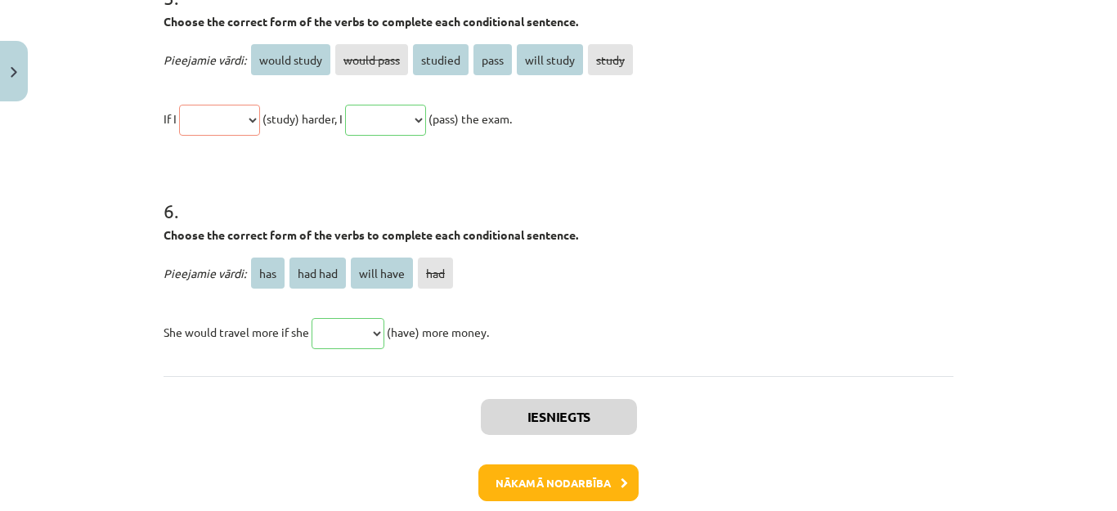
scroll to position [1790, 0]
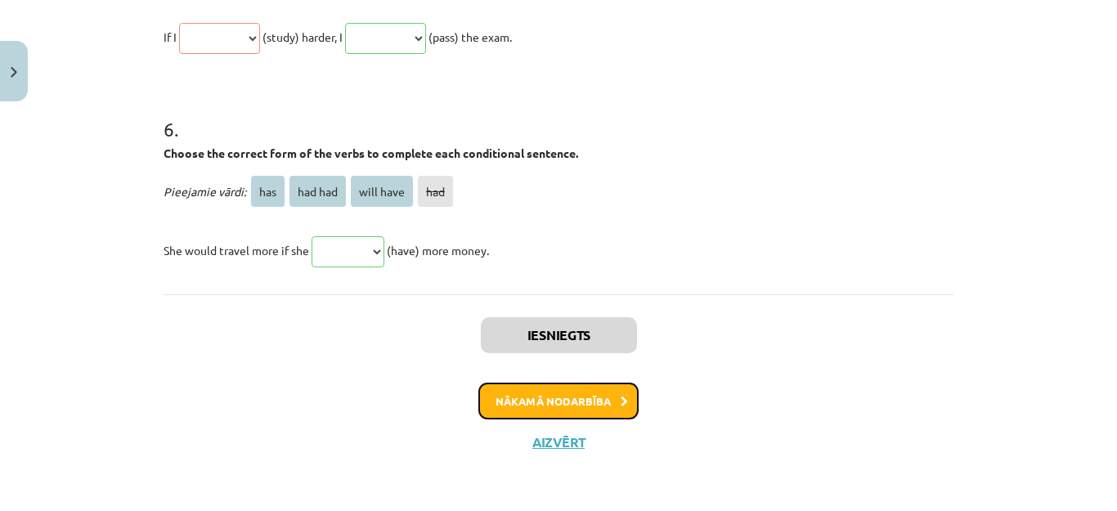
click at [586, 397] on button "Nākamā nodarbība" at bounding box center [559, 402] width 160 height 38
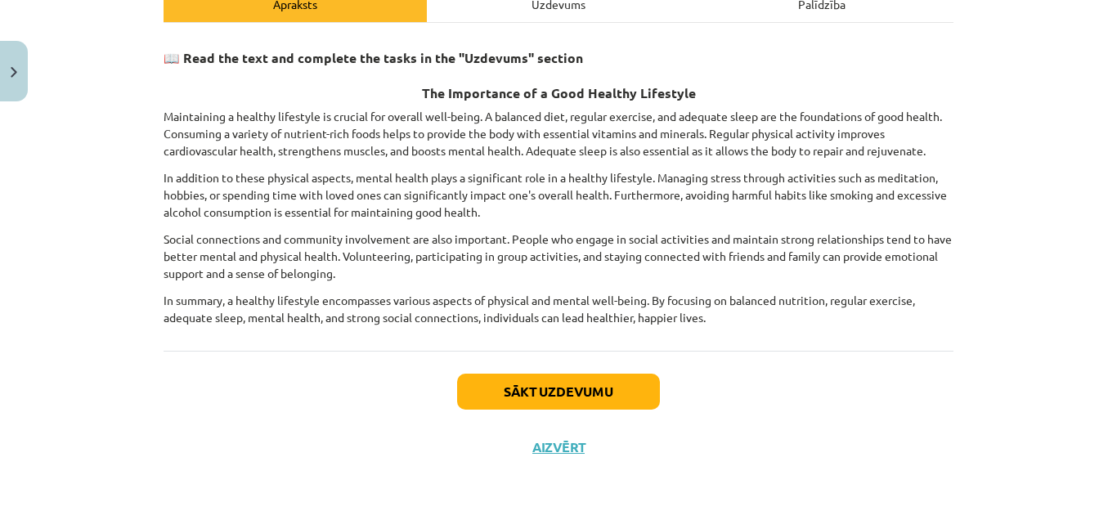
scroll to position [258, 0]
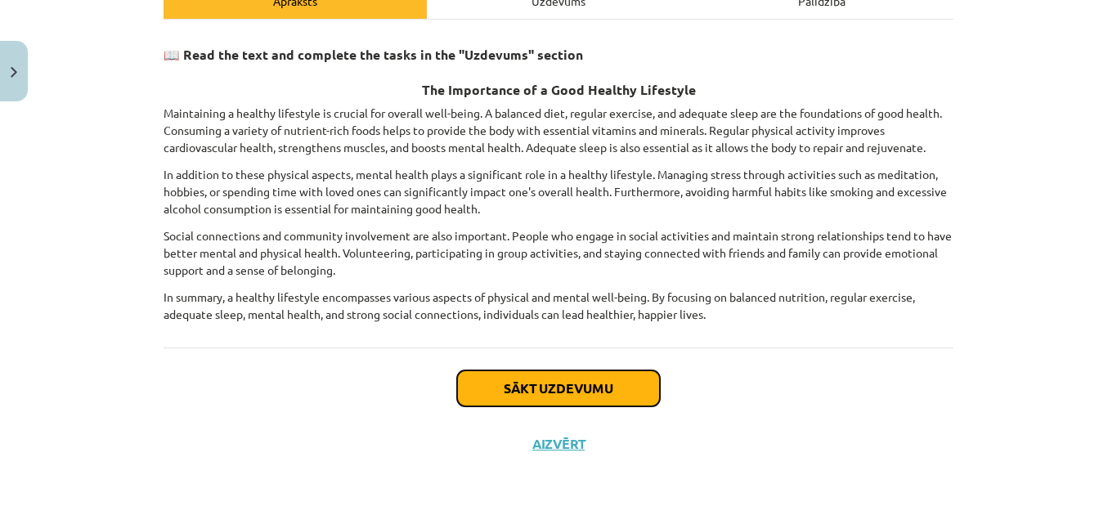
click at [569, 395] on button "Sākt uzdevumu" at bounding box center [558, 389] width 203 height 36
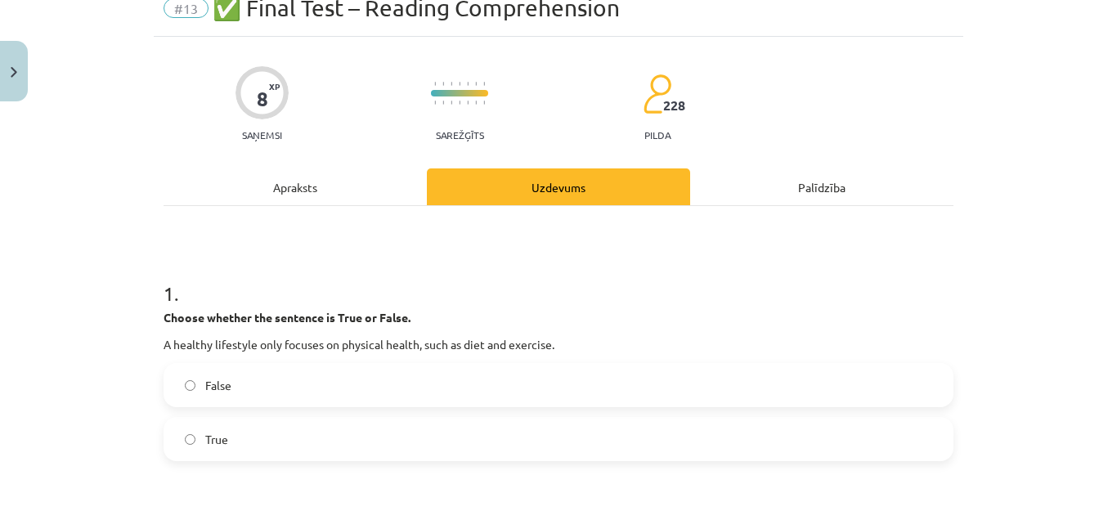
scroll to position [41, 0]
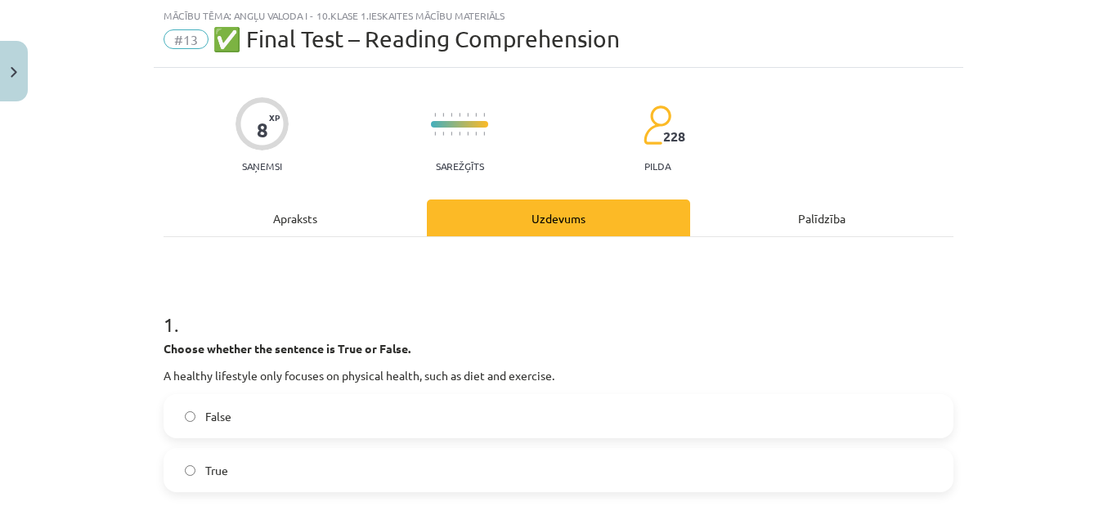
click at [312, 229] on div "Apraksts" at bounding box center [295, 218] width 263 height 37
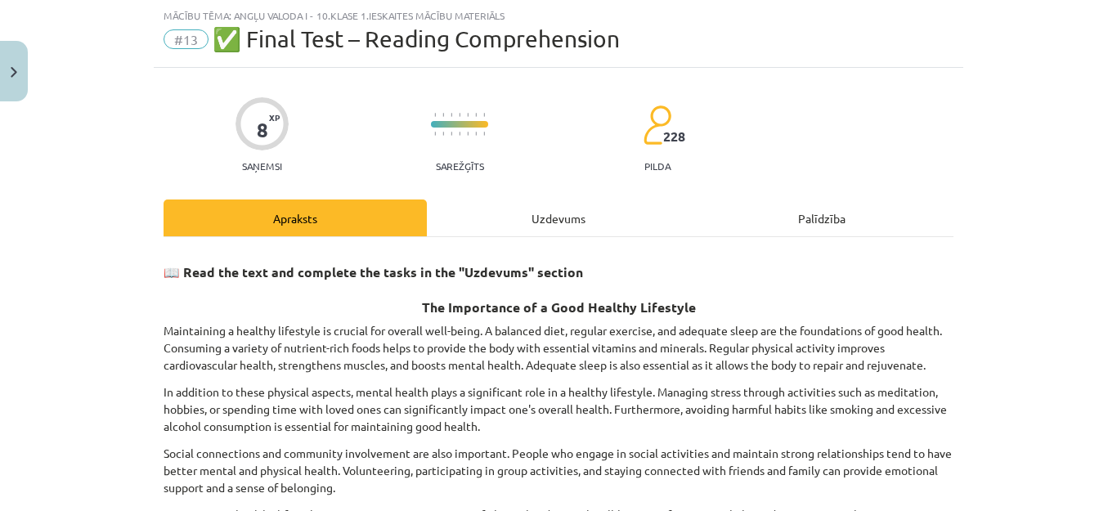
click at [557, 226] on div "Uzdevums" at bounding box center [558, 218] width 263 height 37
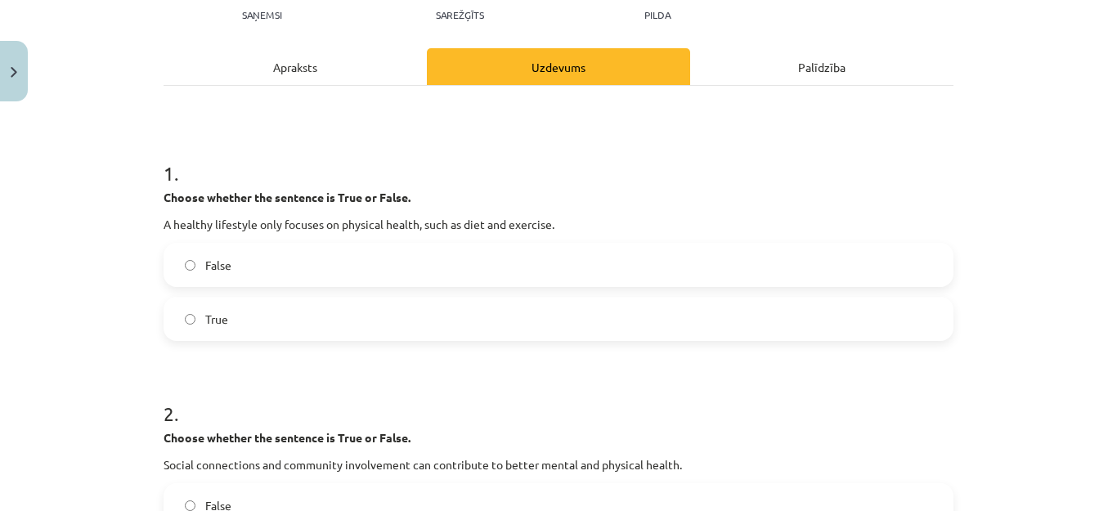
scroll to position [205, 0]
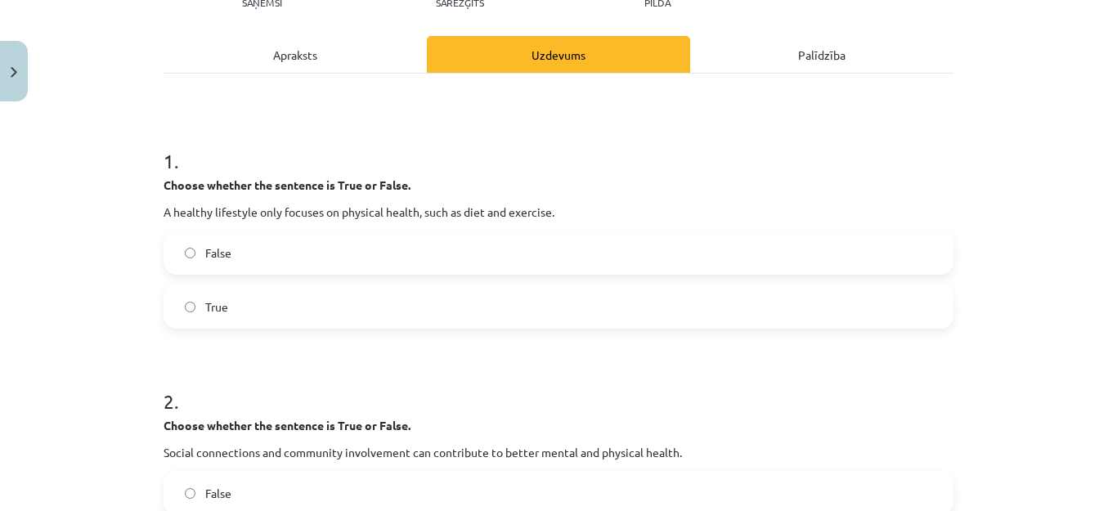
click at [337, 239] on label "False" at bounding box center [558, 252] width 787 height 41
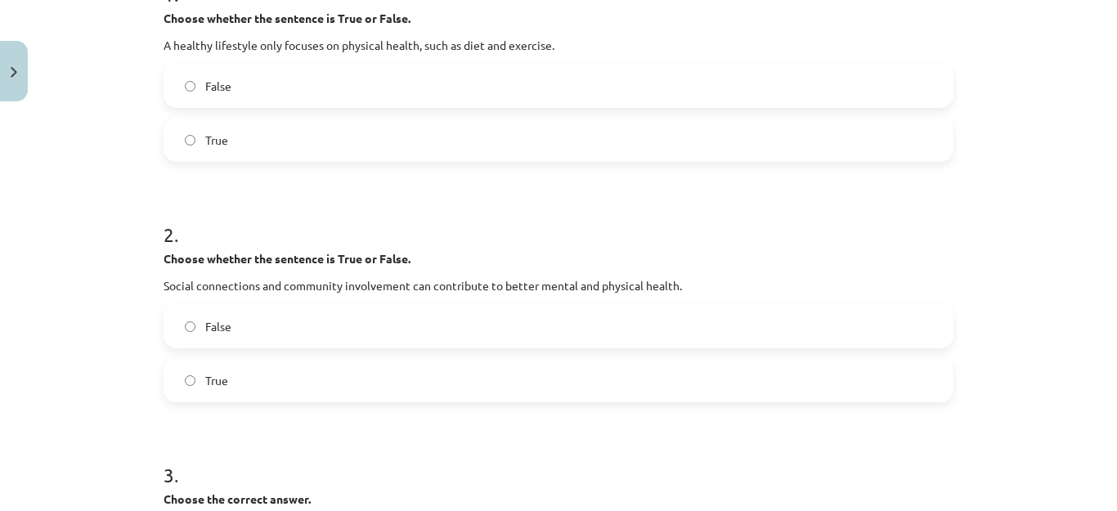
scroll to position [368, 0]
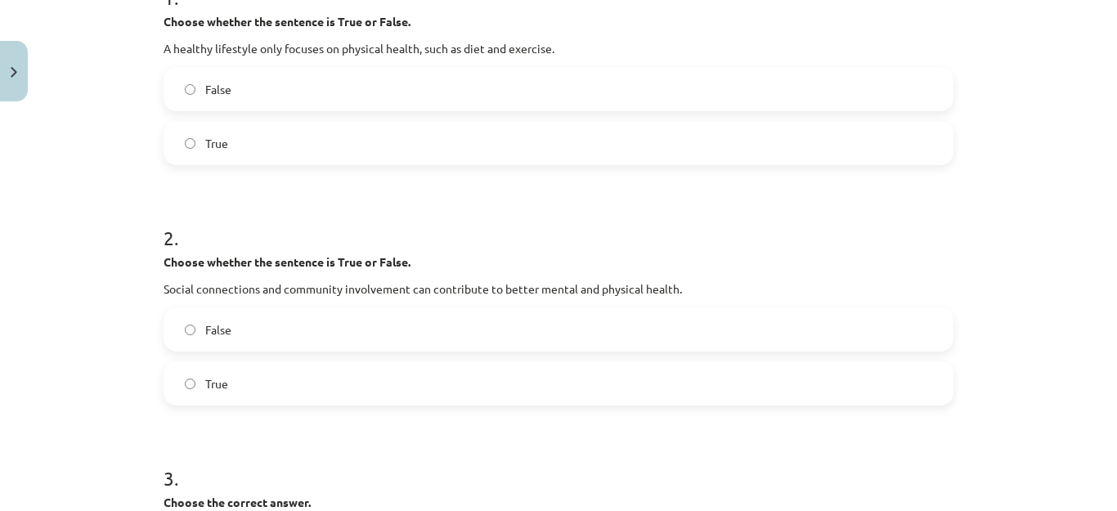
click at [354, 389] on label "True" at bounding box center [558, 383] width 787 height 41
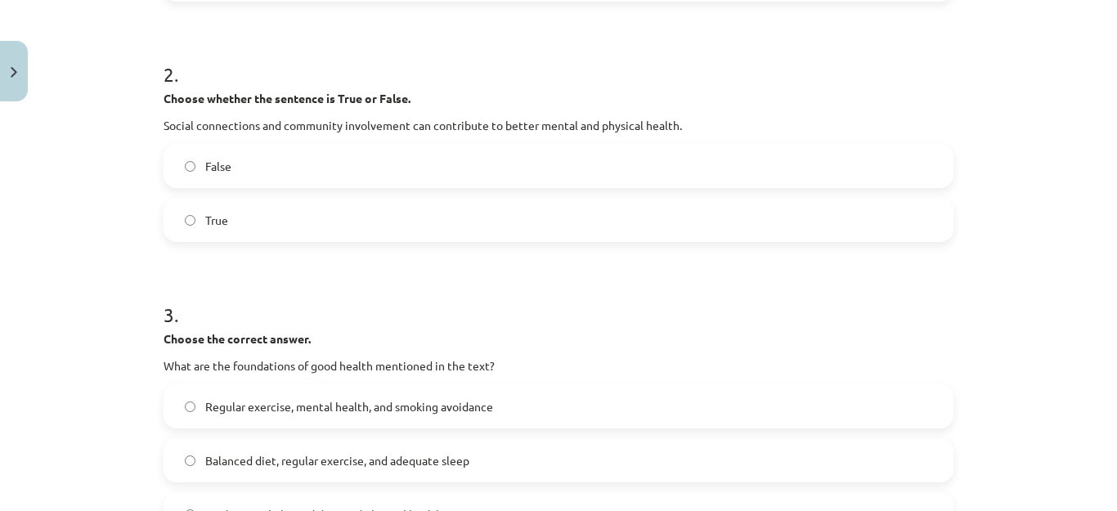
scroll to position [614, 0]
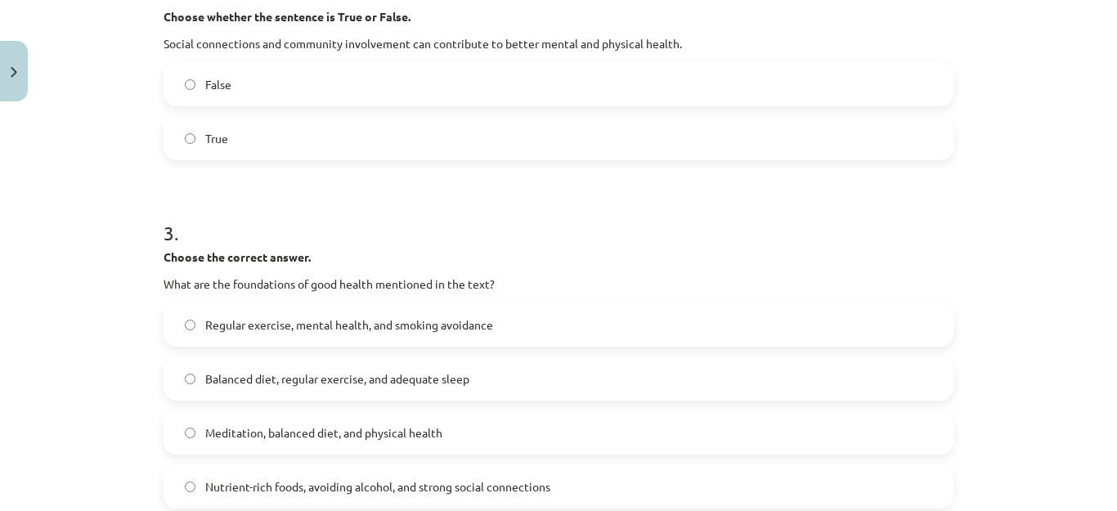
click at [309, 437] on span "Meditation, balanced diet, and physical health" at bounding box center [323, 433] width 237 height 17
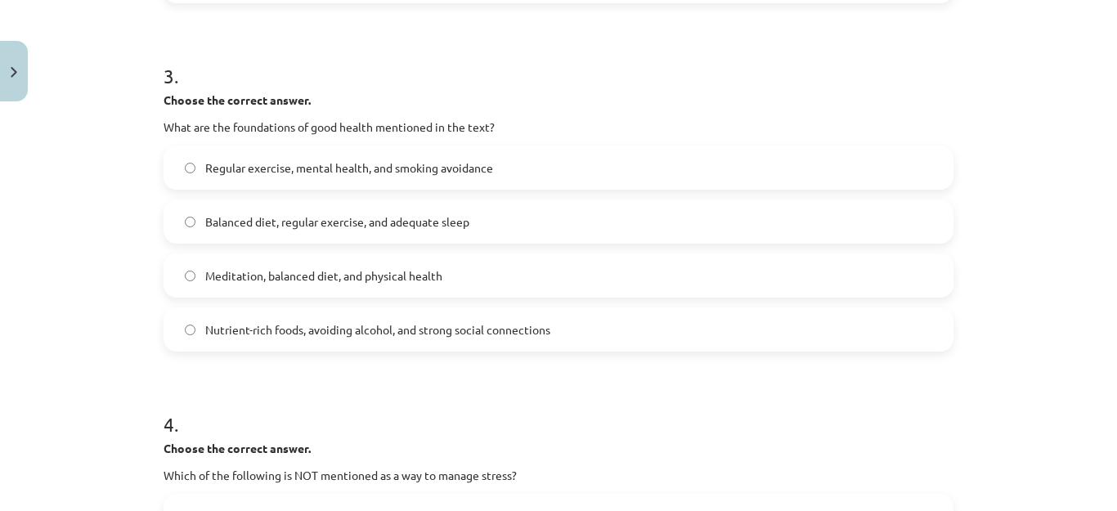
scroll to position [777, 0]
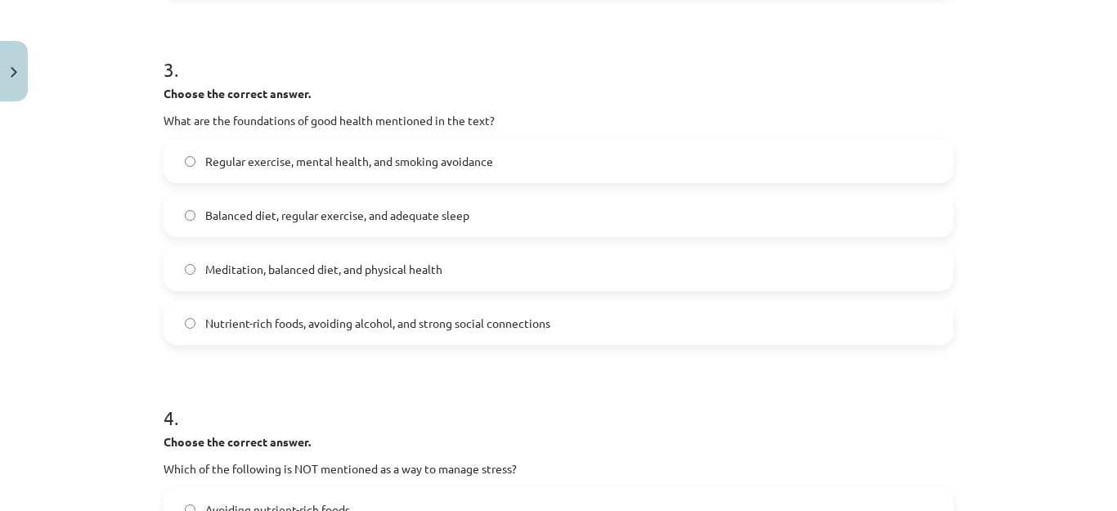
click at [397, 204] on label "Balanced diet, regular exercise, and adequate sleep" at bounding box center [558, 215] width 787 height 41
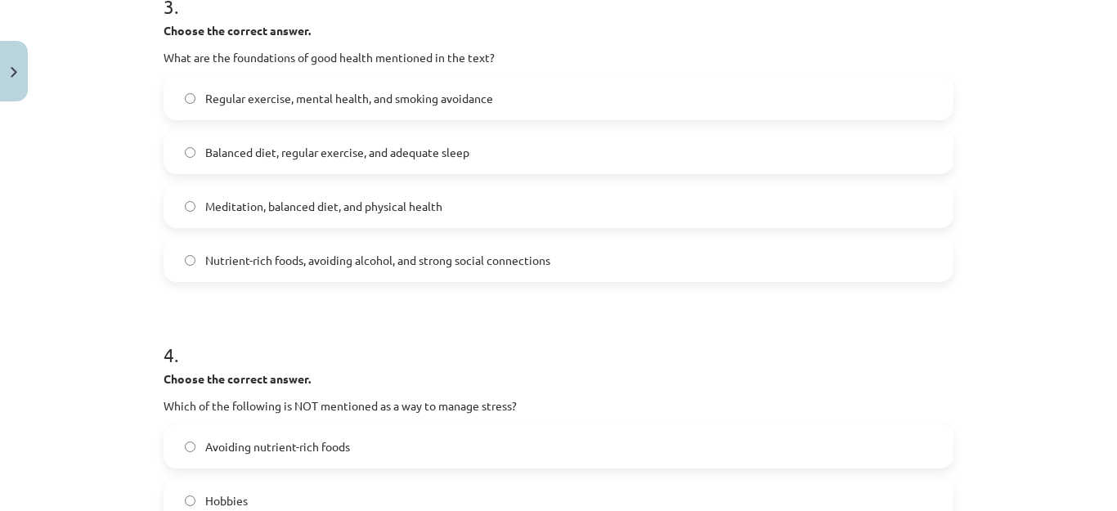
scroll to position [1023, 0]
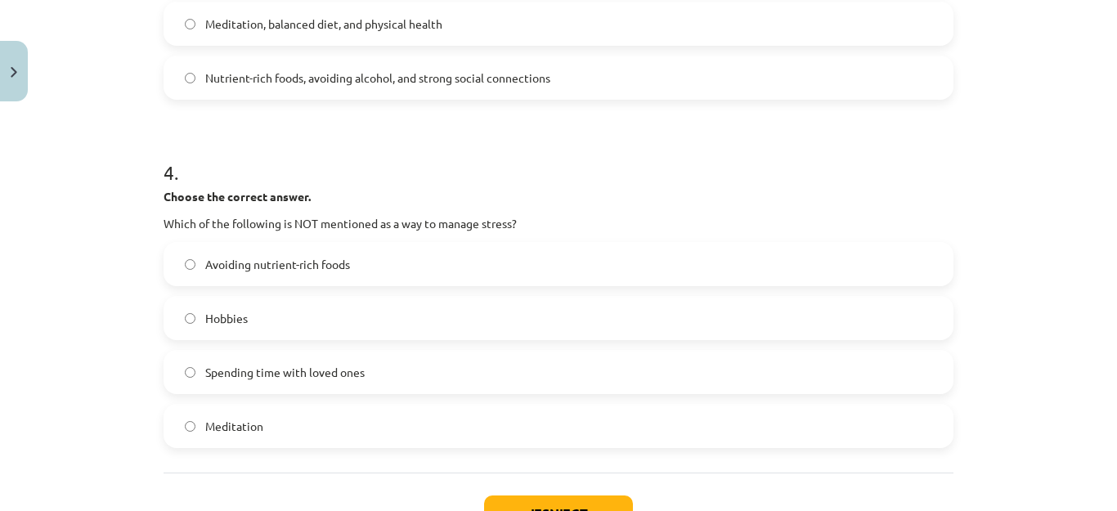
click at [326, 259] on span "Avoiding nutrient-rich foods" at bounding box center [277, 264] width 145 height 17
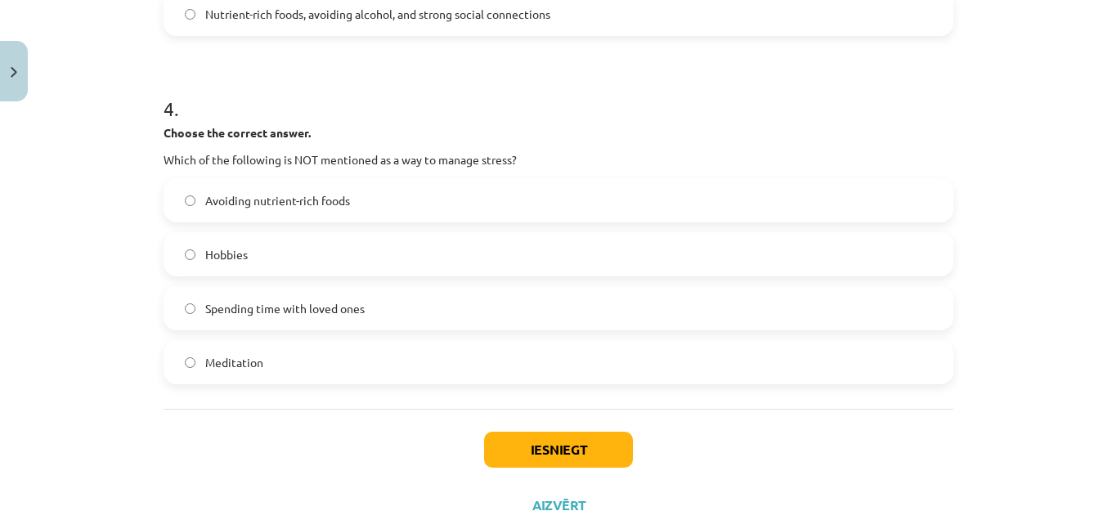
scroll to position [1149, 0]
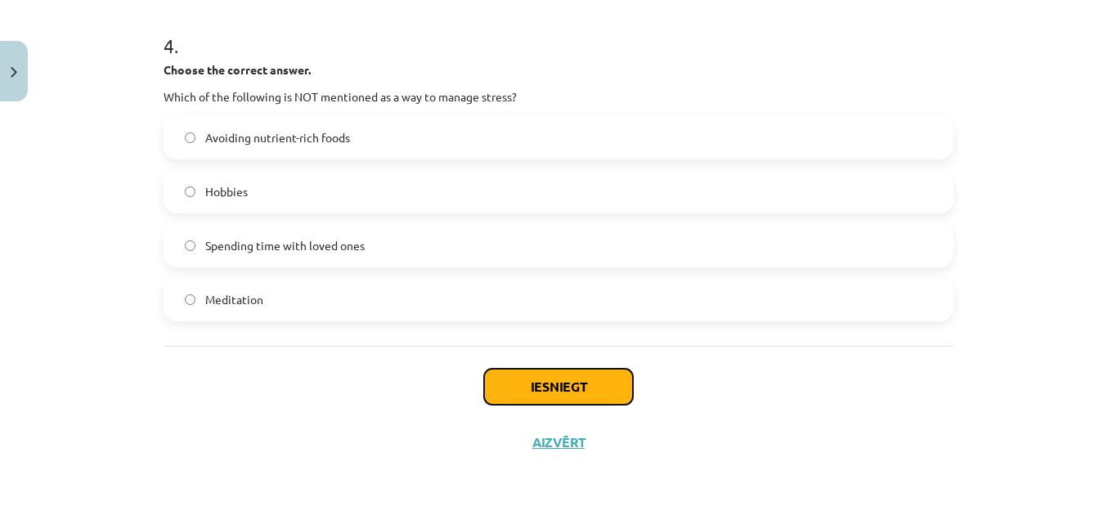
click at [553, 381] on button "Iesniegt" at bounding box center [558, 387] width 149 height 36
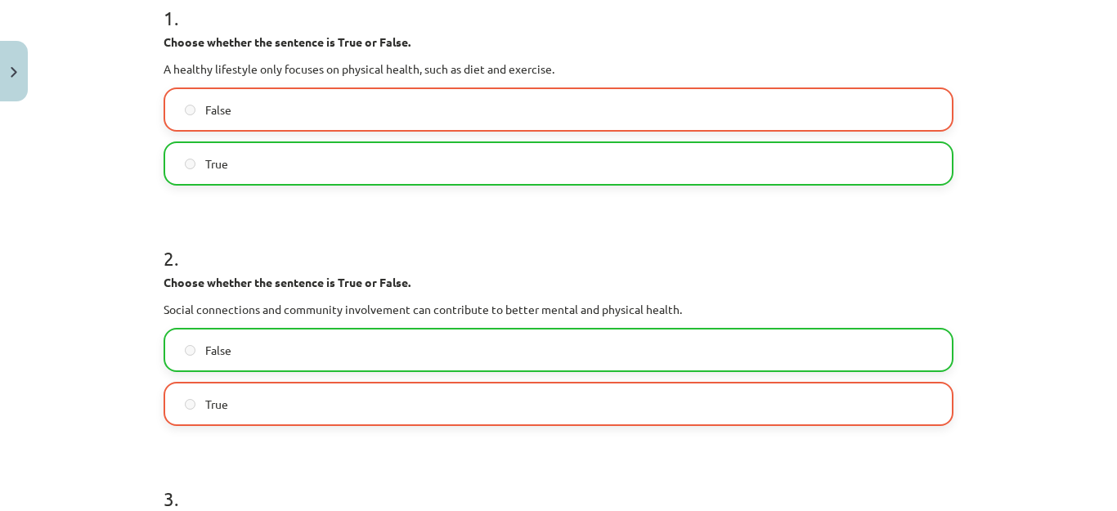
scroll to position [413, 0]
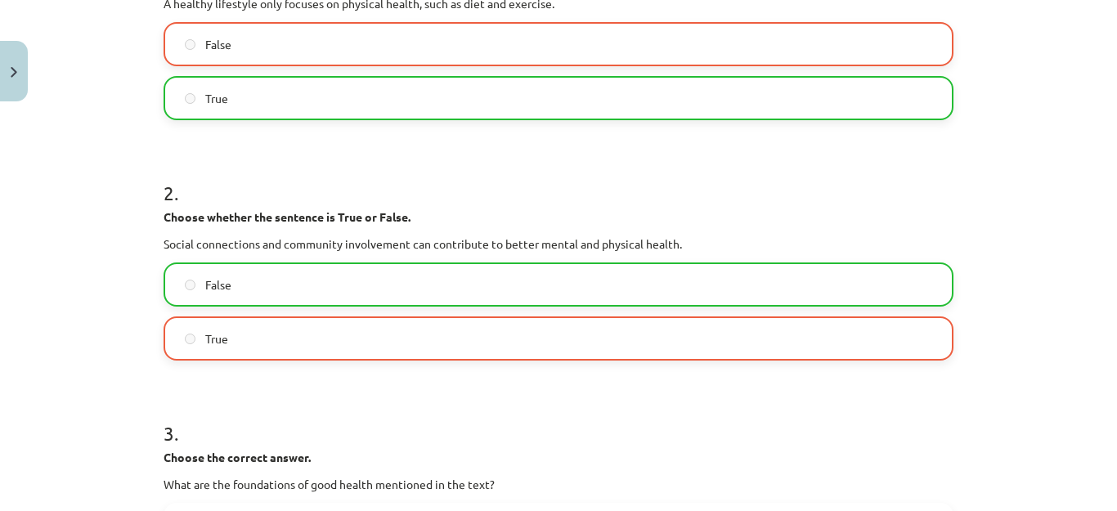
click at [345, 272] on label "False" at bounding box center [558, 284] width 787 height 41
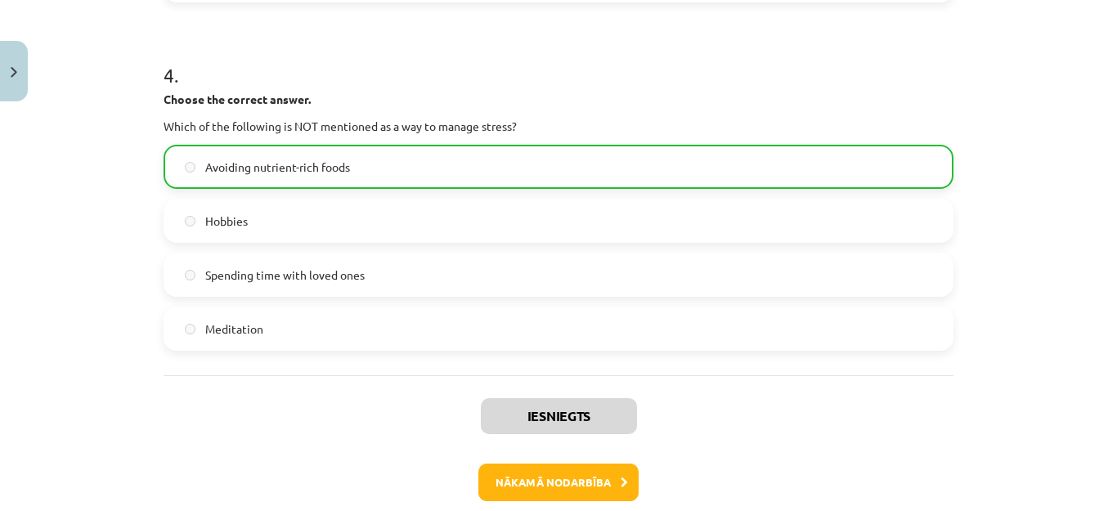
scroll to position [1202, 0]
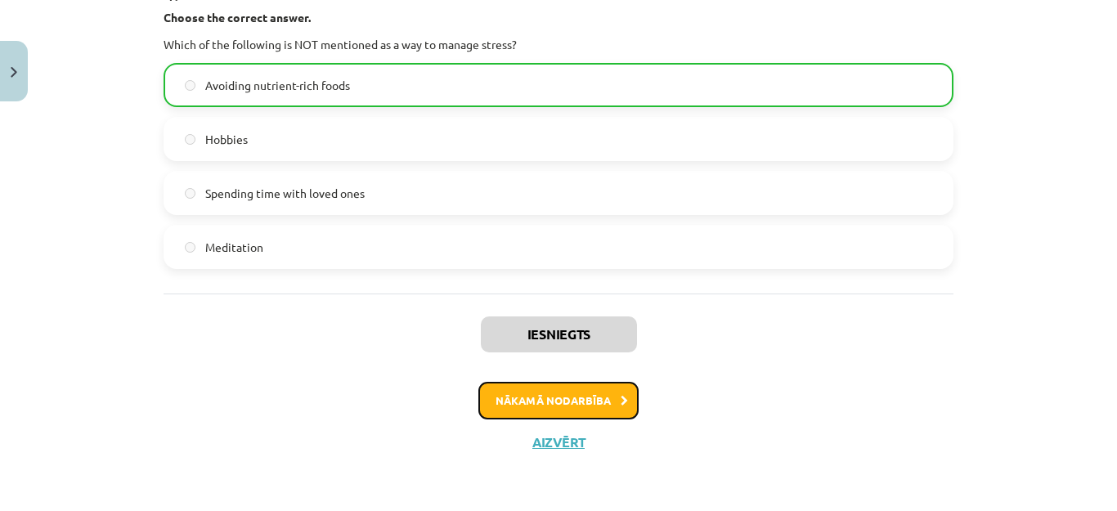
click at [600, 402] on button "Nākamā nodarbība" at bounding box center [559, 401] width 160 height 38
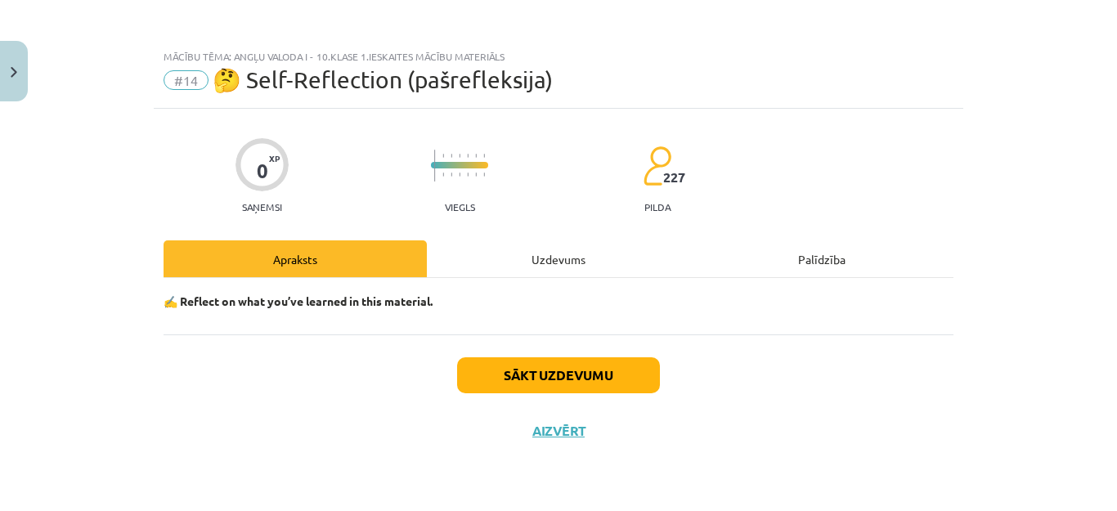
scroll to position [0, 0]
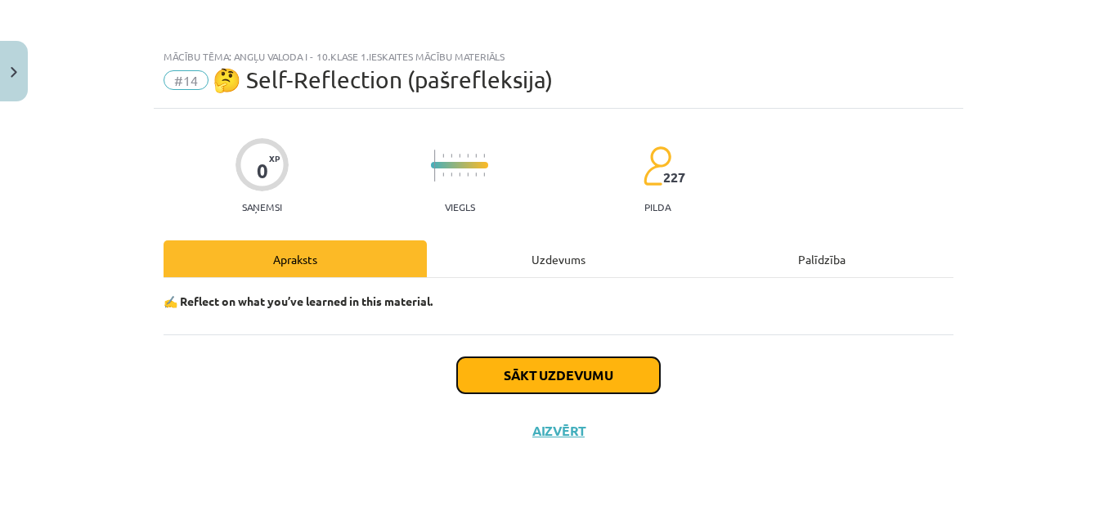
click at [598, 385] on button "Sākt uzdevumu" at bounding box center [558, 375] width 203 height 36
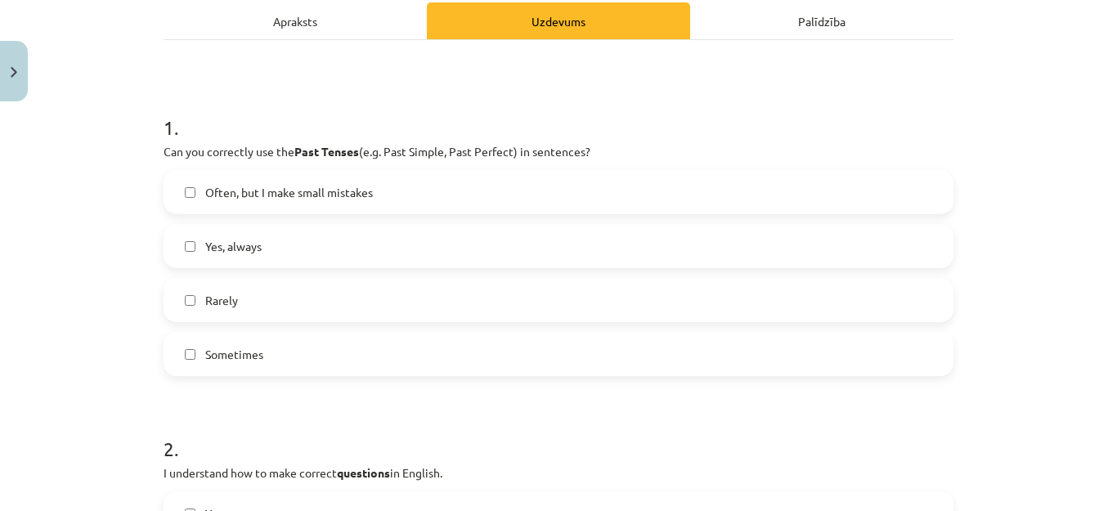
scroll to position [245, 0]
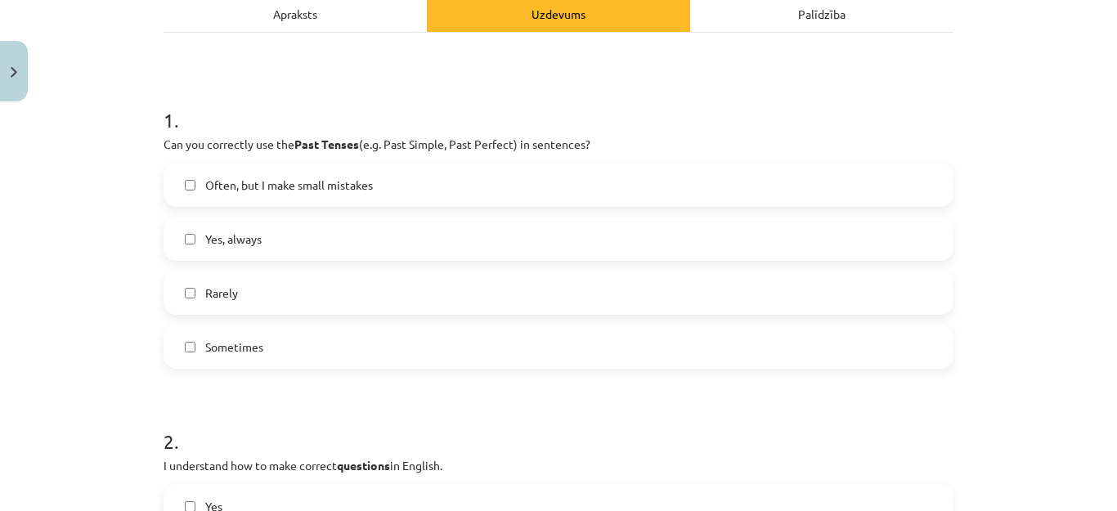
click at [267, 186] on span "Often, but I make small mistakes" at bounding box center [289, 185] width 168 height 17
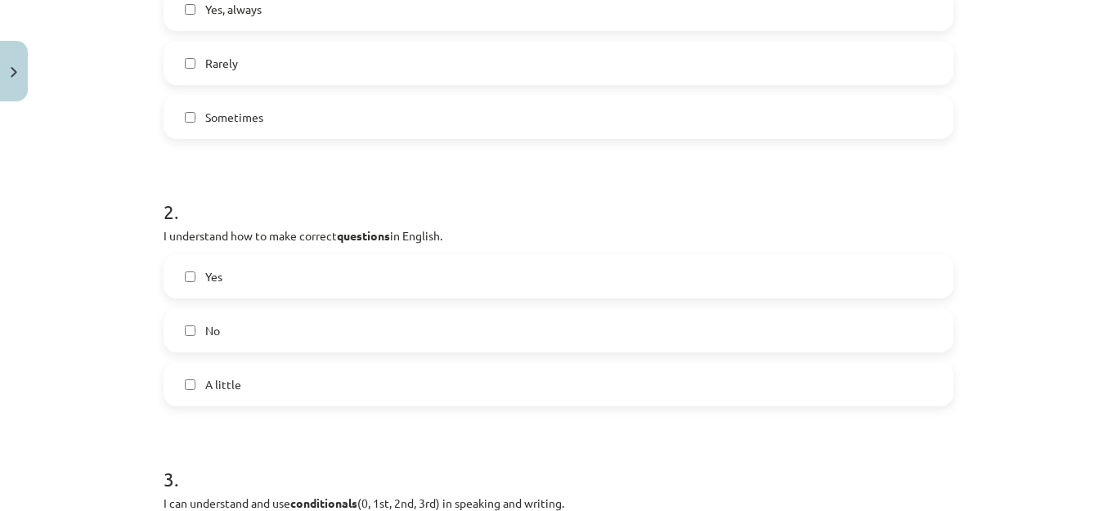
scroll to position [491, 0]
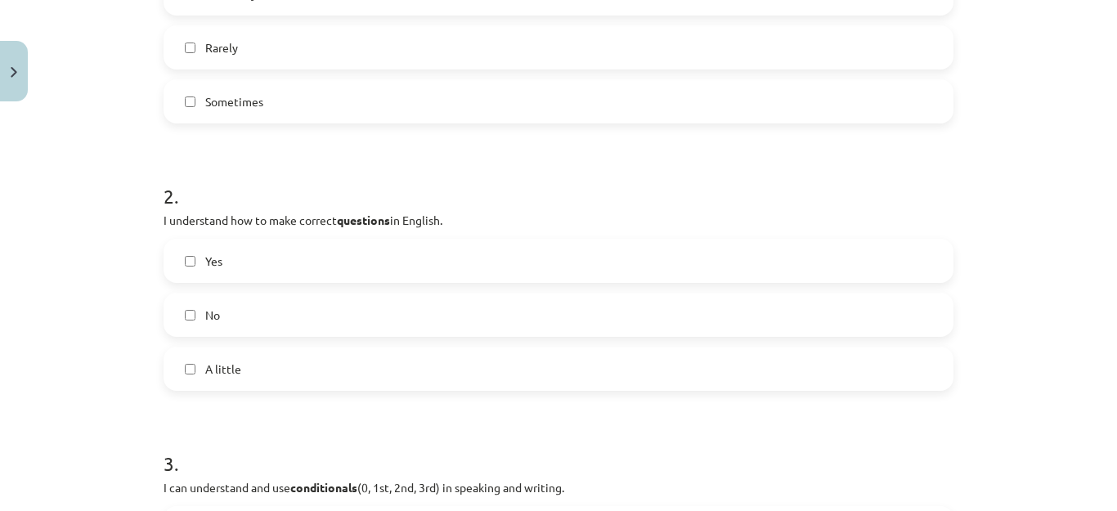
click at [335, 254] on label "Yes" at bounding box center [558, 260] width 787 height 41
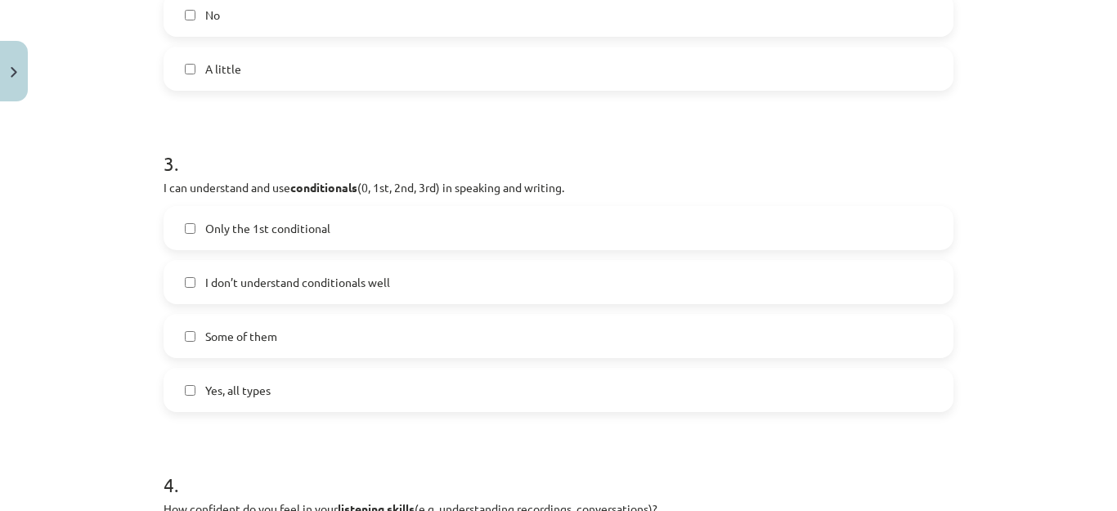
scroll to position [818, 0]
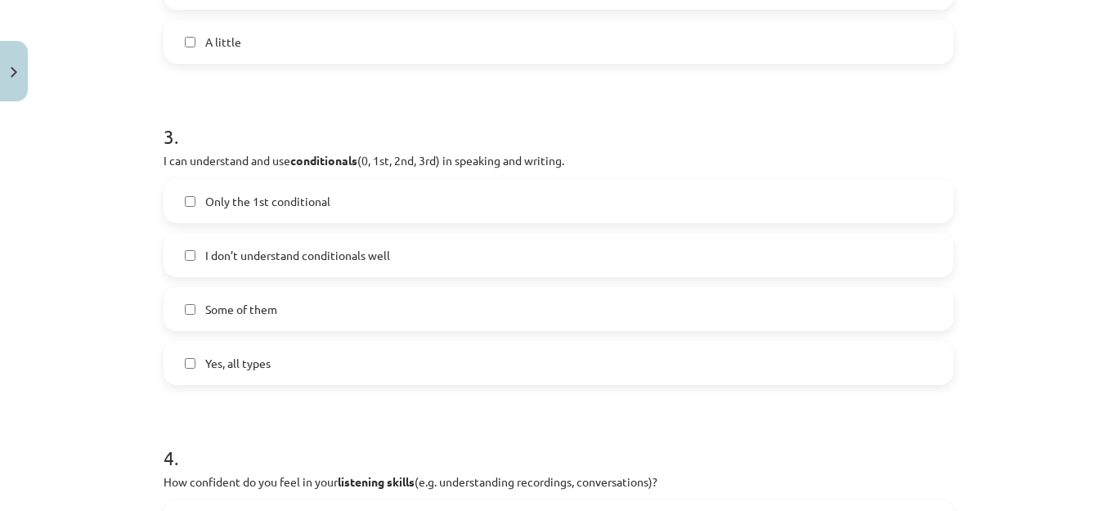
click at [318, 307] on label "Some of them" at bounding box center [558, 309] width 787 height 41
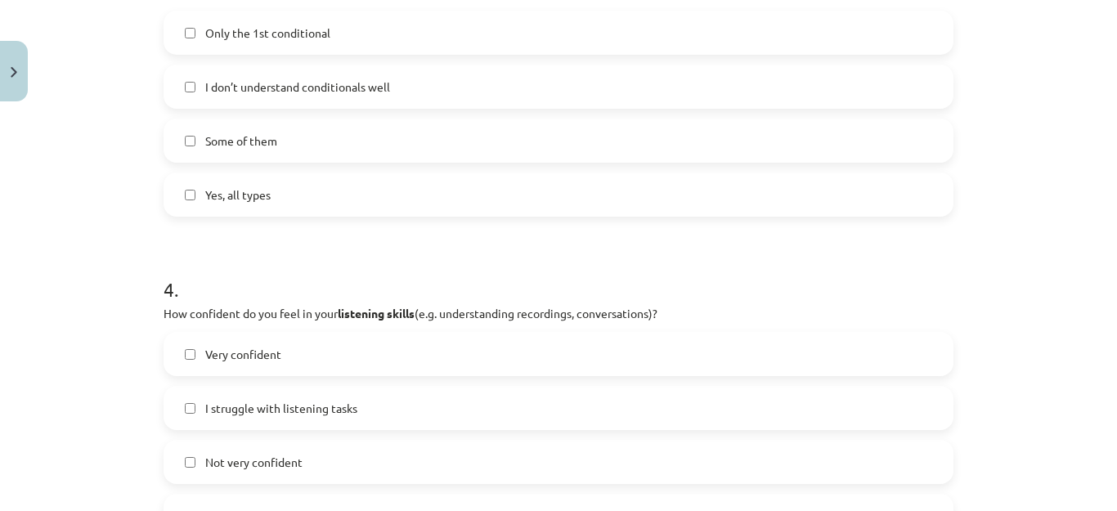
scroll to position [1145, 0]
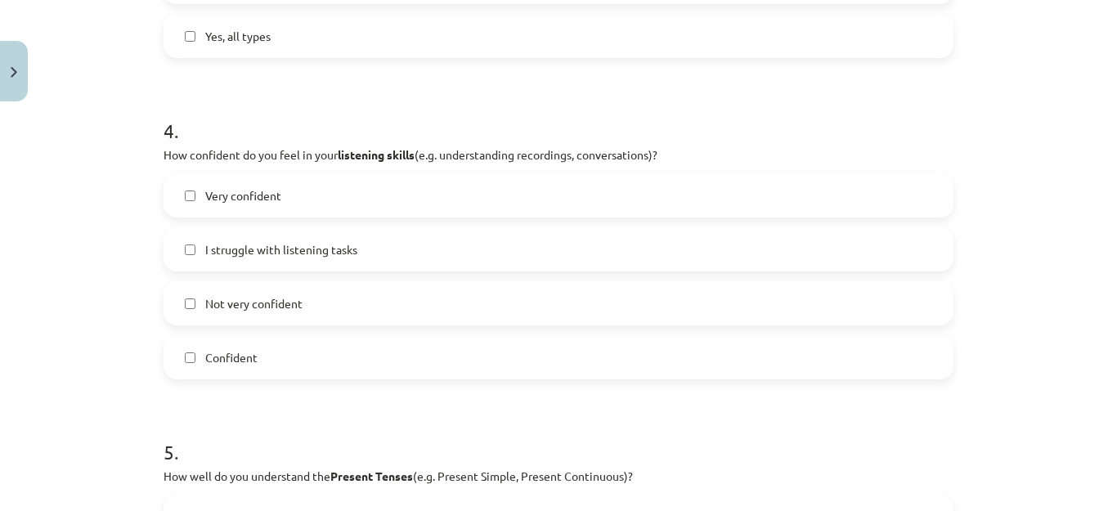
click at [241, 364] on span "Confident" at bounding box center [231, 357] width 52 height 17
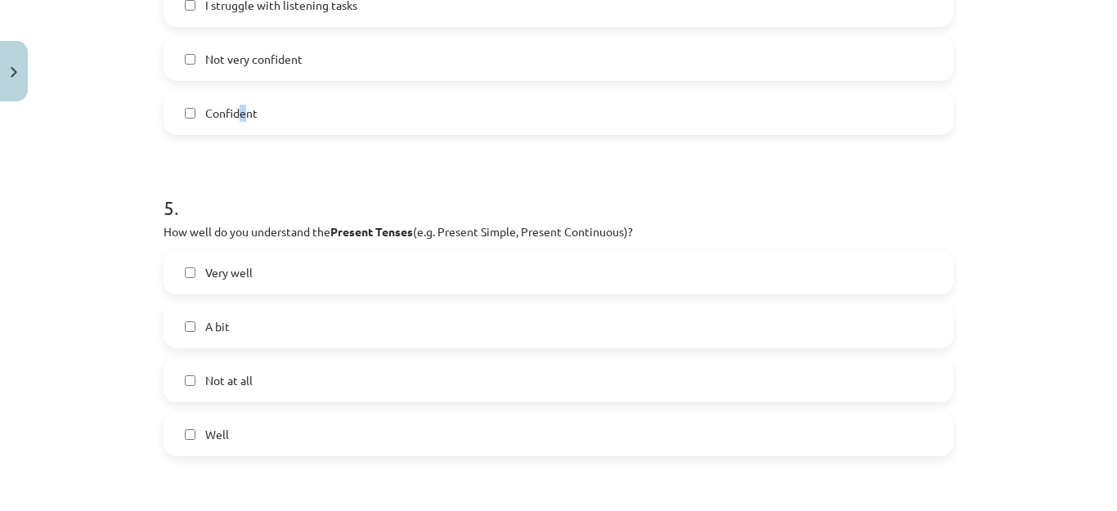
scroll to position [1391, 0]
click at [176, 117] on label "Confident" at bounding box center [558, 112] width 787 height 41
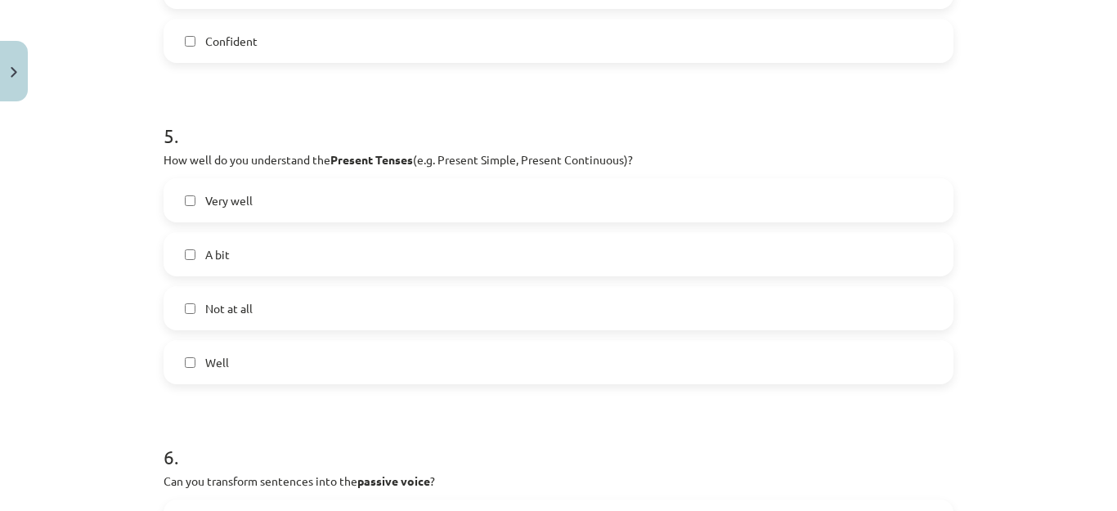
scroll to position [1554, 0]
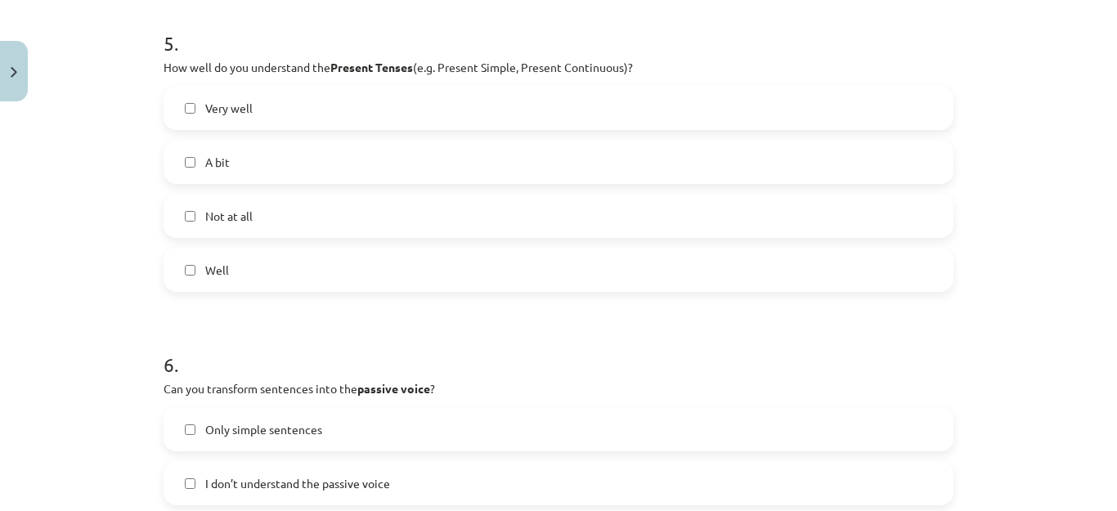
click at [260, 280] on label "Well" at bounding box center [558, 269] width 787 height 41
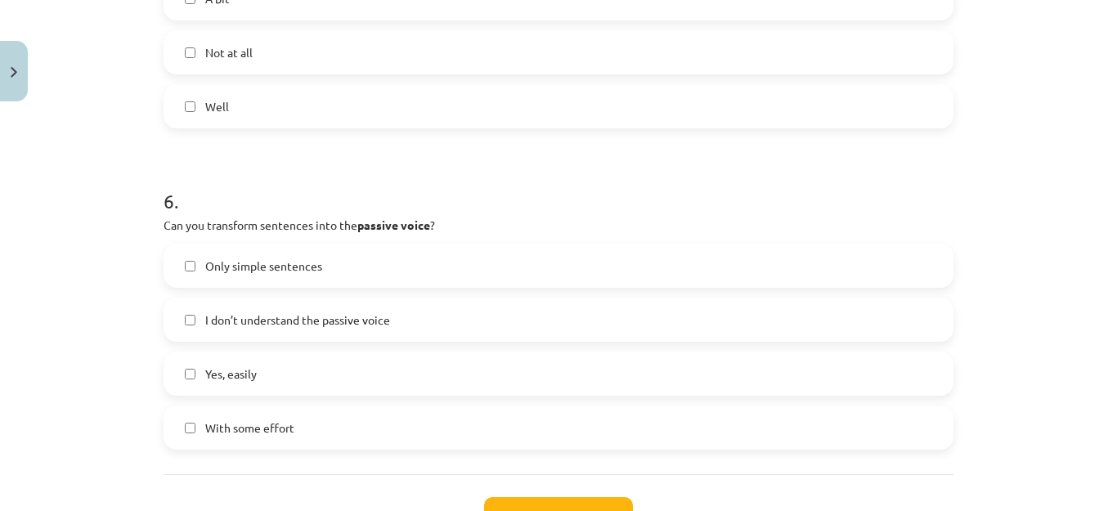
scroll to position [1800, 0]
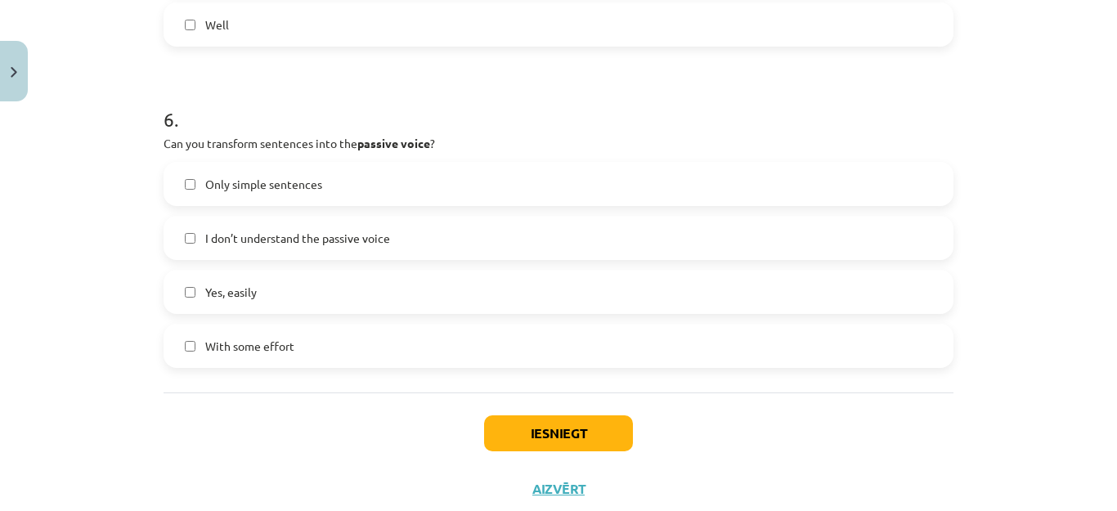
click at [228, 338] on span "With some effort" at bounding box center [249, 346] width 89 height 17
click at [547, 424] on button "Iesniegt" at bounding box center [558, 434] width 149 height 36
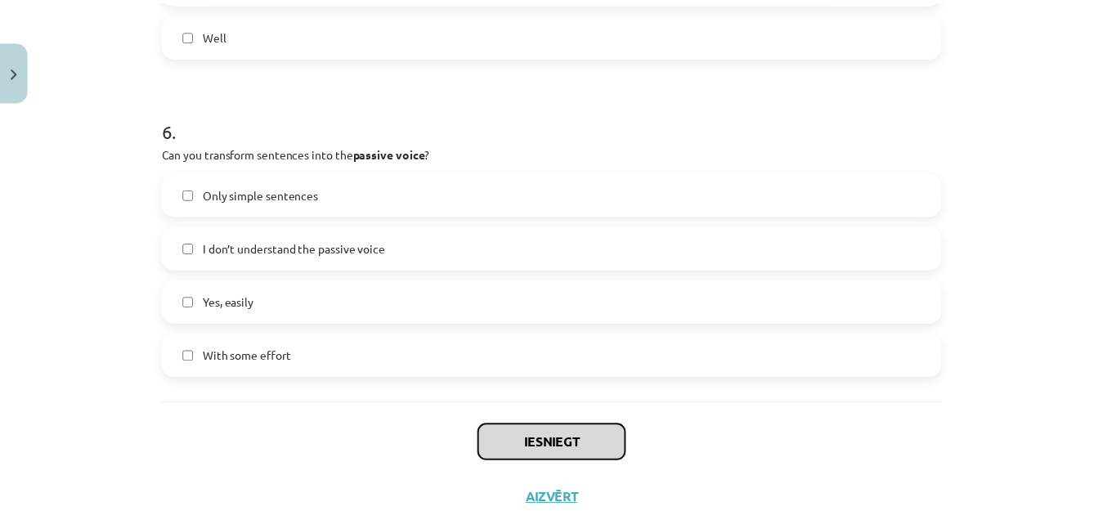
scroll to position [1846, 0]
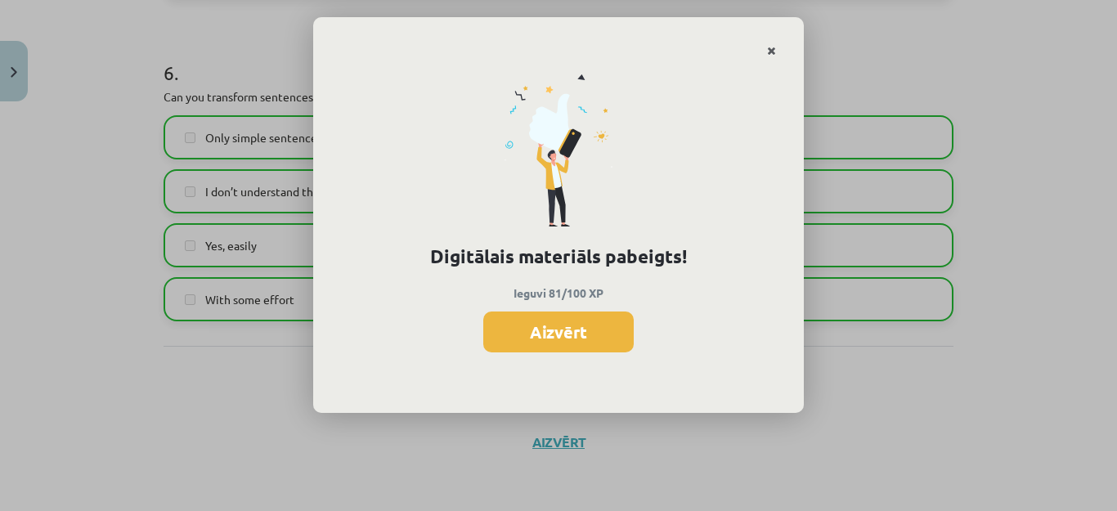
click at [771, 50] on icon "Close" at bounding box center [771, 51] width 9 height 11
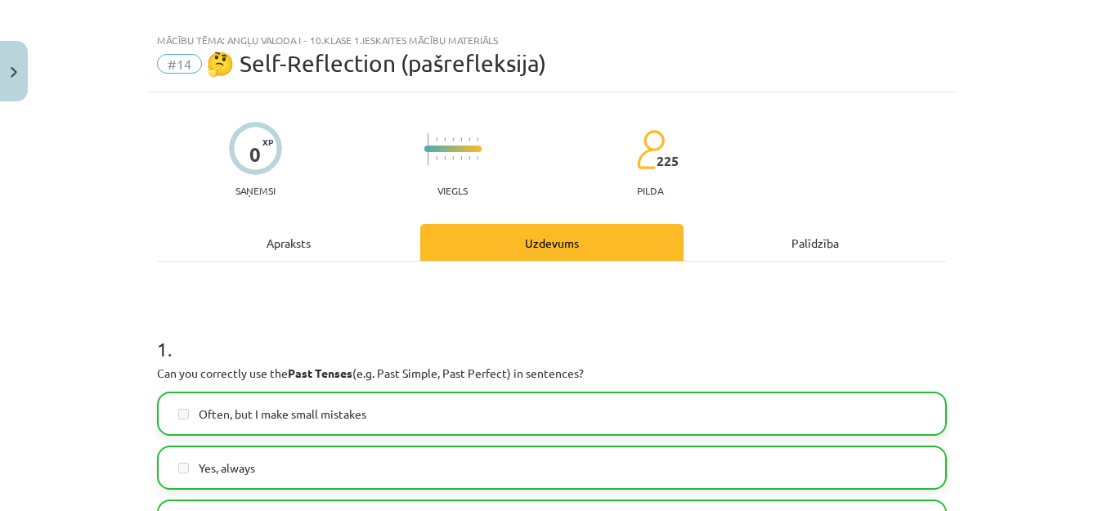
scroll to position [0, 0]
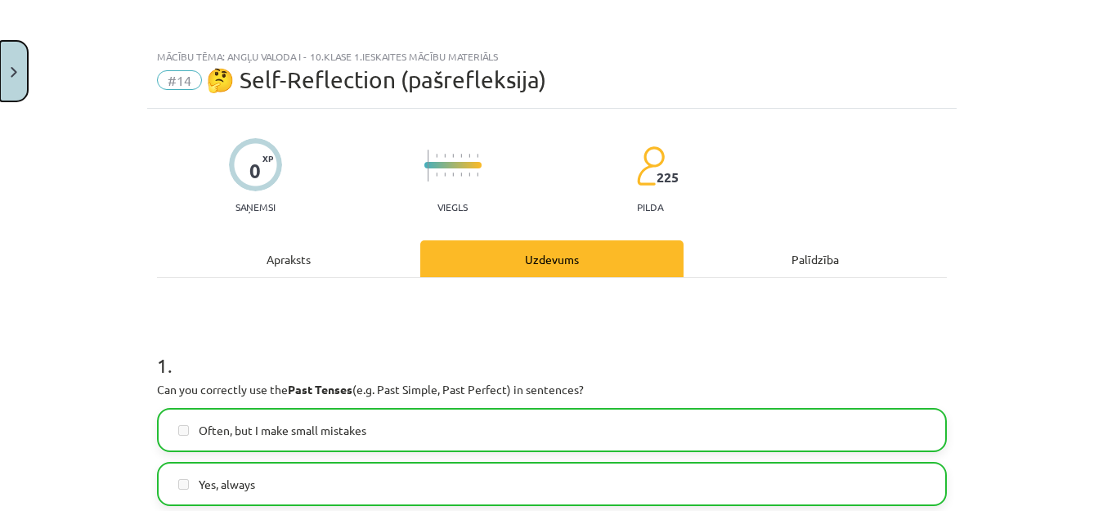
click at [2, 84] on button "Close" at bounding box center [14, 71] width 28 height 61
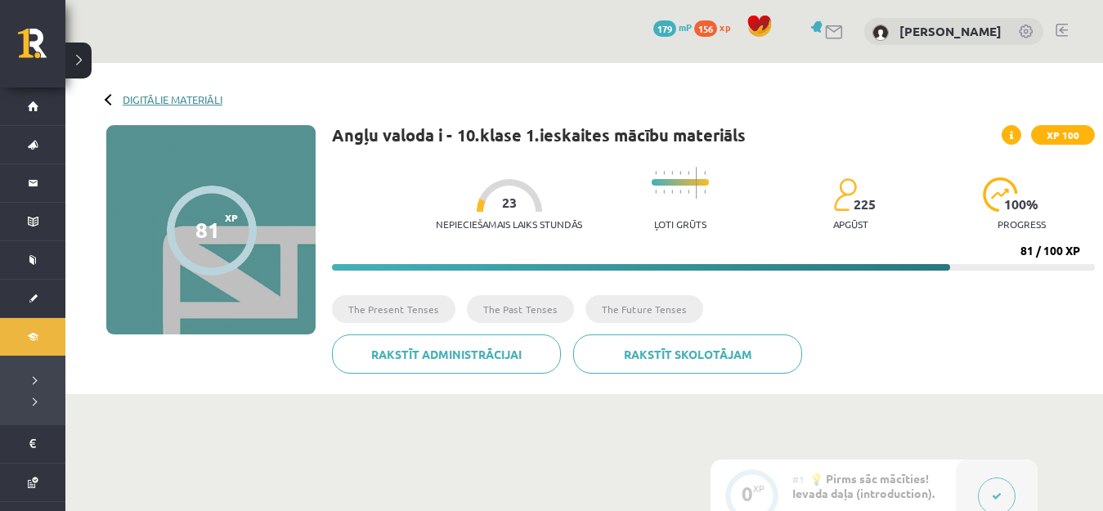
click at [133, 96] on link "Digitālie materiāli" at bounding box center [173, 99] width 100 height 12
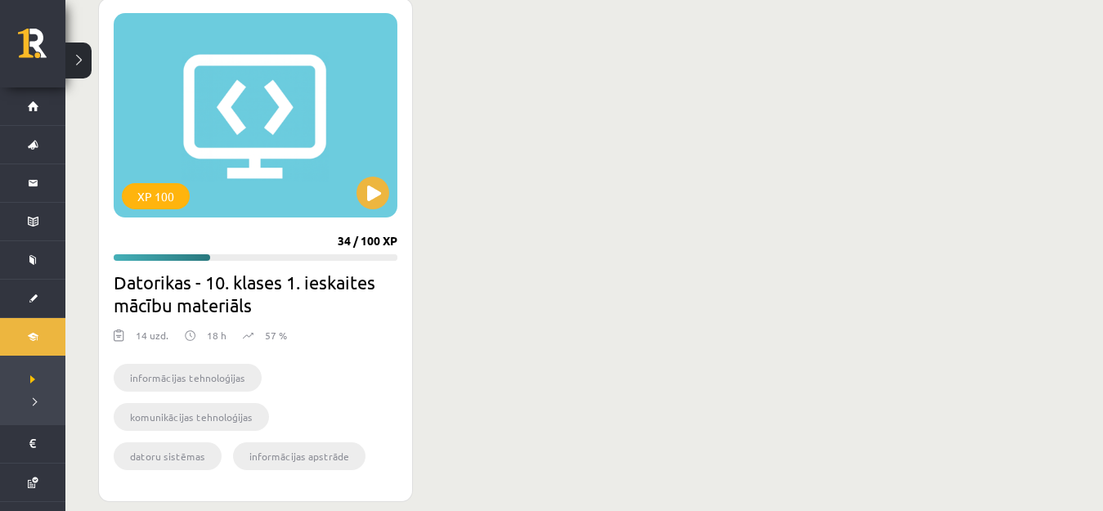
scroll to position [399, 0]
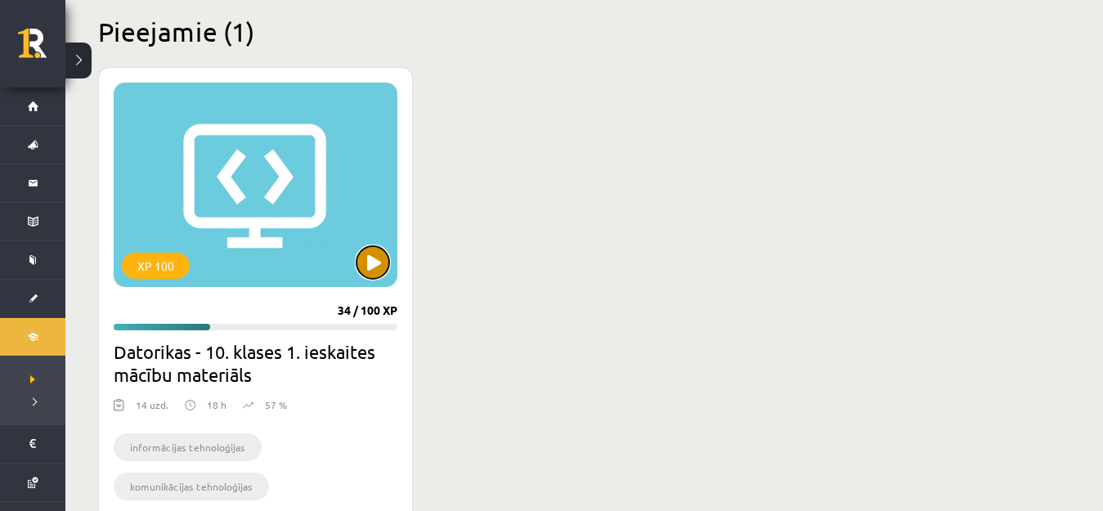
click at [380, 270] on button at bounding box center [373, 262] width 33 height 33
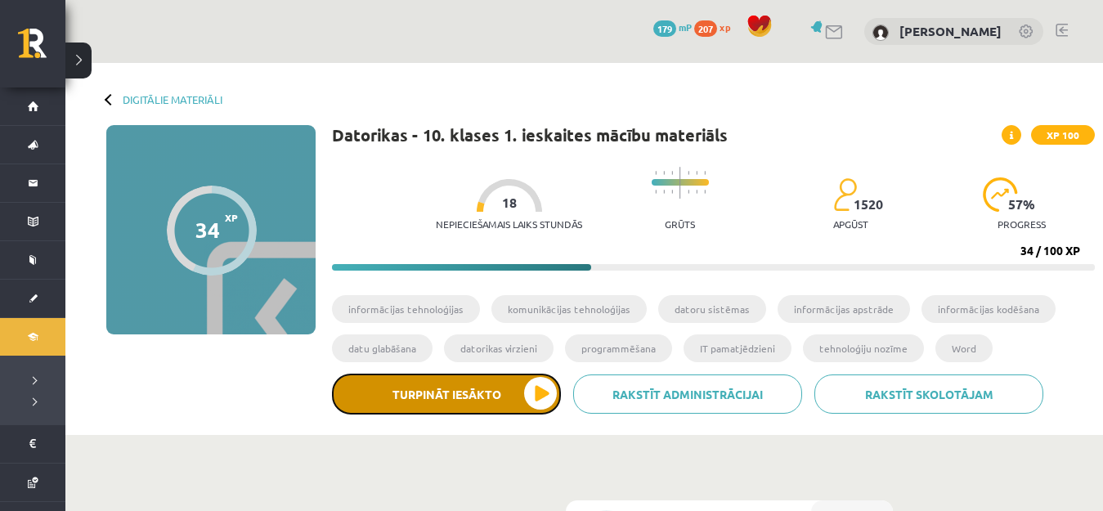
click at [520, 390] on button "Turpināt iesākto" at bounding box center [446, 394] width 229 height 41
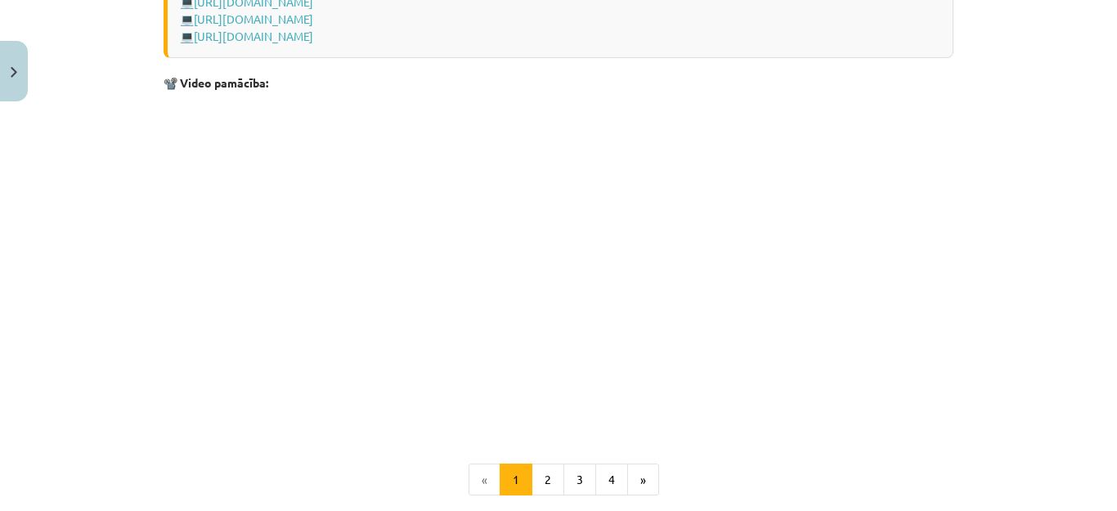
scroll to position [3364, 0]
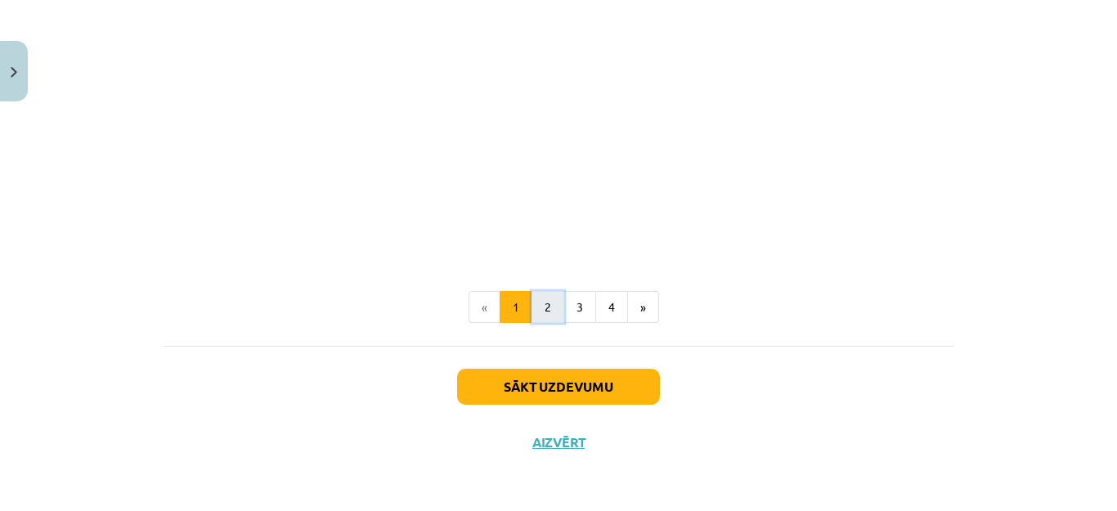
click at [545, 308] on button "2" at bounding box center [548, 307] width 33 height 33
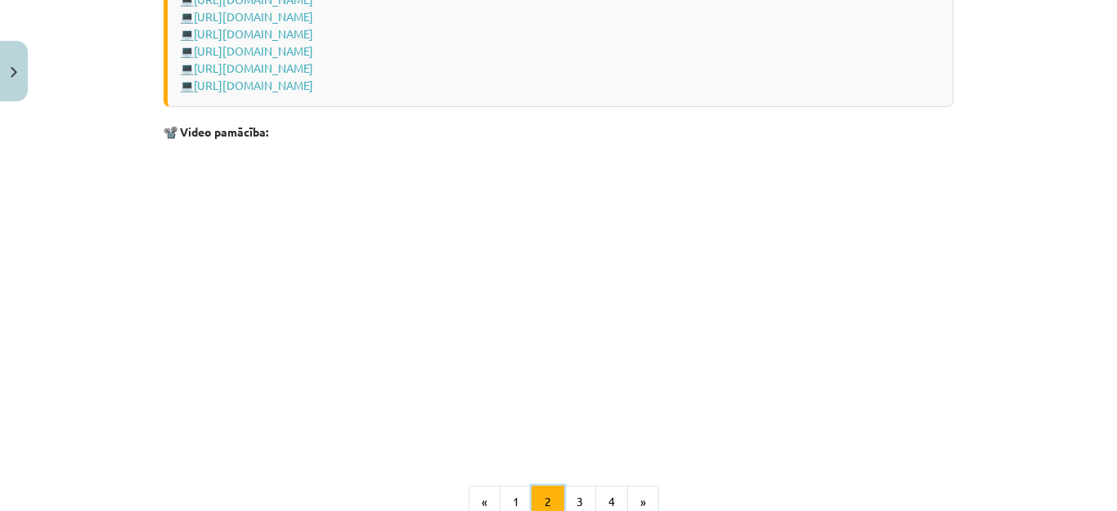
scroll to position [2617, 0]
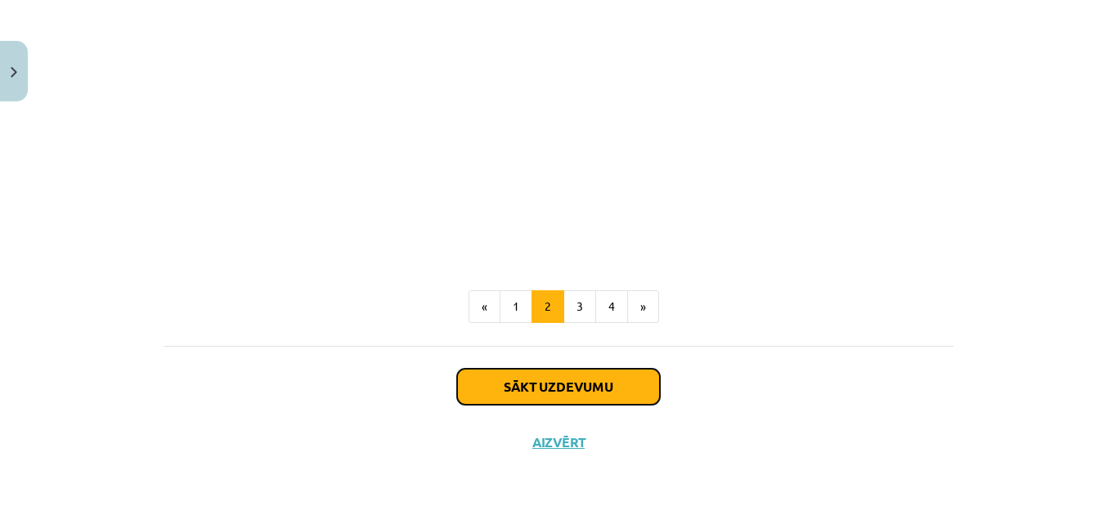
click at [579, 380] on button "Sākt uzdevumu" at bounding box center [558, 387] width 203 height 36
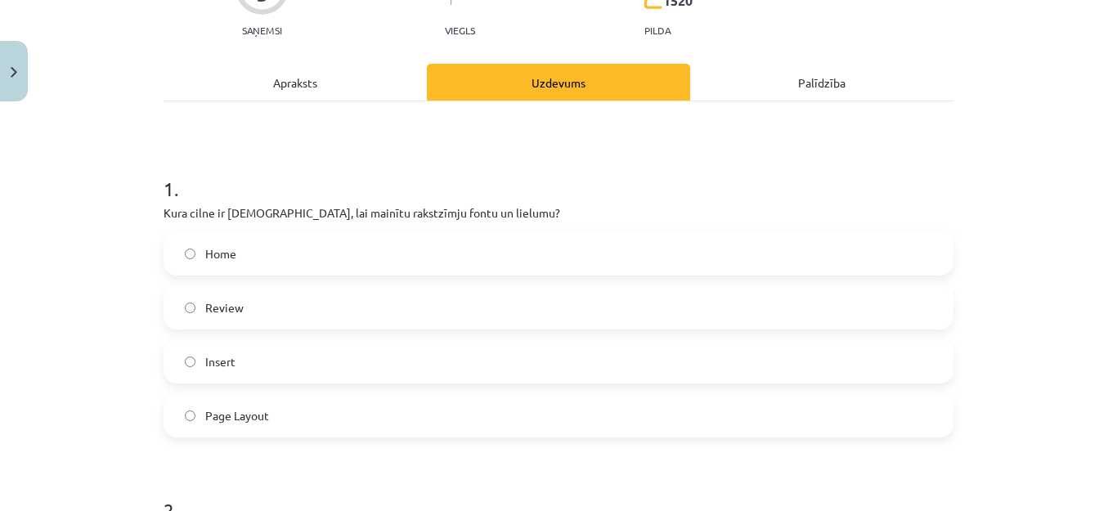
scroll to position [286, 0]
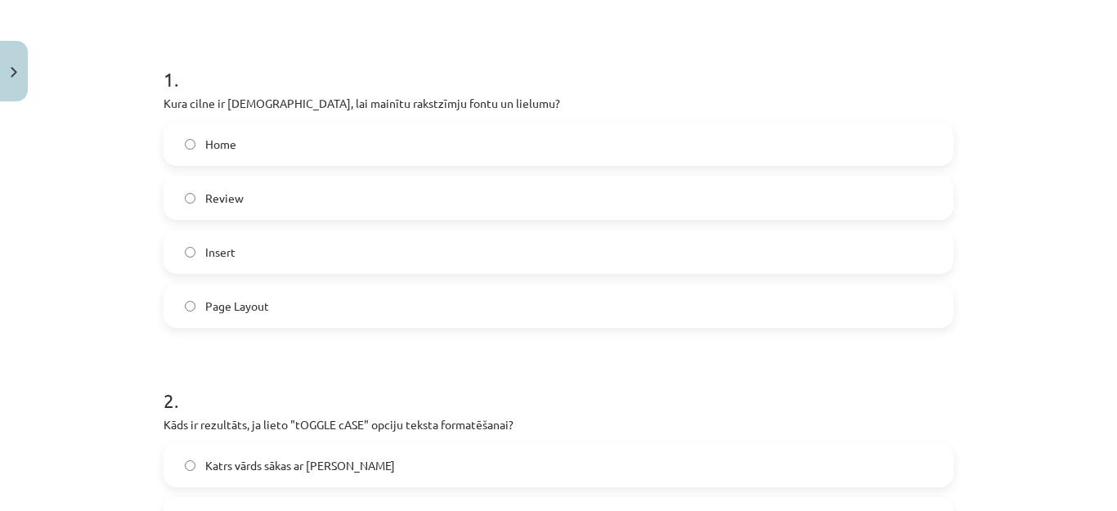
click at [351, 313] on label "Page Layout" at bounding box center [558, 305] width 787 height 41
click at [340, 317] on label "Page Layout" at bounding box center [558, 305] width 787 height 41
click at [328, 147] on label "Home" at bounding box center [558, 144] width 787 height 41
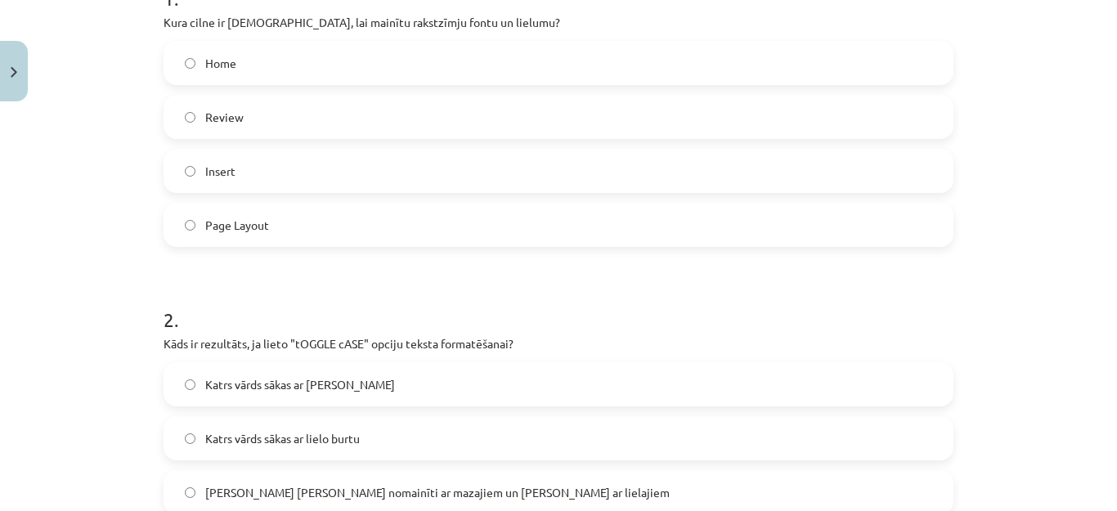
scroll to position [122, 0]
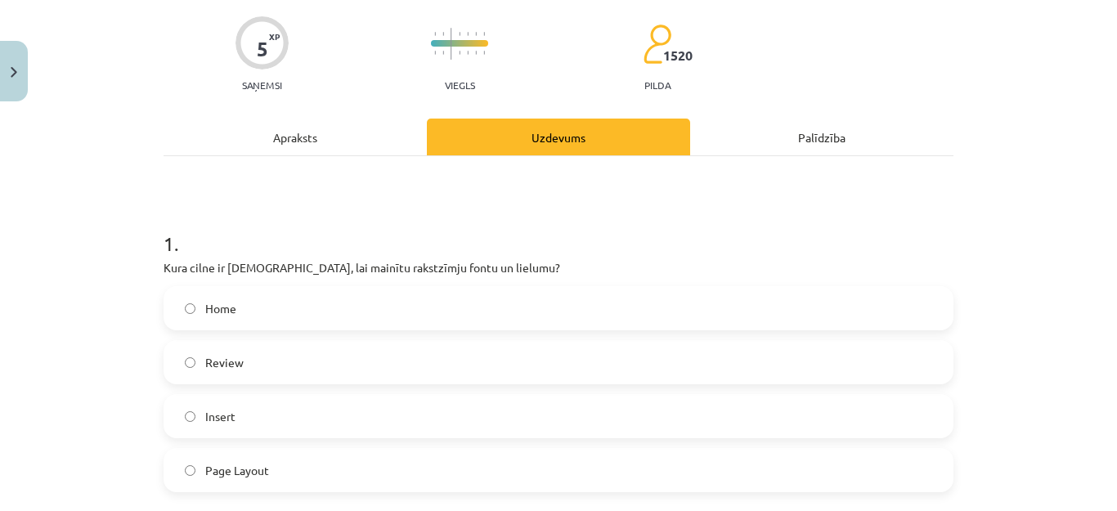
click at [315, 132] on div "Apraksts" at bounding box center [295, 137] width 263 height 37
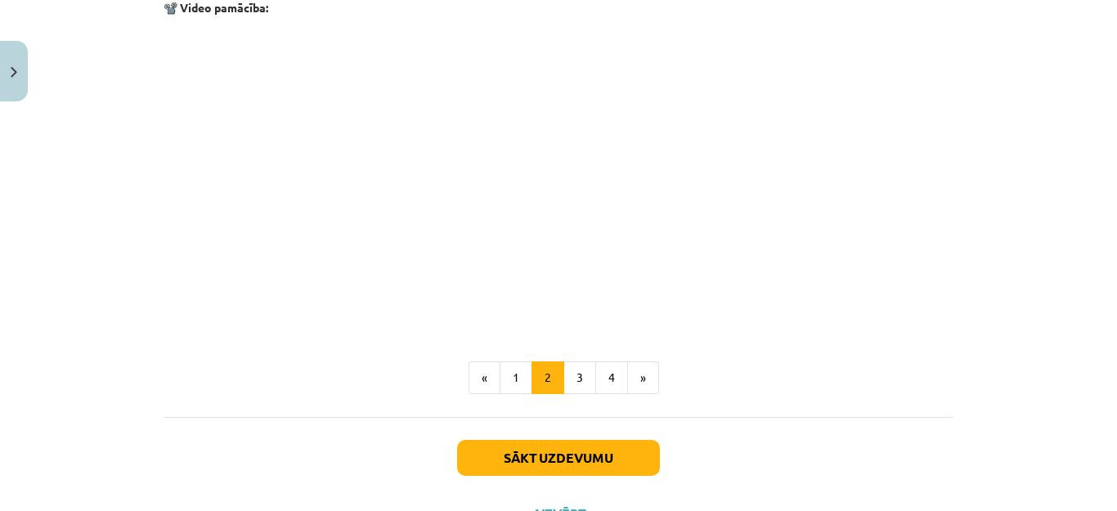
scroll to position [2617, 0]
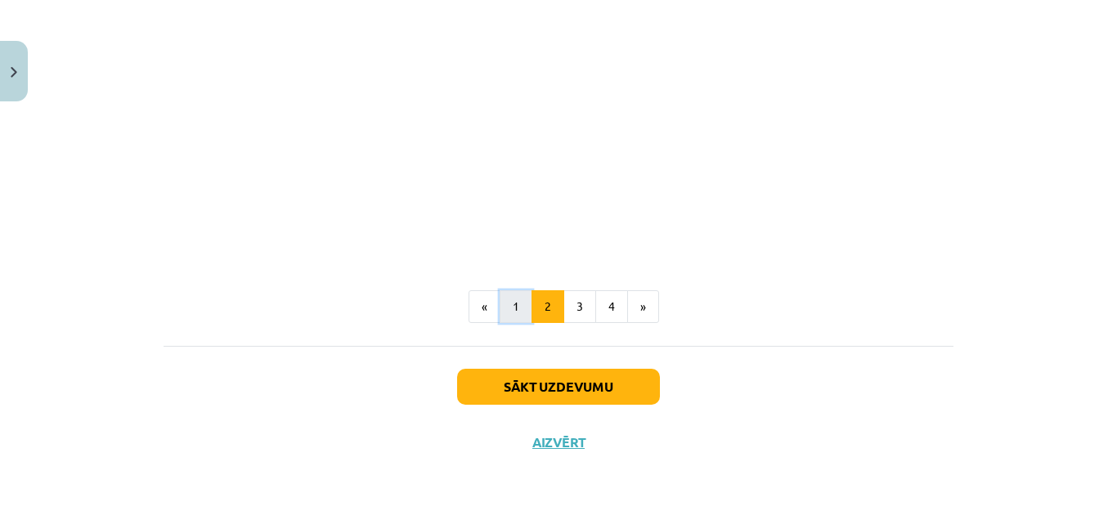
click at [506, 301] on button "1" at bounding box center [516, 306] width 33 height 33
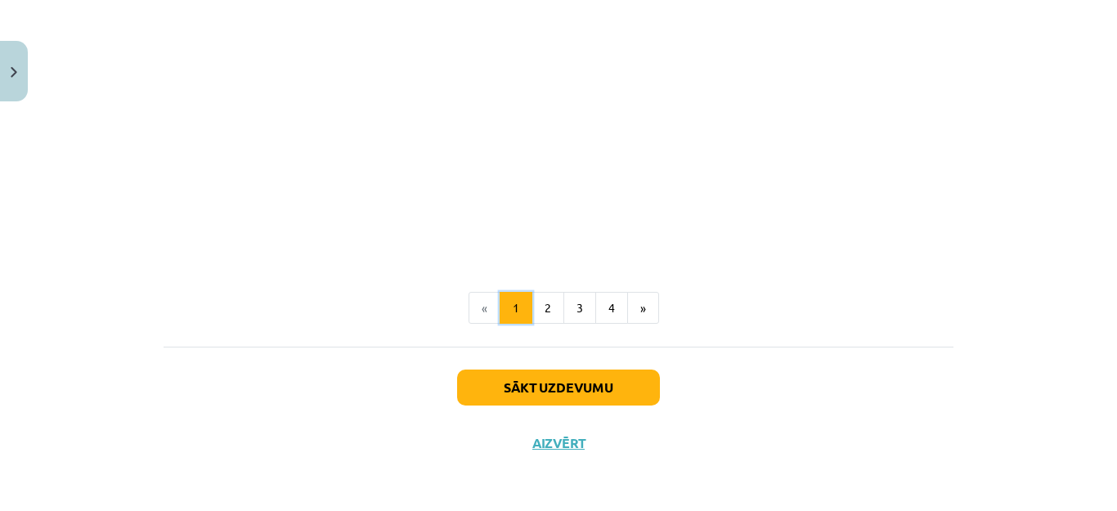
scroll to position [3364, 0]
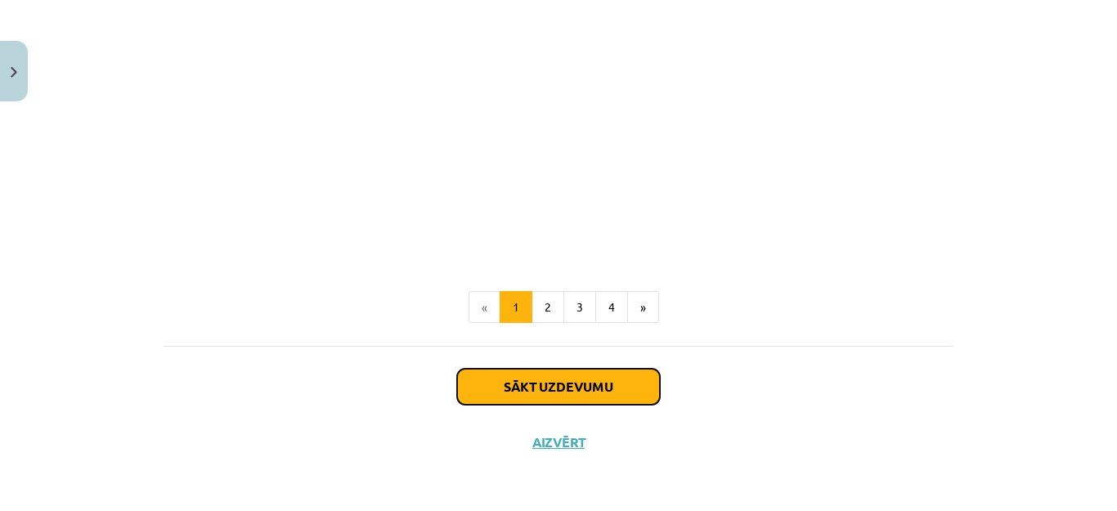
click at [587, 387] on button "Sākt uzdevumu" at bounding box center [558, 387] width 203 height 36
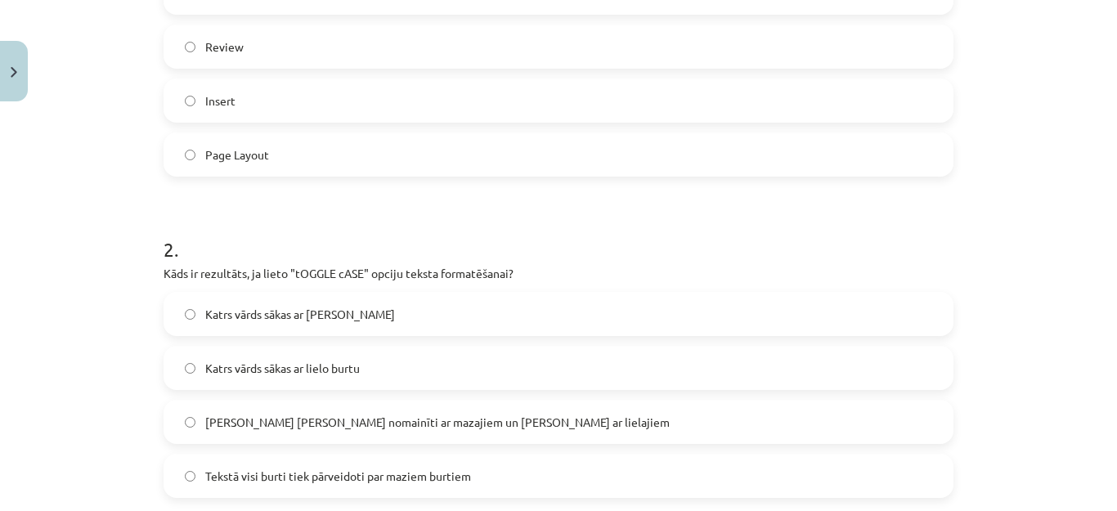
scroll to position [450, 0]
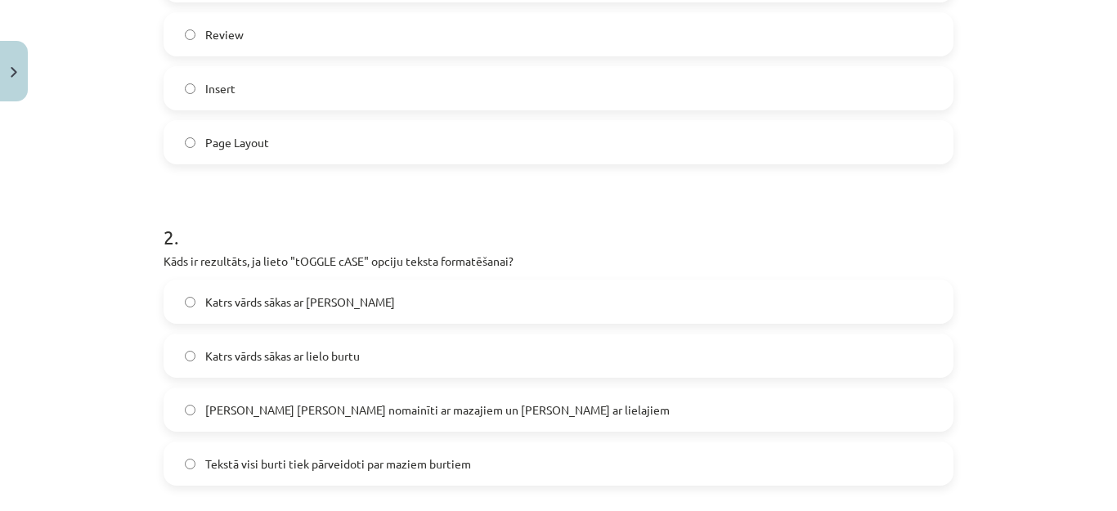
click at [470, 405] on span "Lielie burti tiek nomainīti ar mazajiem un mazie ar lielajiem" at bounding box center [374, 410] width 338 height 17
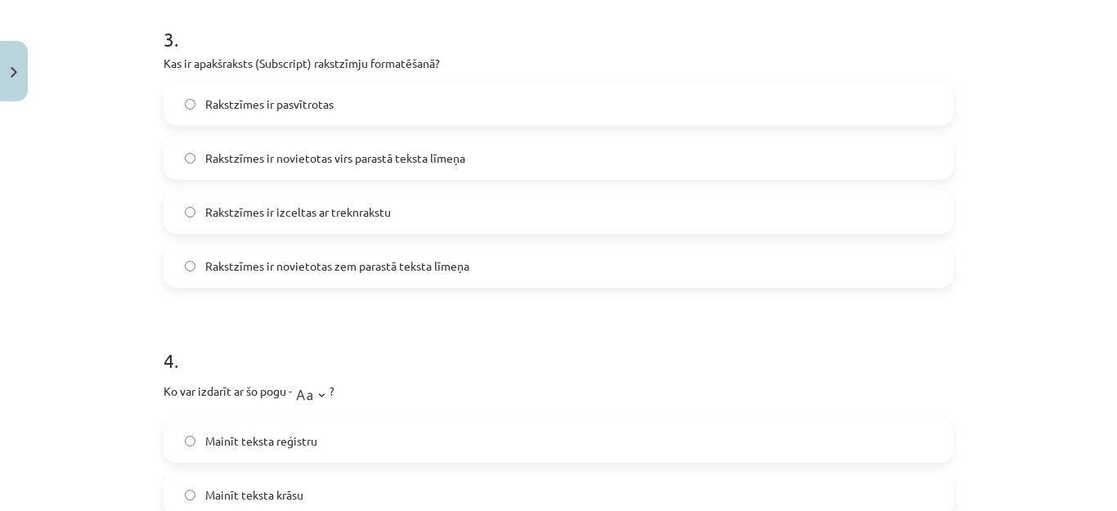
scroll to position [941, 0]
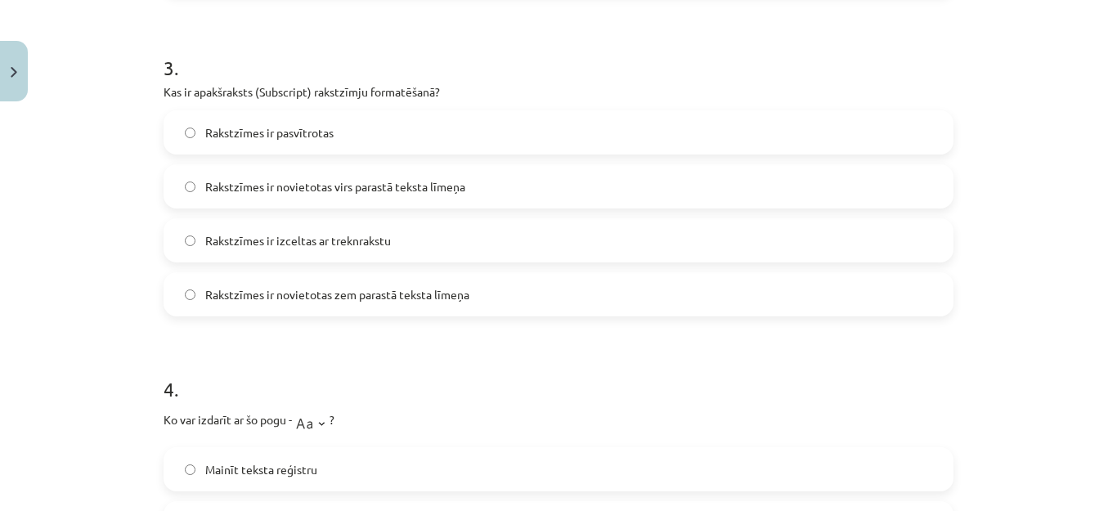
drag, startPoint x: 245, startPoint y: 479, endPoint x: 248, endPoint y: 454, distance: 24.7
click at [245, 478] on label "Mainīt teksta reģistru" at bounding box center [558, 469] width 787 height 41
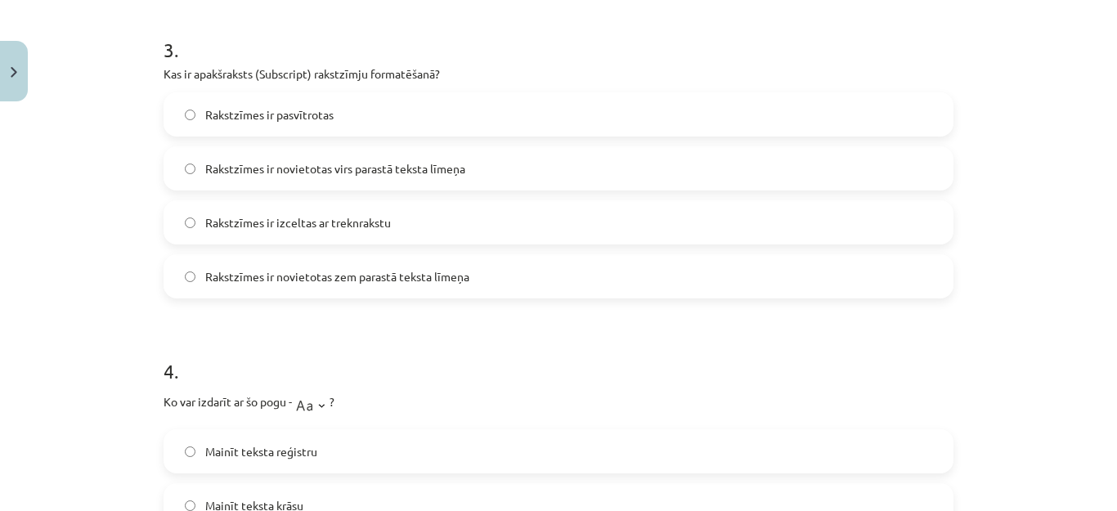
scroll to position [859, 0]
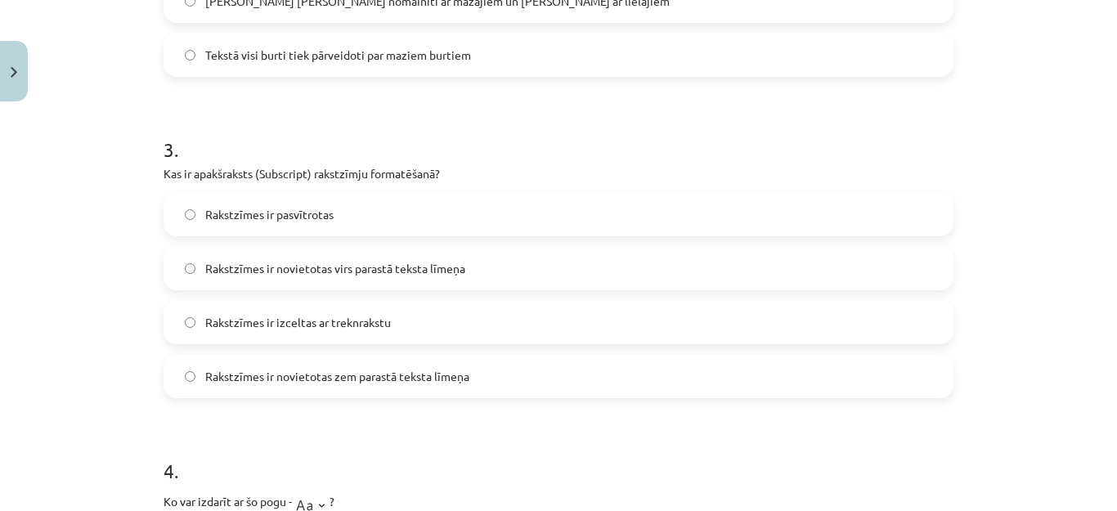
click at [305, 384] on span "Rakstzīmes ir novietotas zem parastā teksta līmeņa" at bounding box center [337, 376] width 264 height 17
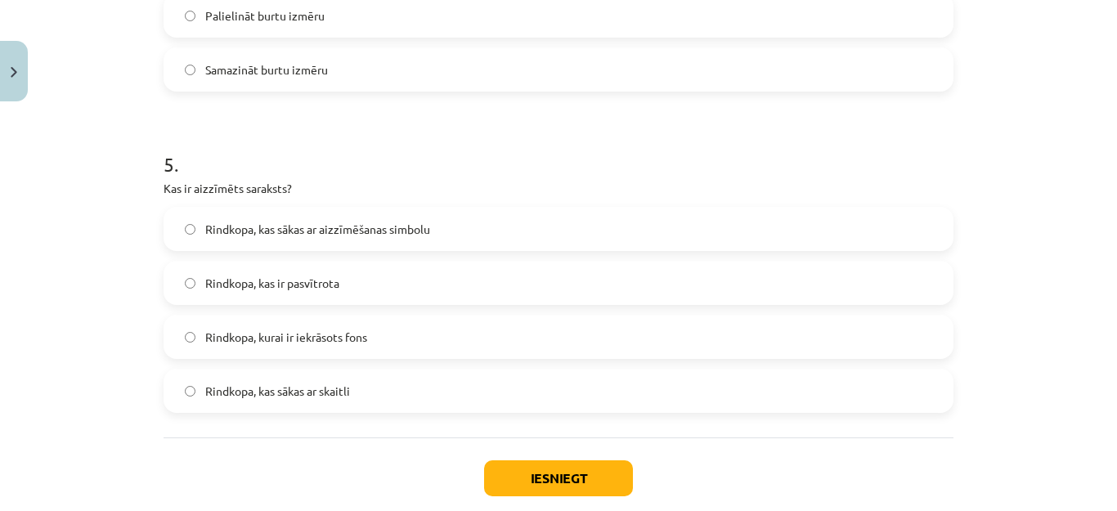
scroll to position [1513, 0]
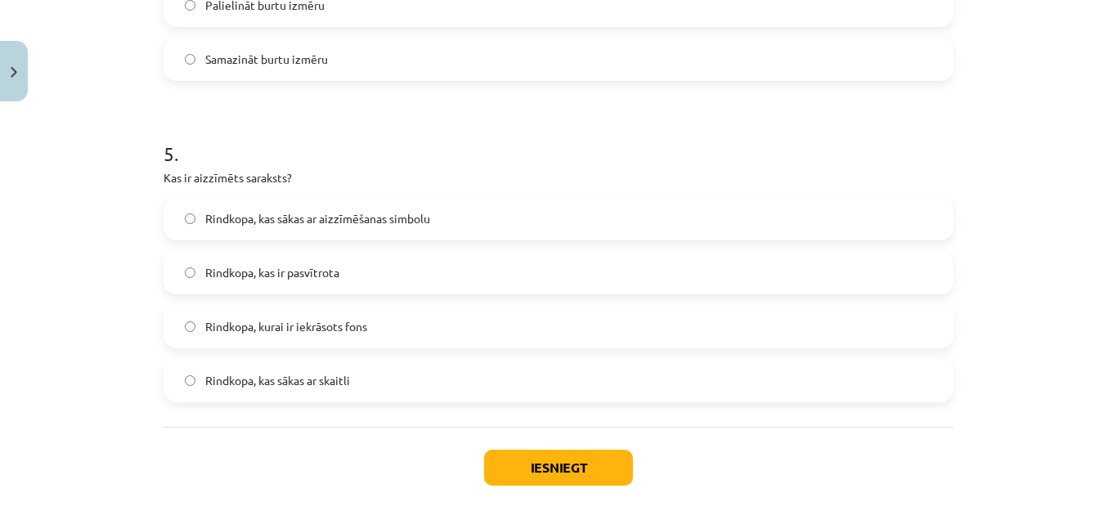
click at [317, 222] on span "Rindkopa, kas sākas ar aizzīmēšanas simbolu" at bounding box center [317, 218] width 225 height 17
click at [582, 475] on button "Iesniegt" at bounding box center [558, 468] width 149 height 36
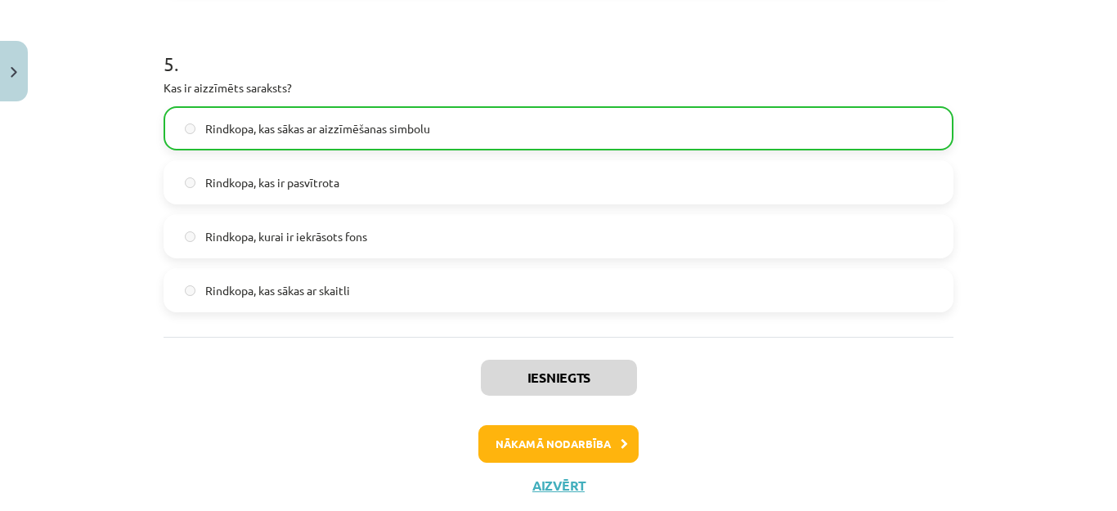
scroll to position [1647, 0]
